Goal: Task Accomplishment & Management: Use online tool/utility

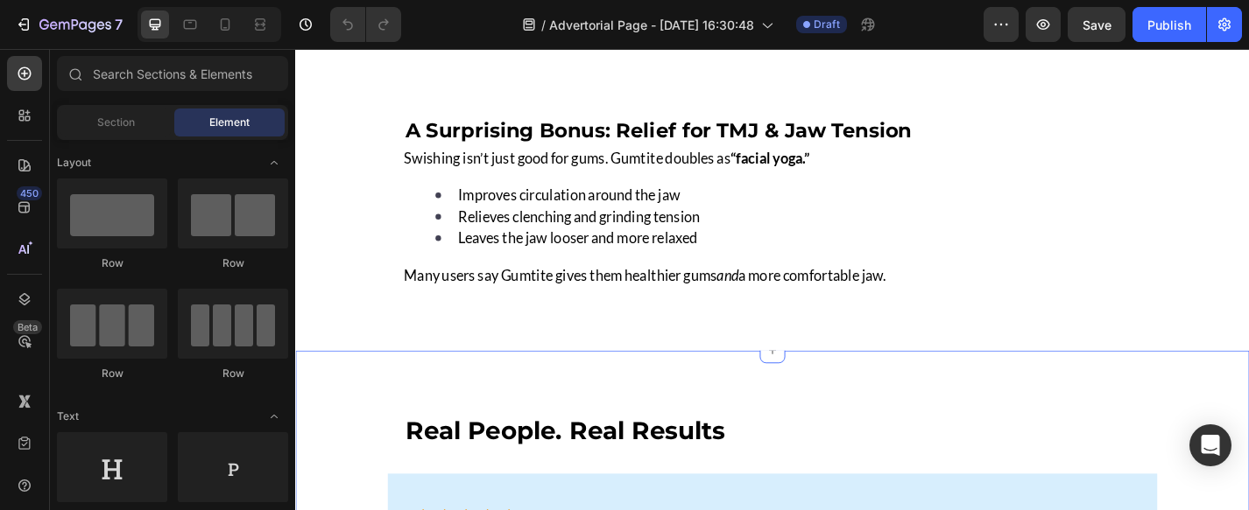
scroll to position [4938, 0]
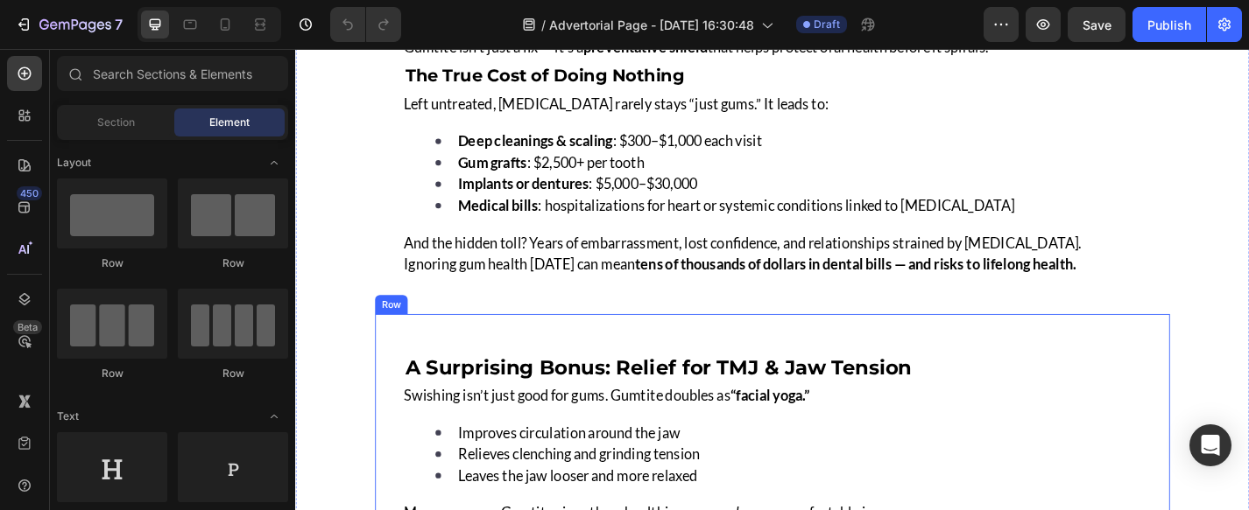
click at [384, 344] on div "A Surprising Bonus: Relief for TMJ & Jaw Tension Heading Swishing isn’t just go…" at bounding box center [821, 478] width 876 height 275
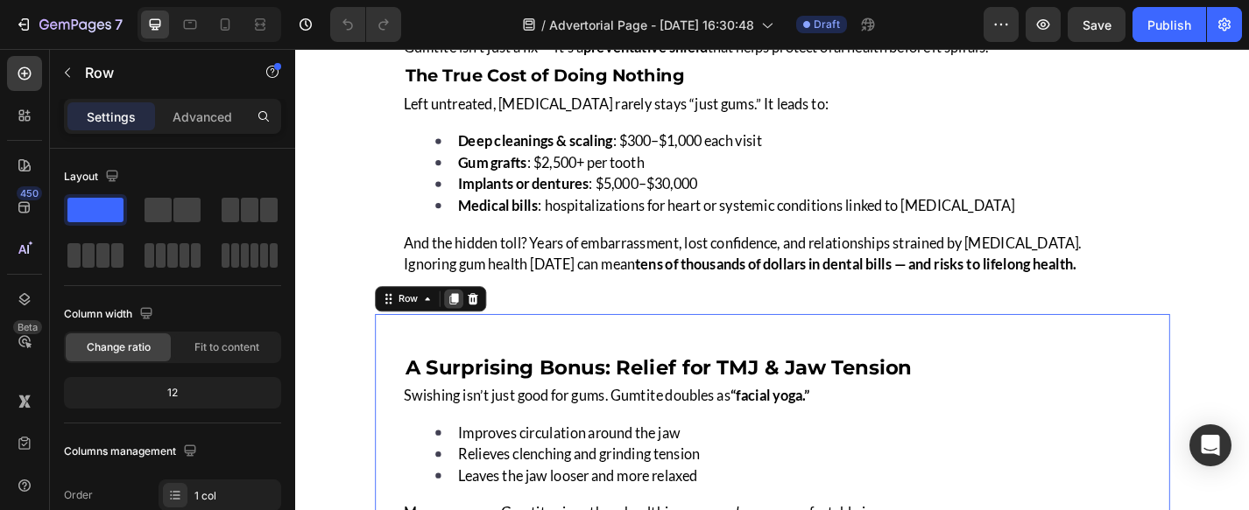
click at [467, 319] on icon at bounding box center [470, 325] width 10 height 12
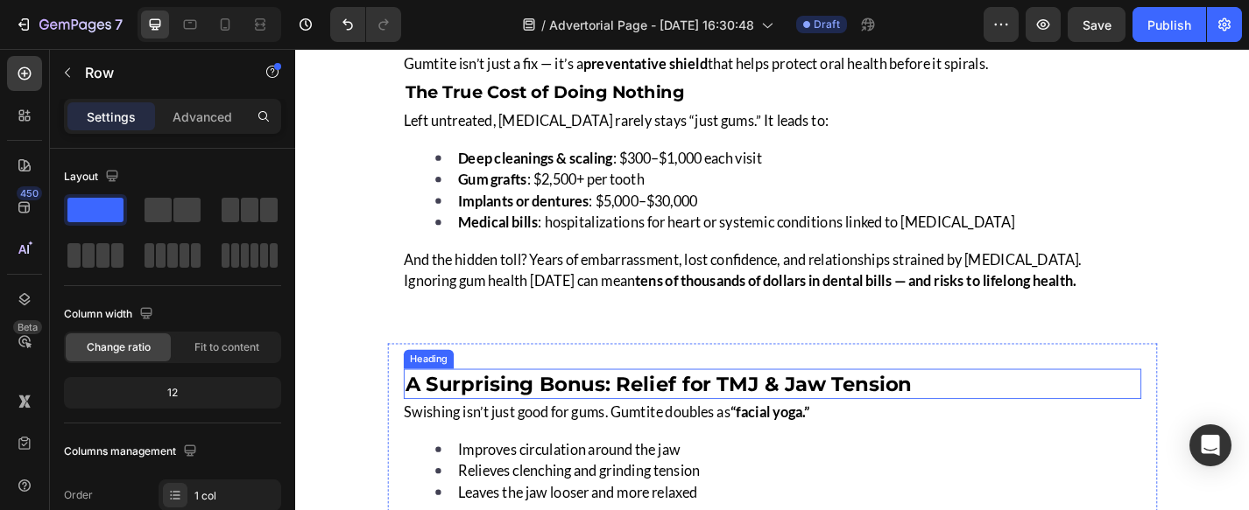
scroll to position [4917, 0]
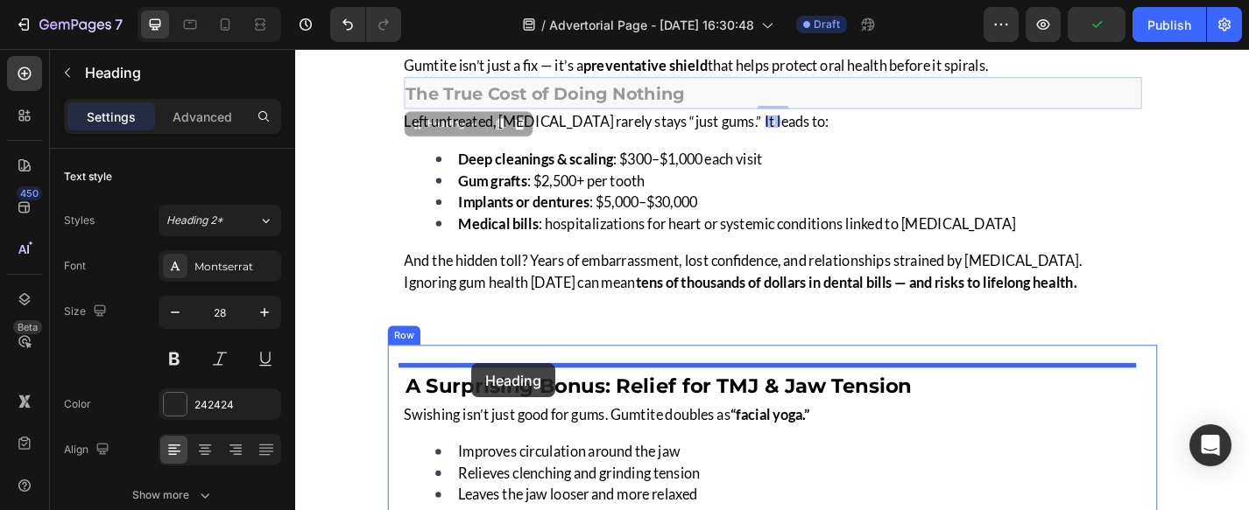
drag, startPoint x: 509, startPoint y: 92, endPoint x: 489, endPoint y: 396, distance: 304.5
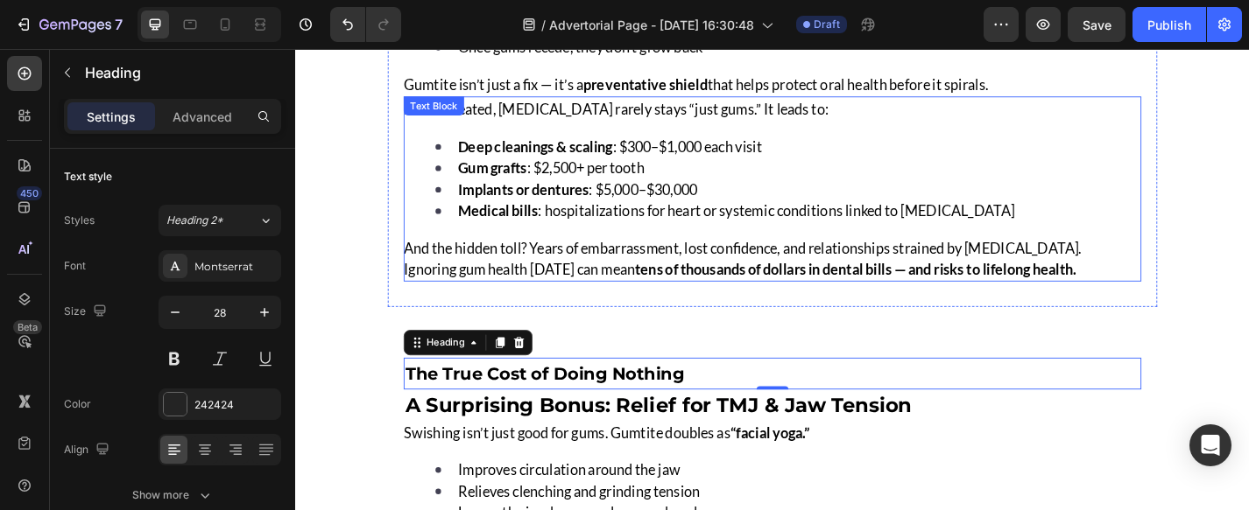
scroll to position [4896, 0]
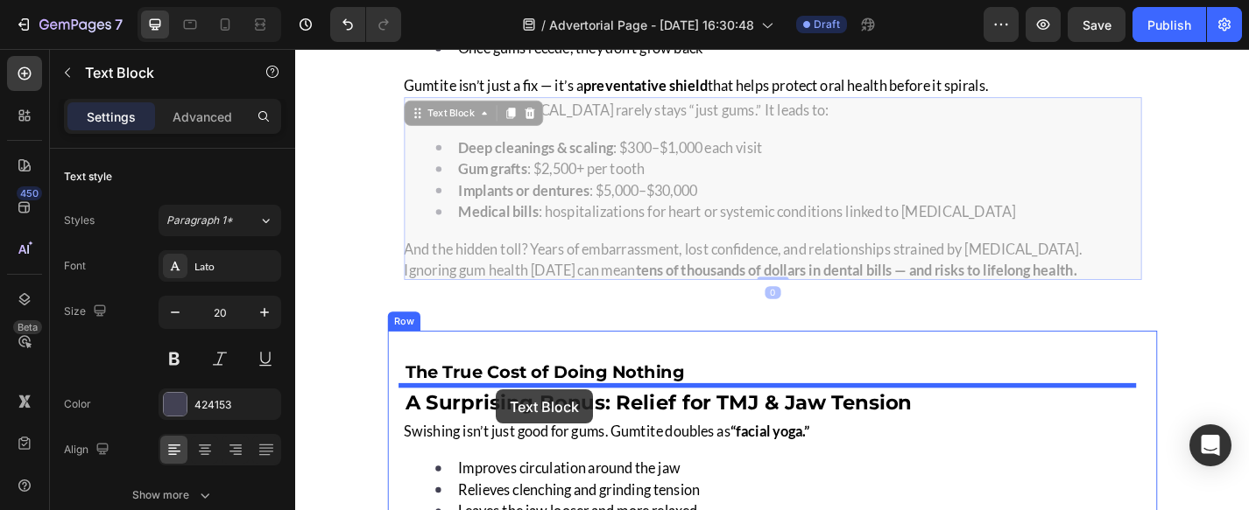
drag, startPoint x: 515, startPoint y: 114, endPoint x: 516, endPoint y: 425, distance: 310.8
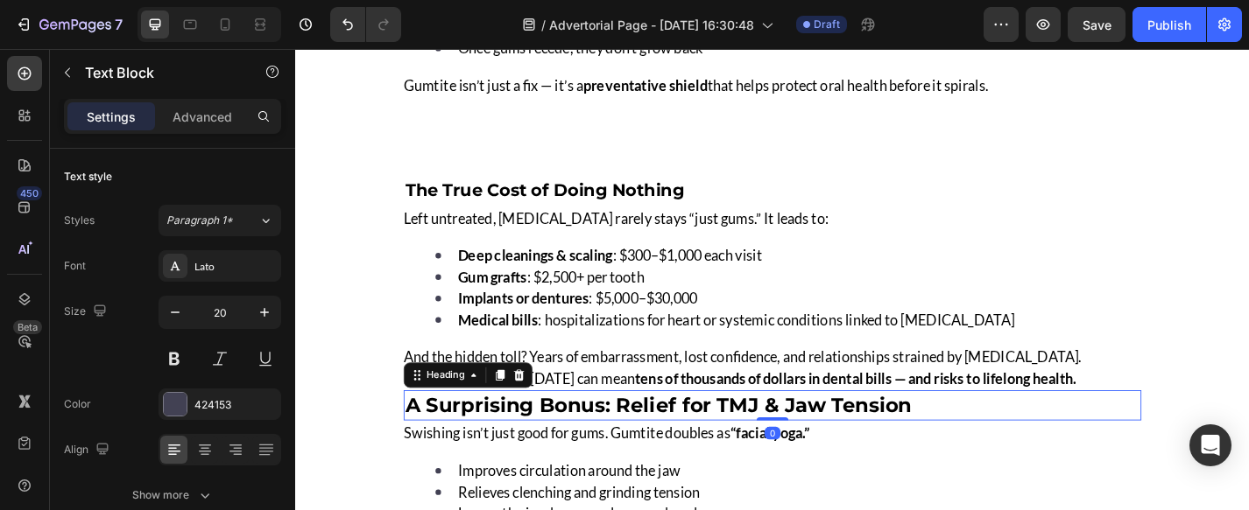
click at [627, 440] on strong "A Surprising Bonus: Relief for TMJ & Jaw Tension" at bounding box center [695, 442] width 558 height 26
click at [536, 403] on icon at bounding box center [541, 409] width 11 height 12
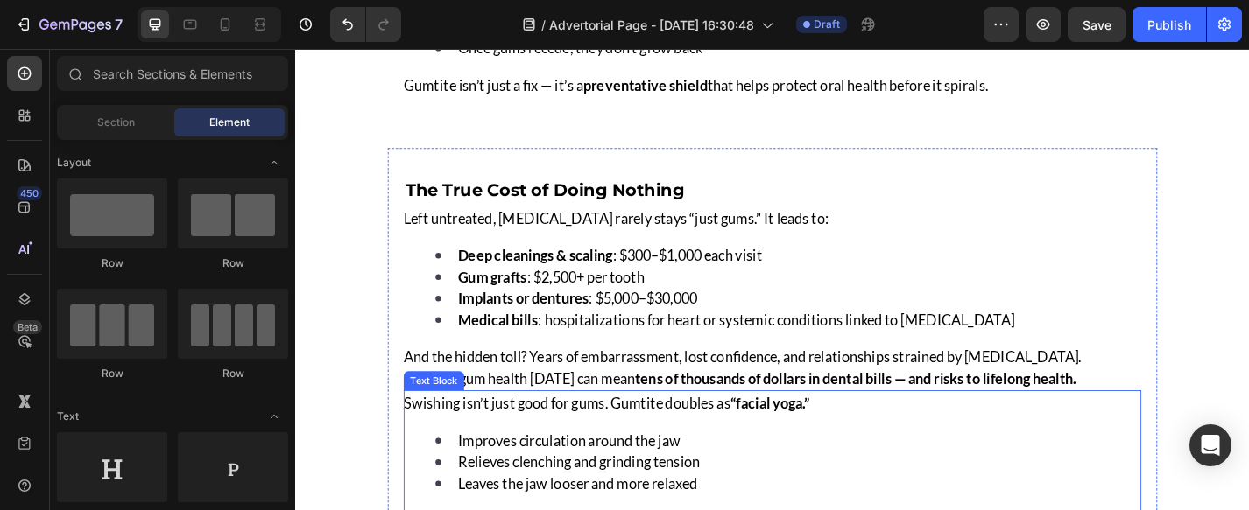
click at [574, 454] on div "Swishing isn’t just good for gums. Gumtite doubles as “facial yoga.” Improves c…" at bounding box center [680, 504] width 533 height 157
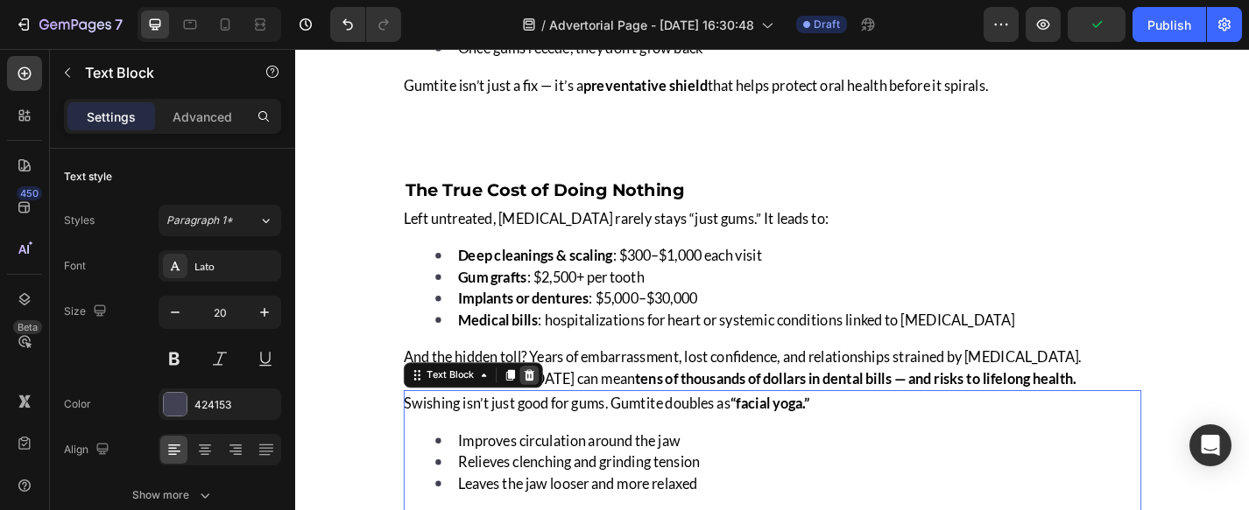
click at [547, 403] on icon at bounding box center [552, 409] width 11 height 12
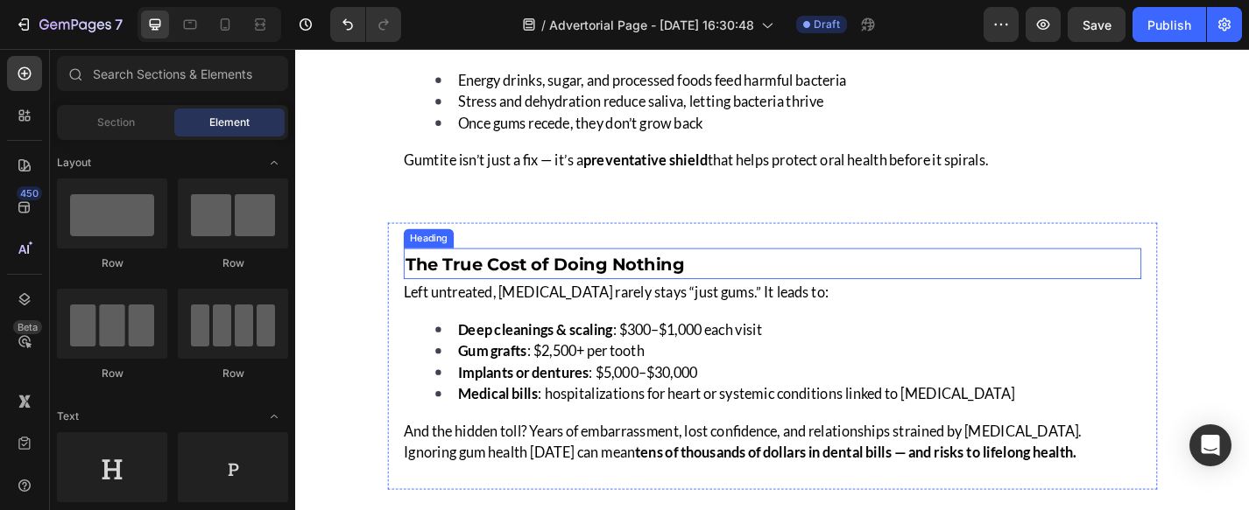
scroll to position [3914, 0]
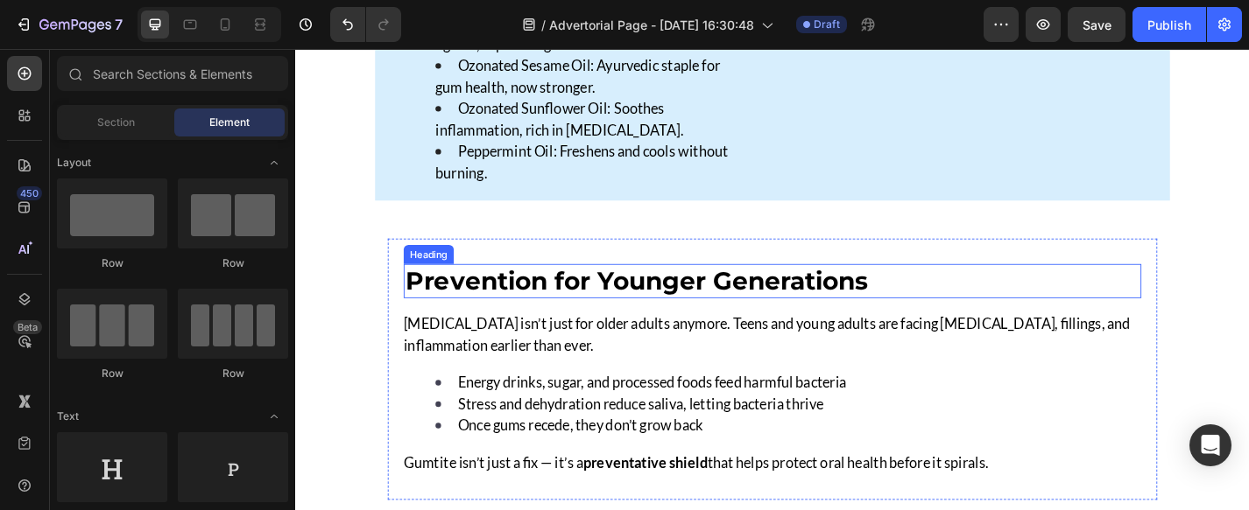
click at [625, 304] on strong "Prevention for Younger Generations" at bounding box center [671, 304] width 510 height 33
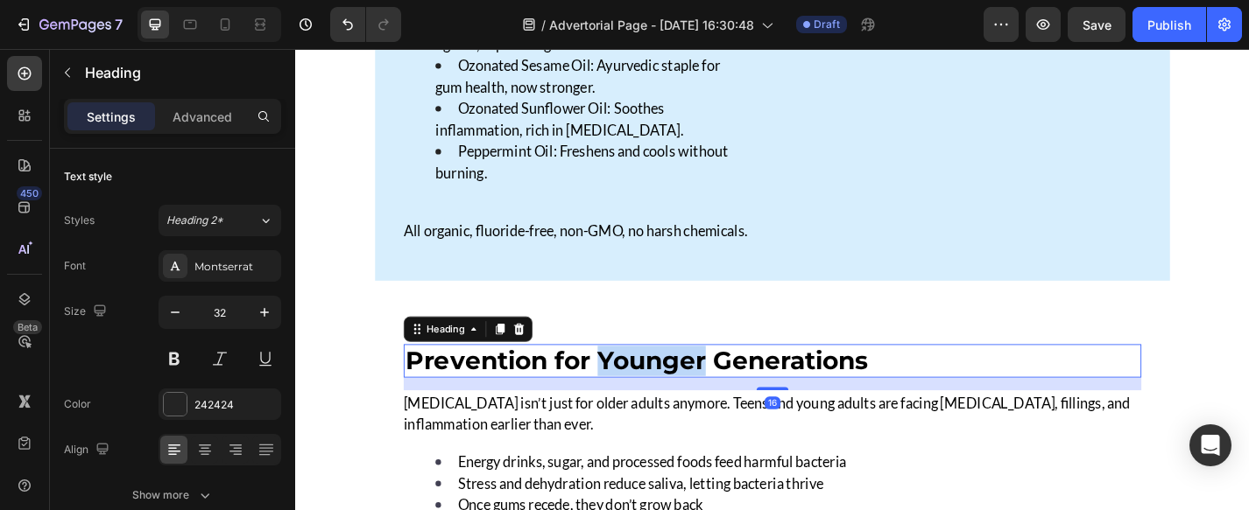
click at [625, 377] on strong "Prevention for Younger Generations" at bounding box center [671, 393] width 510 height 33
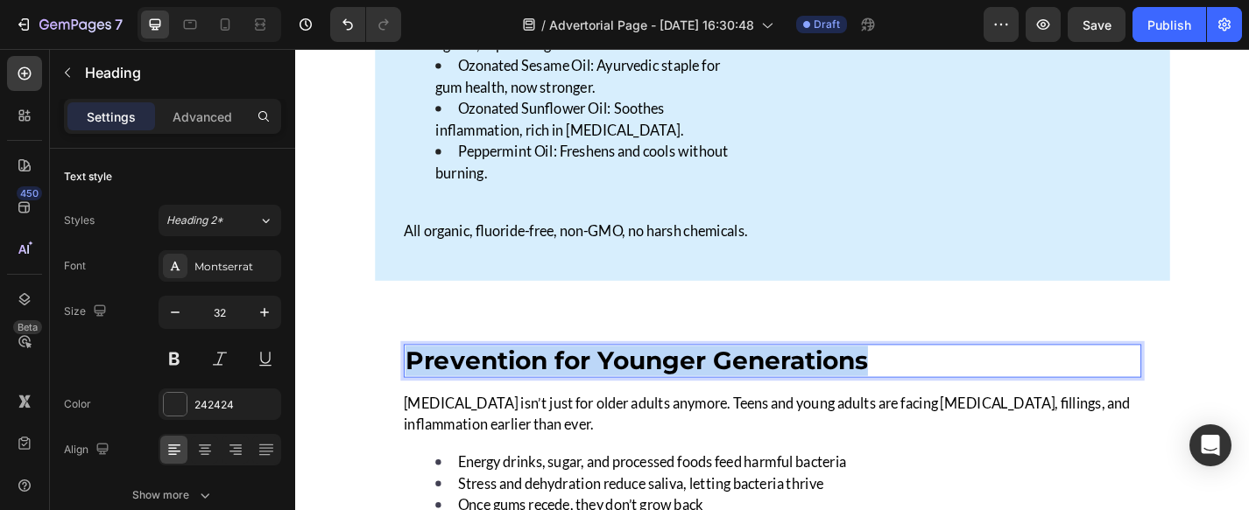
click at [625, 377] on strong "Prevention for Younger Generations" at bounding box center [671, 393] width 510 height 33
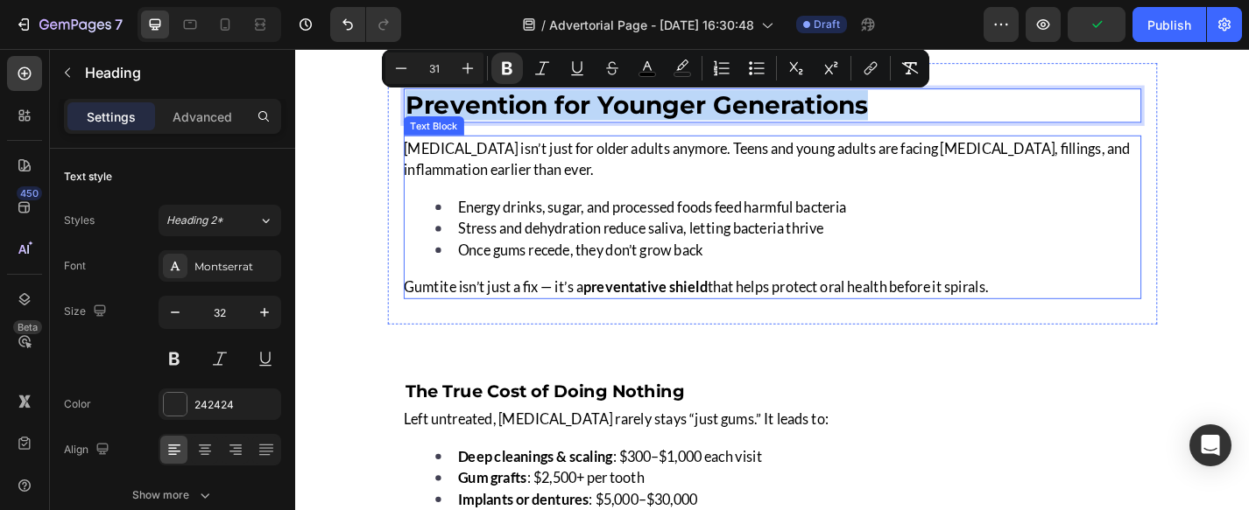
scroll to position [4108, 0]
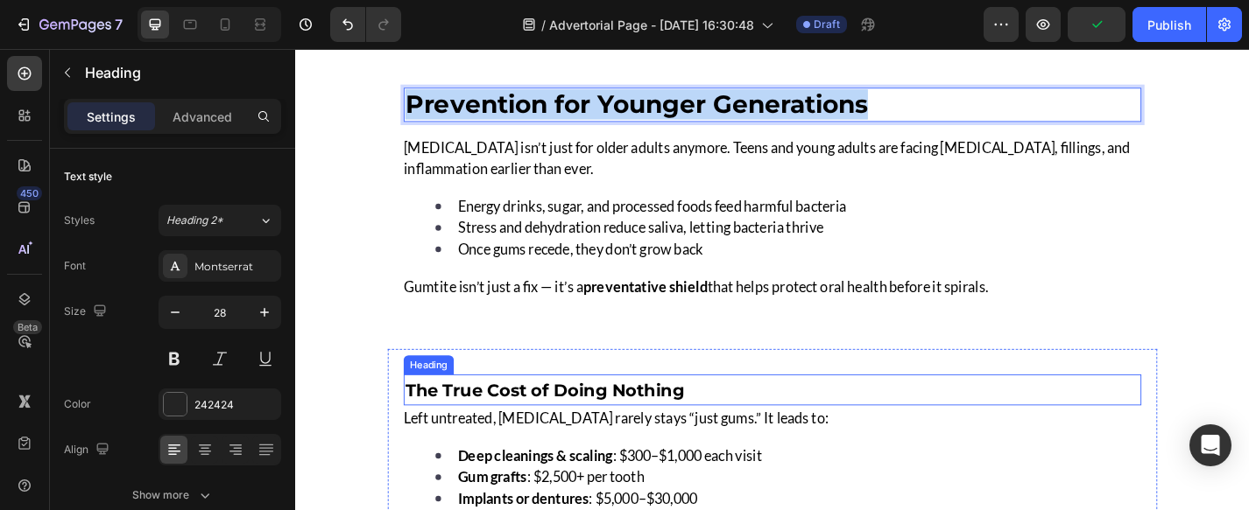
click at [616, 422] on strong "The True Cost of Doing Nothing" at bounding box center [569, 425] width 307 height 23
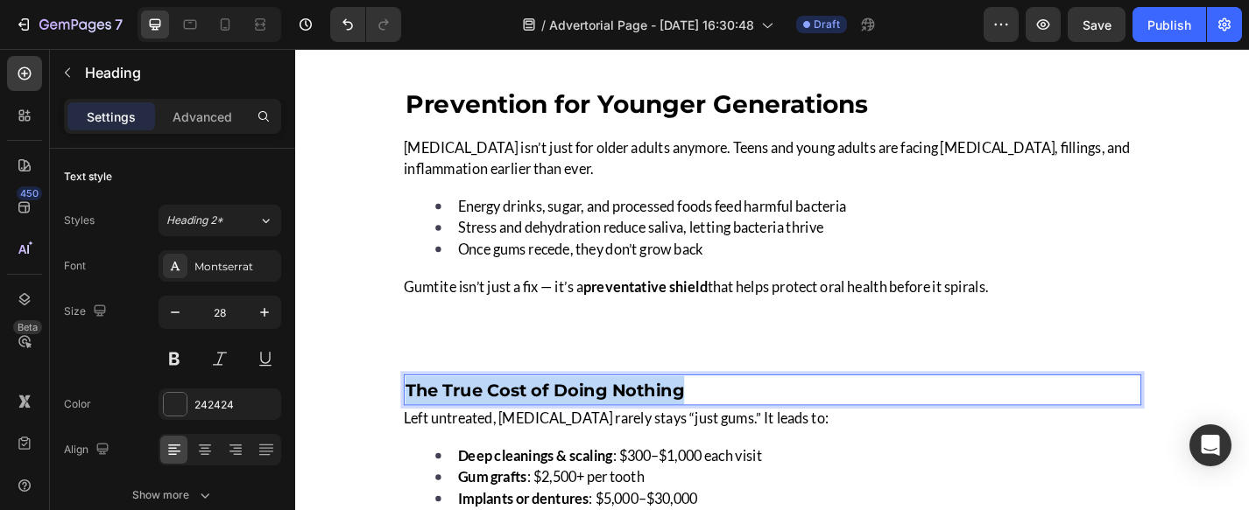
click at [616, 422] on strong "The True Cost of Doing Nothing" at bounding box center [569, 425] width 307 height 23
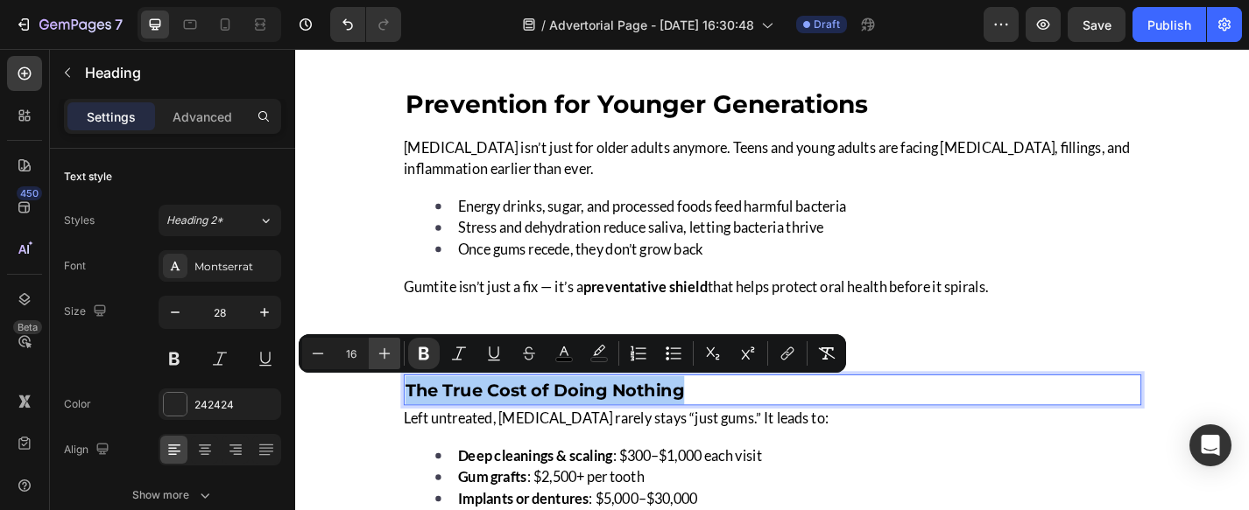
click at [388, 353] on icon "Editor contextual toolbar" at bounding box center [384, 353] width 11 height 11
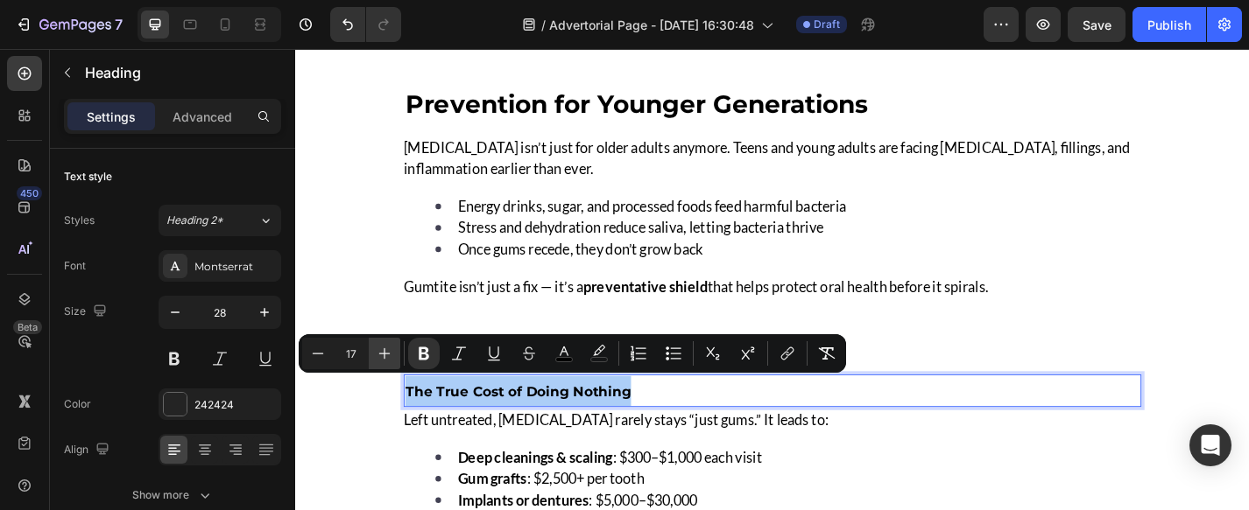
click at [388, 353] on icon "Editor contextual toolbar" at bounding box center [384, 353] width 11 height 11
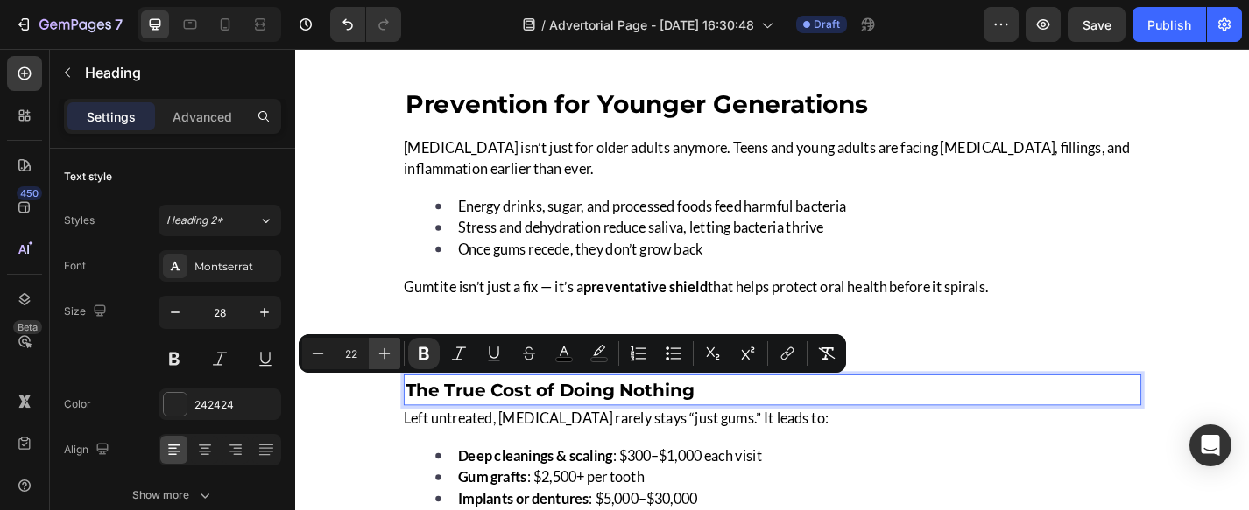
click at [388, 353] on icon "Editor contextual toolbar" at bounding box center [384, 353] width 11 height 11
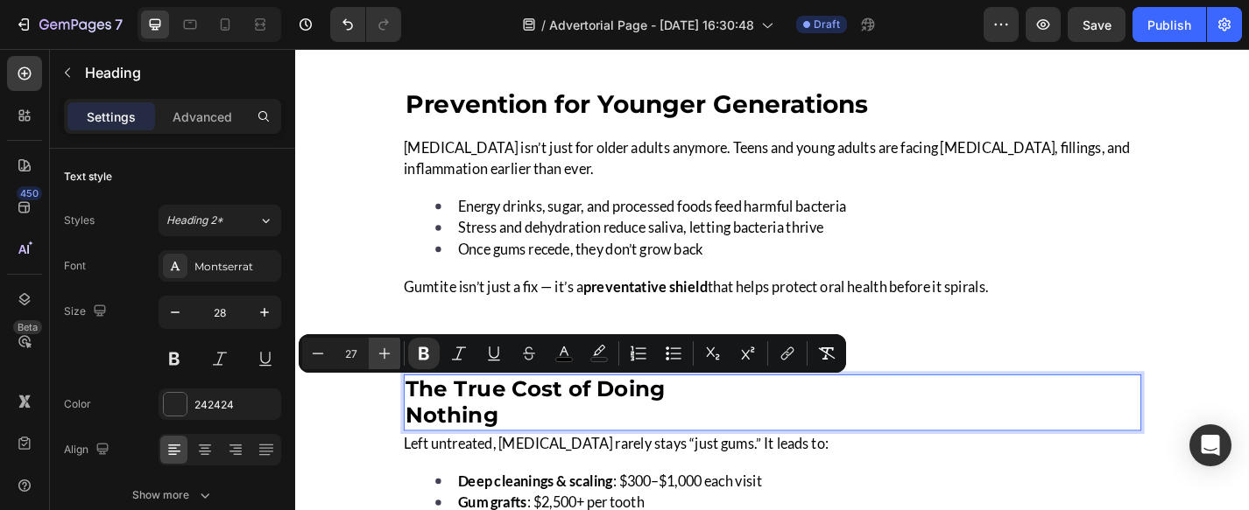
click at [388, 353] on icon "Editor contextual toolbar" at bounding box center [384, 353] width 11 height 11
click at [320, 355] on icon "Editor contextual toolbar" at bounding box center [318, 354] width 18 height 18
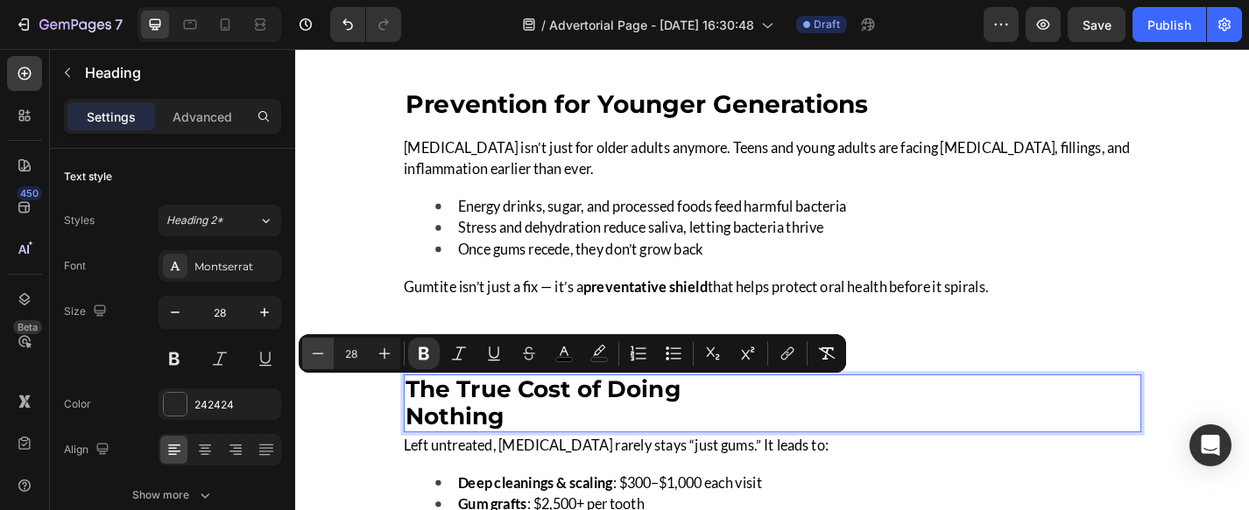
click at [320, 355] on icon "Editor contextual toolbar" at bounding box center [318, 354] width 18 height 18
type input "26"
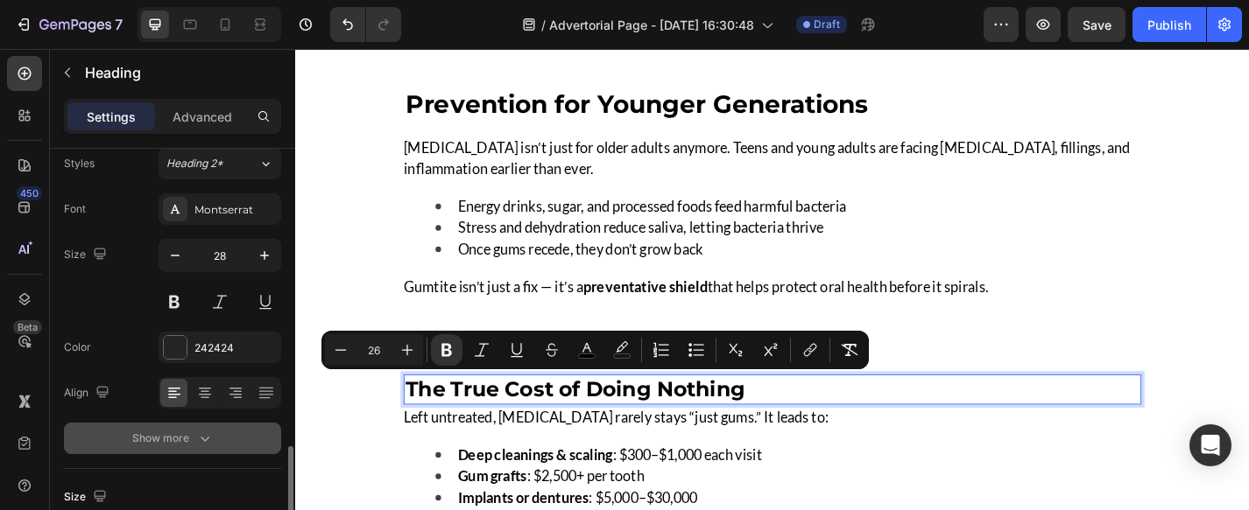
scroll to position [261, 0]
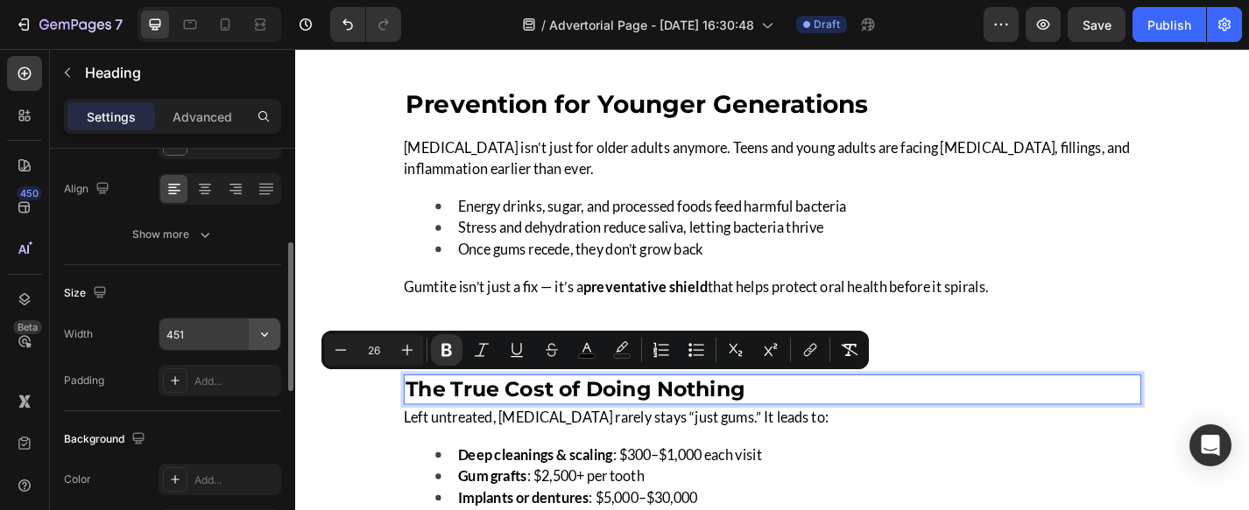
click at [253, 334] on button "button" at bounding box center [265, 335] width 32 height 32
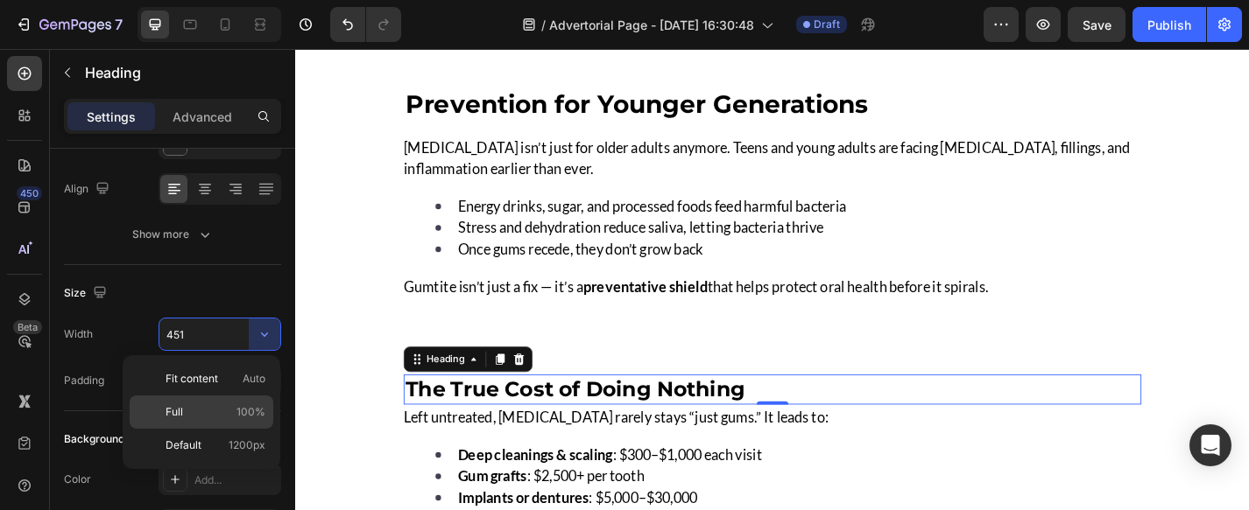
click at [224, 408] on p "Full 100%" at bounding box center [215, 413] width 100 height 16
type input "100%"
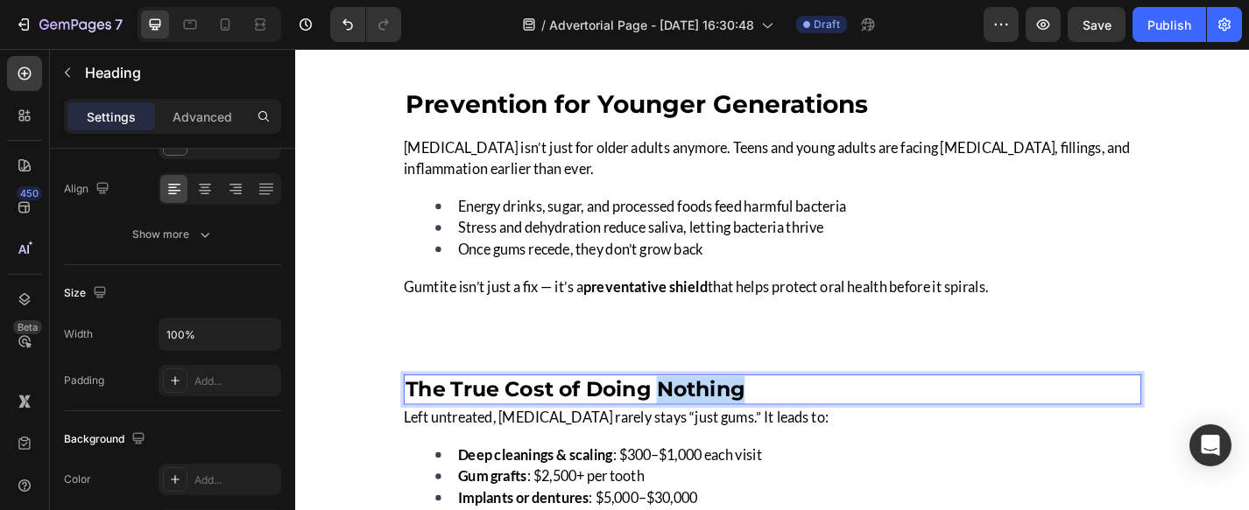
click at [691, 413] on strong "The True Cost of Doing Nothing" at bounding box center [603, 425] width 374 height 28
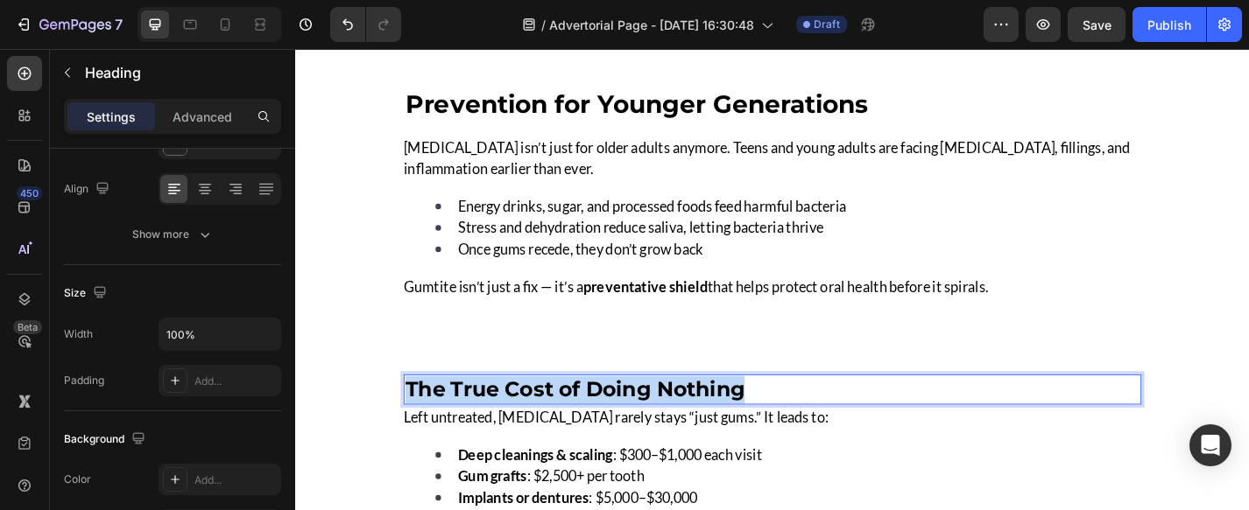
click at [691, 413] on strong "The True Cost of Doing Nothing" at bounding box center [603, 425] width 374 height 28
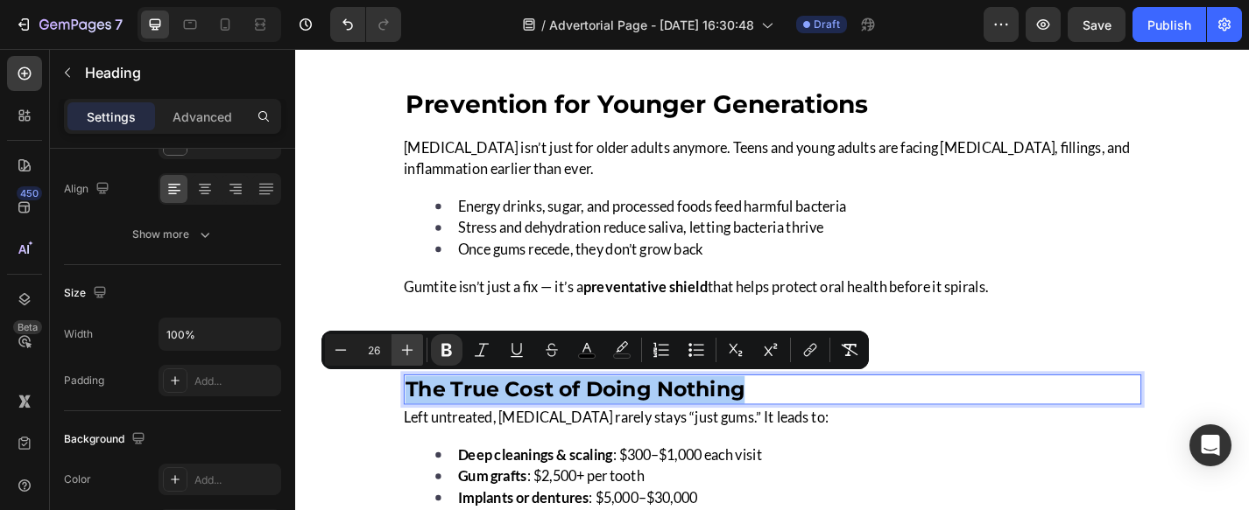
click at [407, 349] on icon "Editor contextual toolbar" at bounding box center [407, 350] width 11 height 11
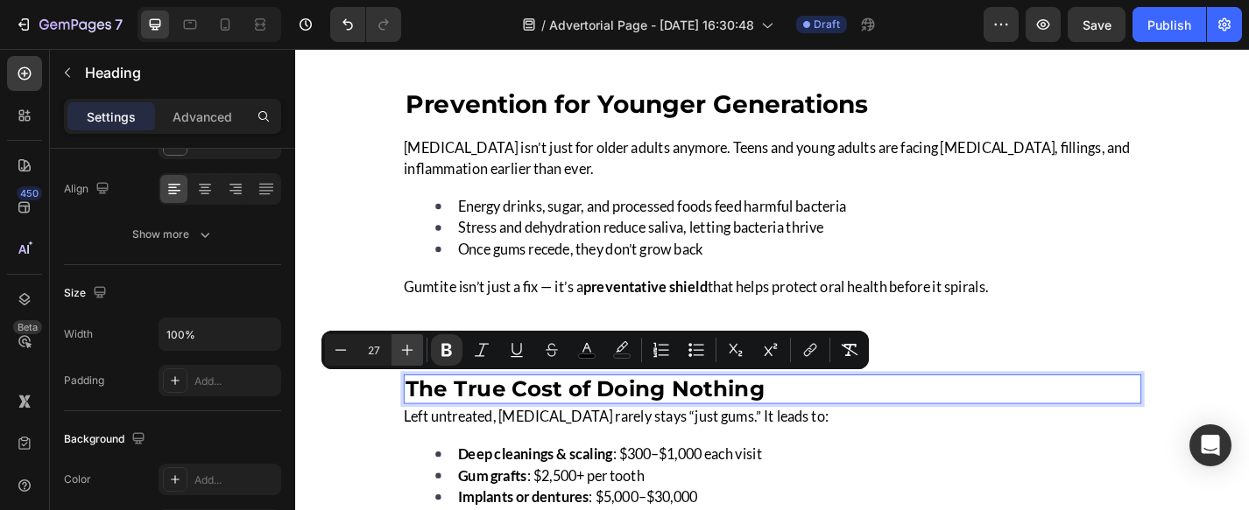
click at [407, 349] on icon "Editor contextual toolbar" at bounding box center [407, 350] width 11 height 11
type input "31"
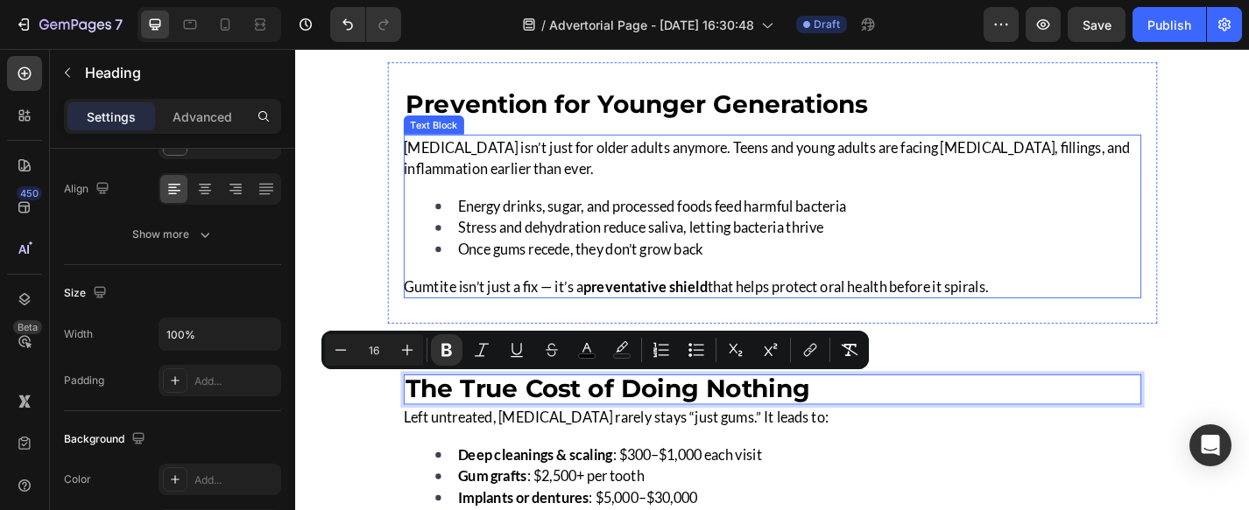
click at [482, 302] on span "Gumtite isn’t just a fix — it’s a preventative shield that helps protect oral h…" at bounding box center [736, 310] width 644 height 19
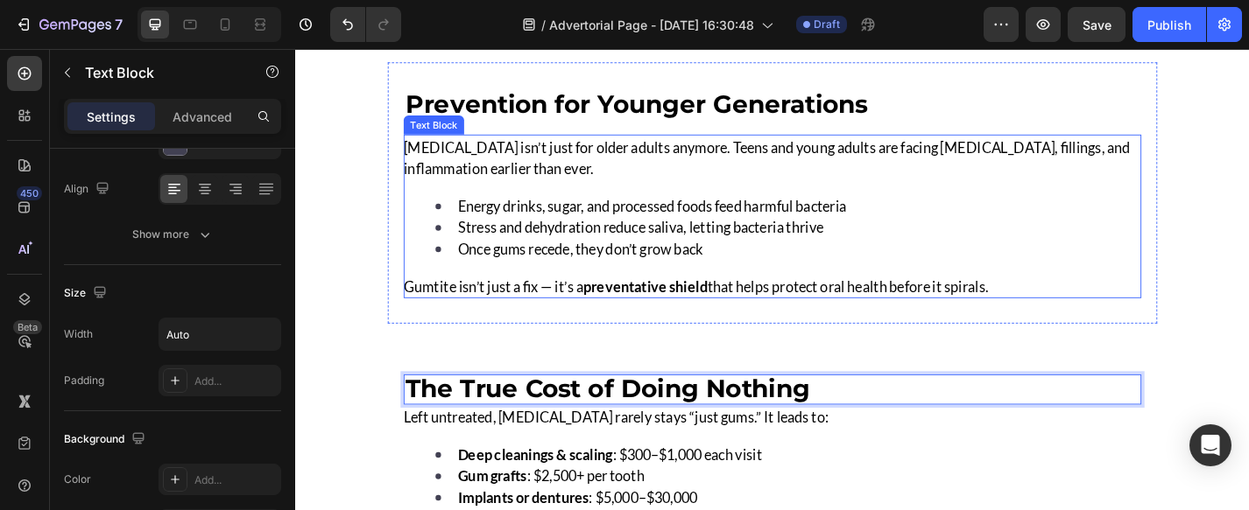
scroll to position [0, 0]
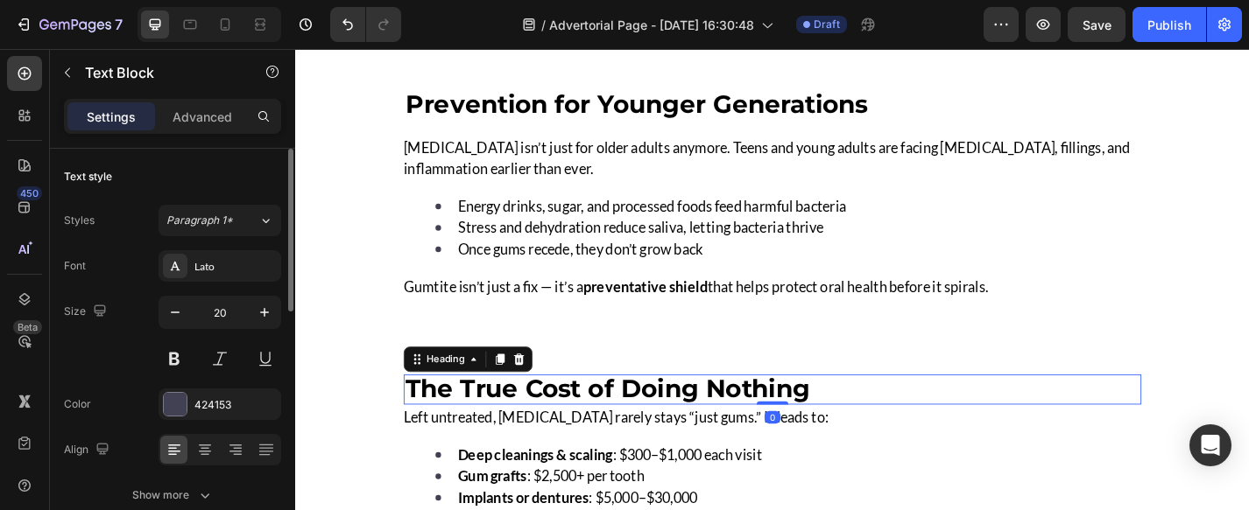
click at [892, 430] on p "⁠⁠⁠⁠⁠⁠⁠ The True Cost of Doing Nothing" at bounding box center [820, 425] width 809 height 31
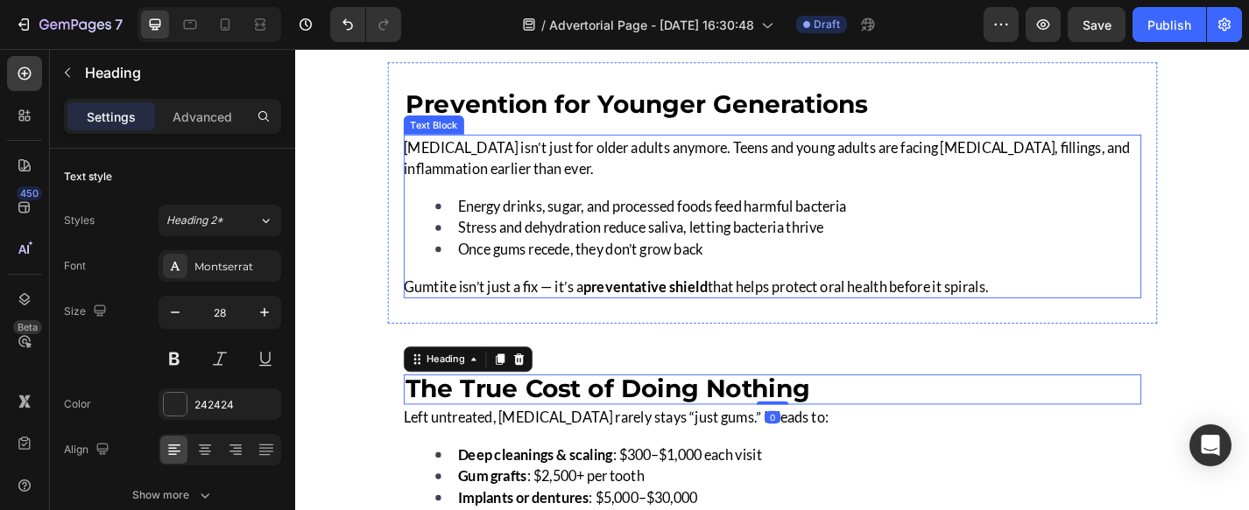
click at [645, 268] on span "Once gums recede, they don’t grow back" at bounding box center [609, 269] width 270 height 19
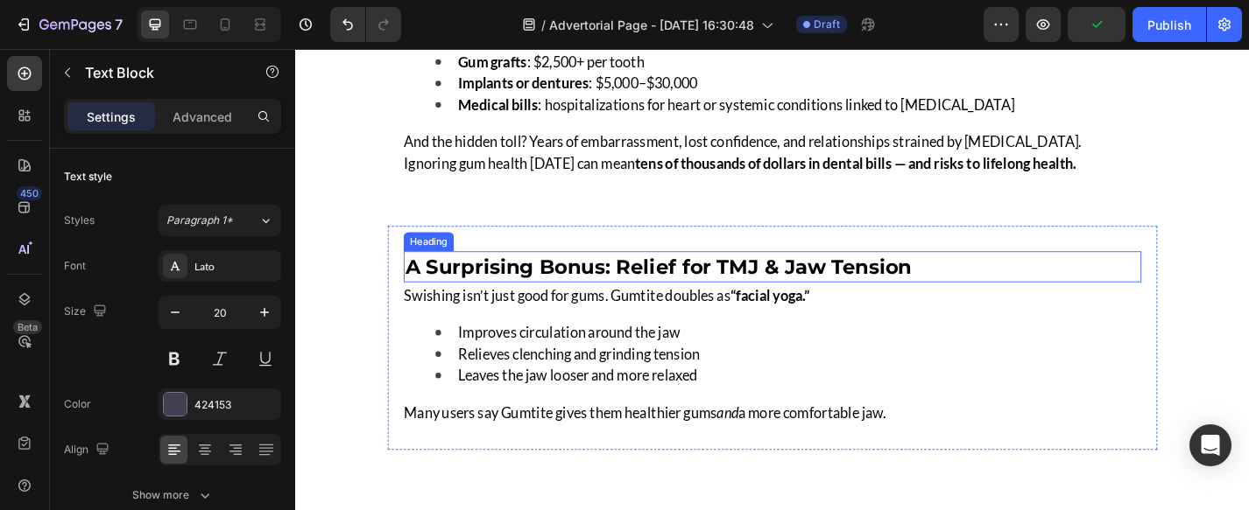
scroll to position [4621, 0]
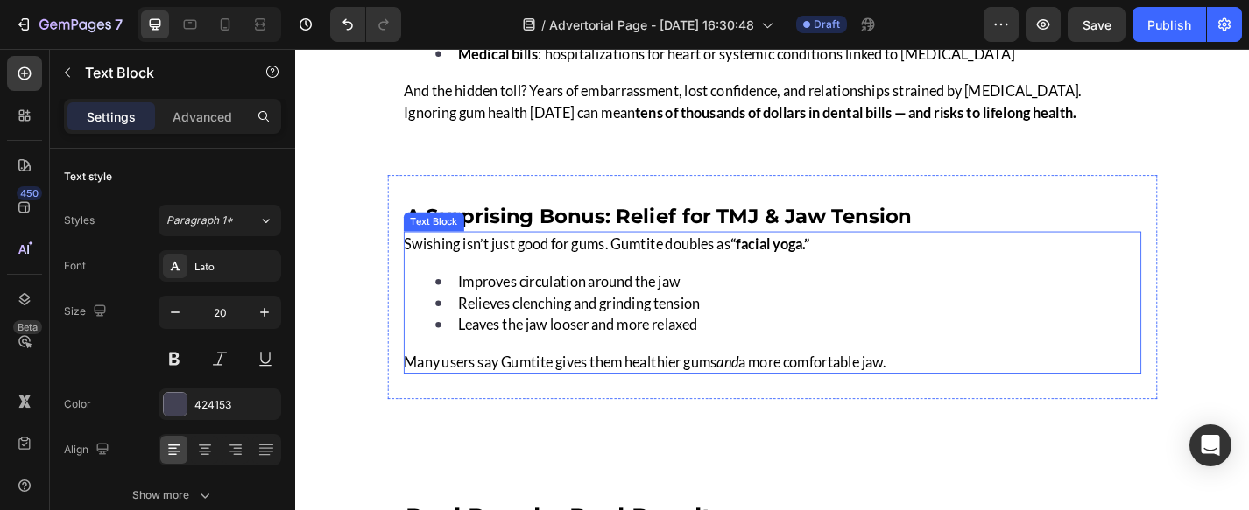
click at [856, 384] on span "Many users say Gumtite gives them healthier gums and a more comfortable jaw." at bounding box center [679, 393] width 531 height 19
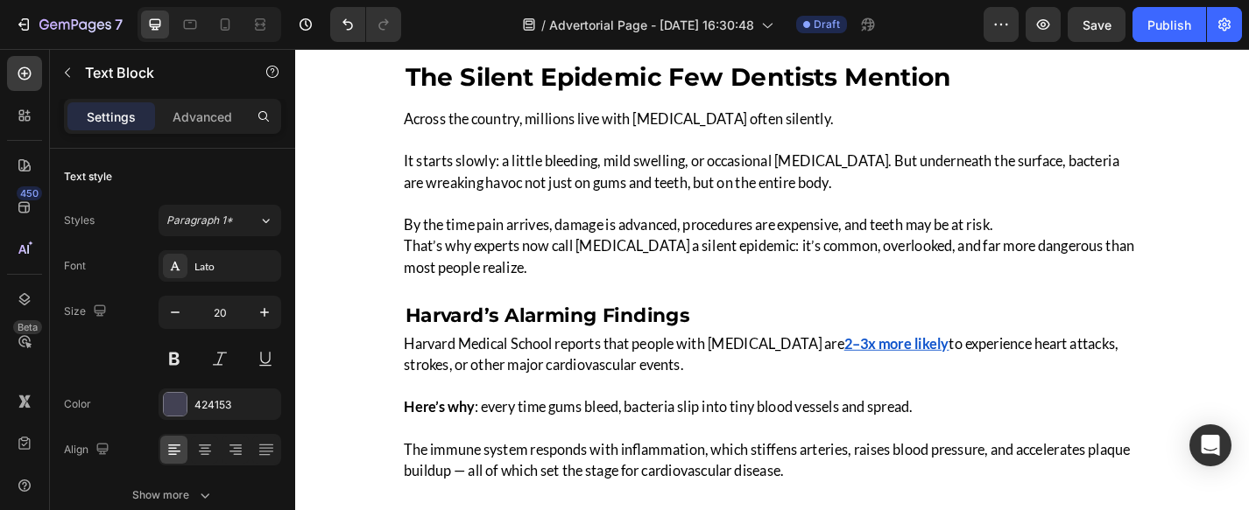
scroll to position [1018, 0]
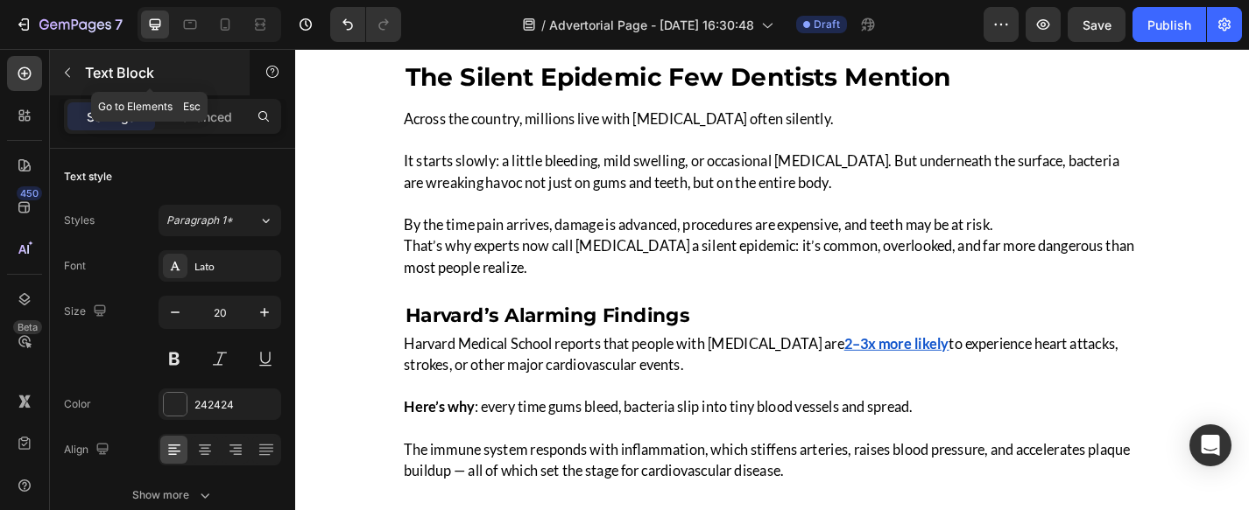
click at [67, 74] on icon "button" at bounding box center [67, 73] width 14 height 14
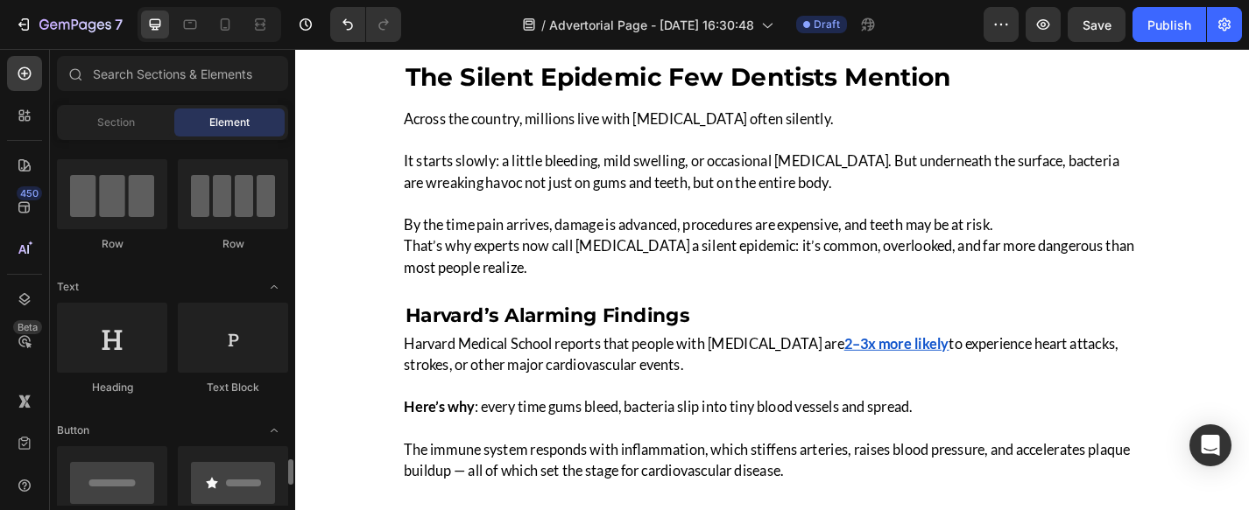
scroll to position [0, 0]
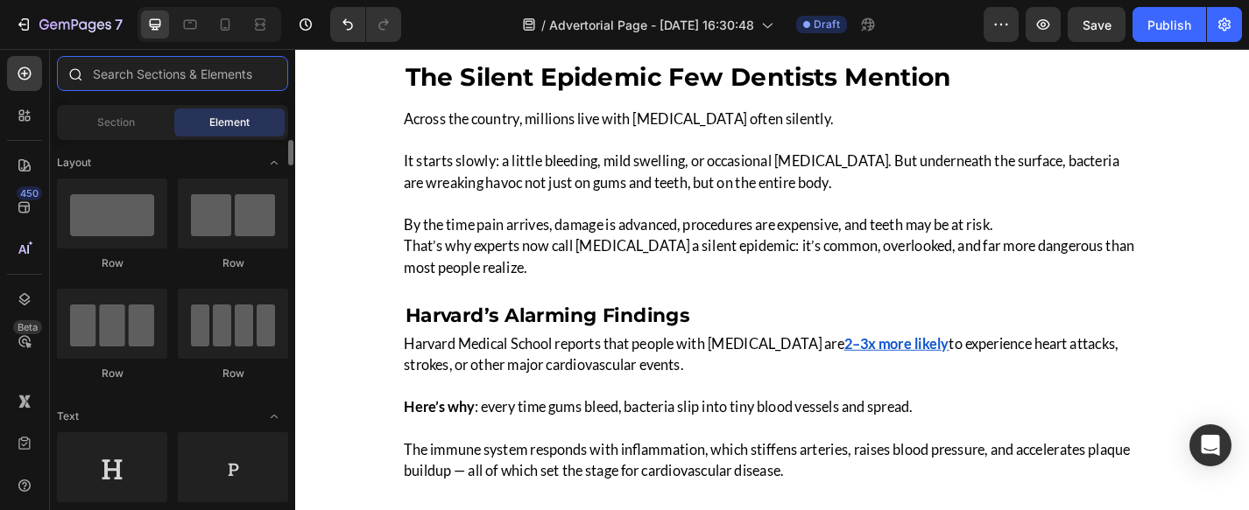
click at [146, 78] on input "text" at bounding box center [172, 73] width 231 height 35
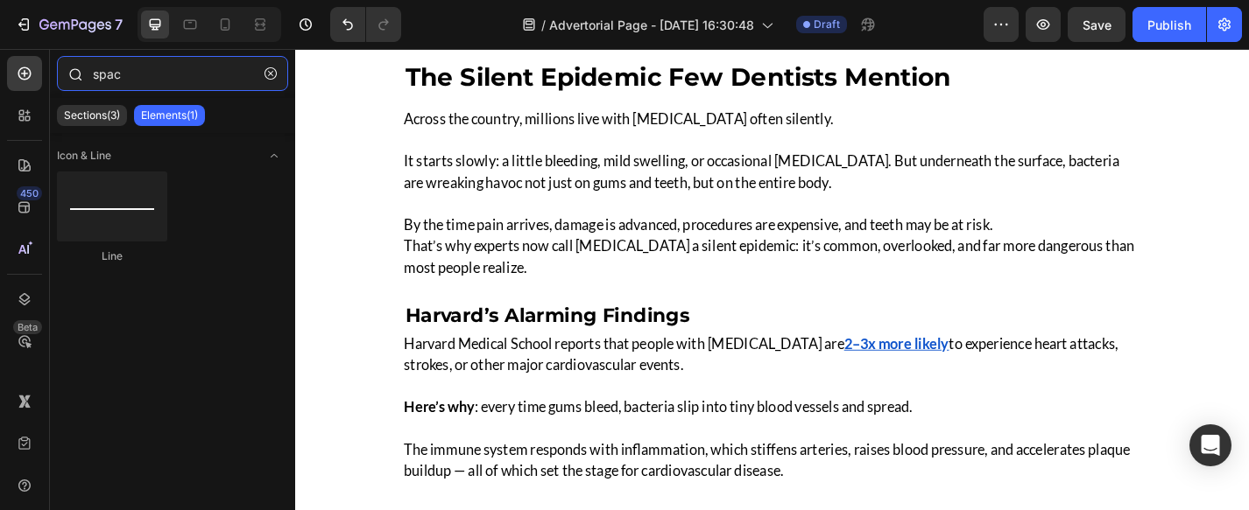
type input "space"
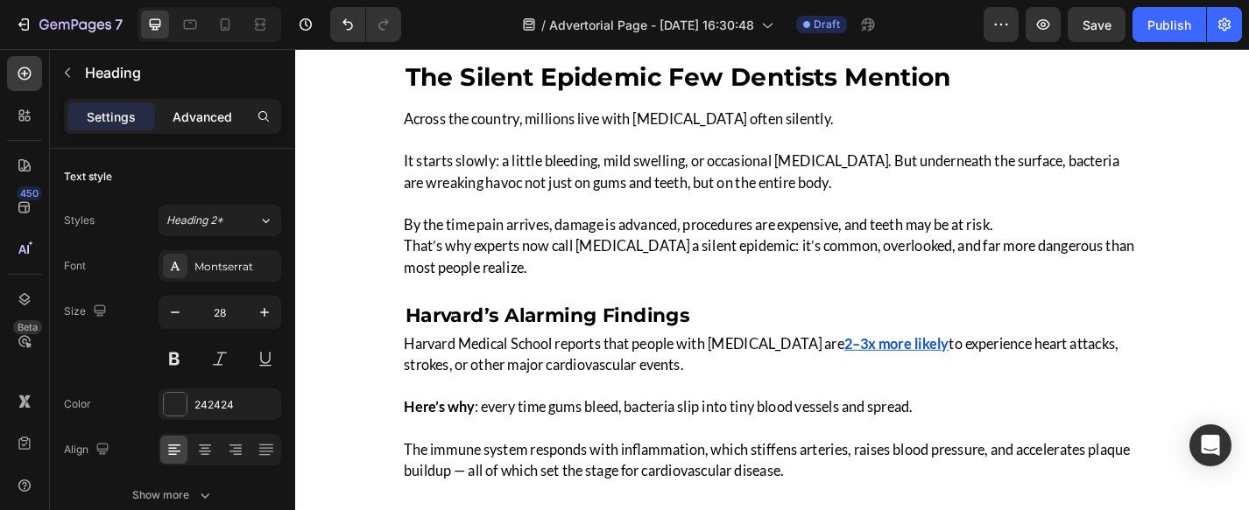
click at [229, 112] on p "Advanced" at bounding box center [202, 117] width 60 height 18
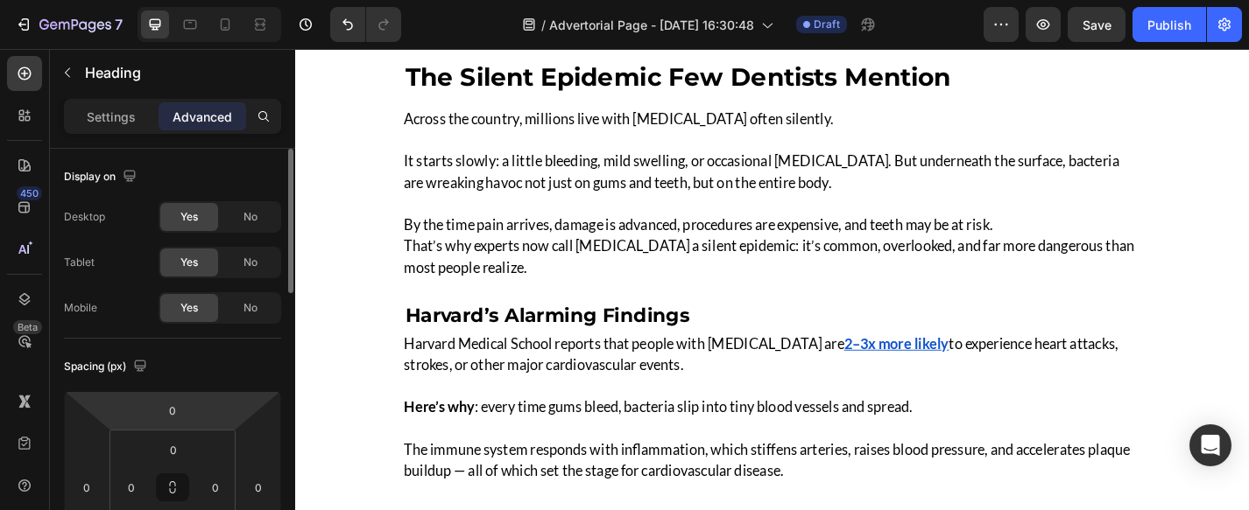
scroll to position [53, 0]
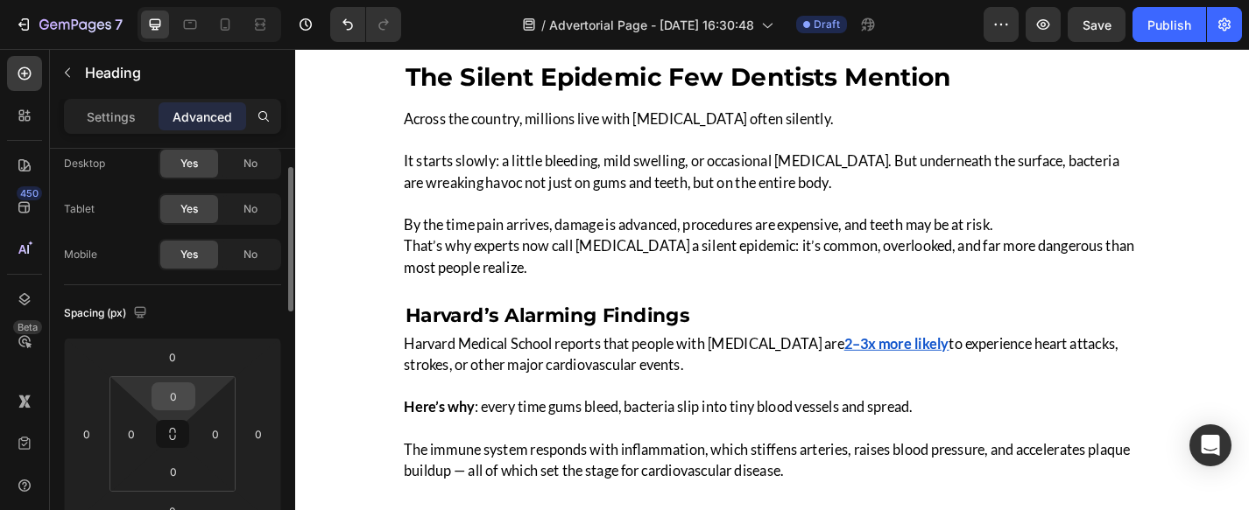
click at [178, 405] on input "0" at bounding box center [173, 397] width 35 height 26
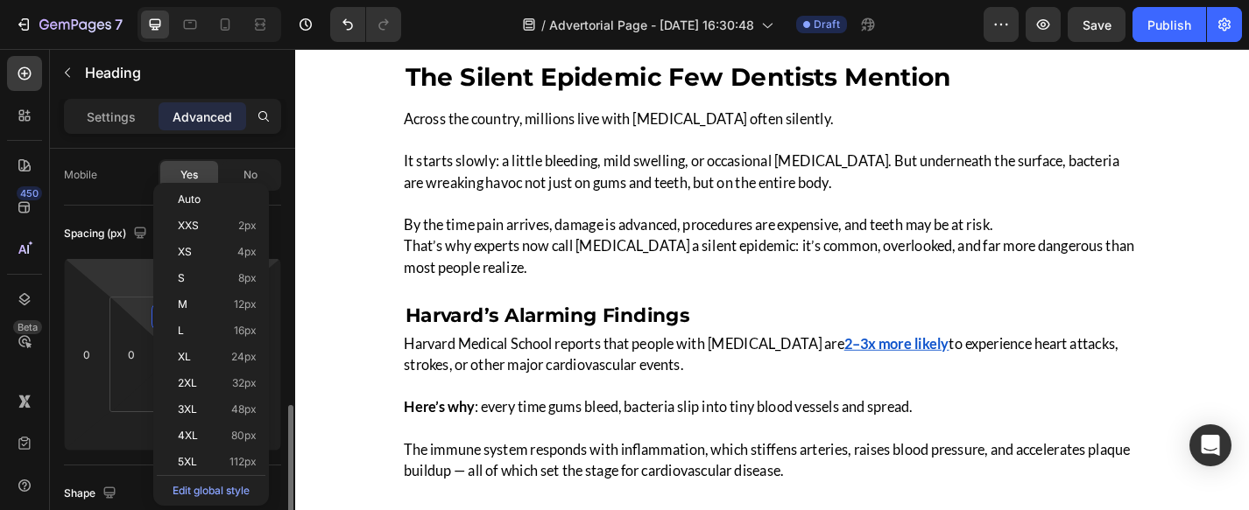
scroll to position [288, 0]
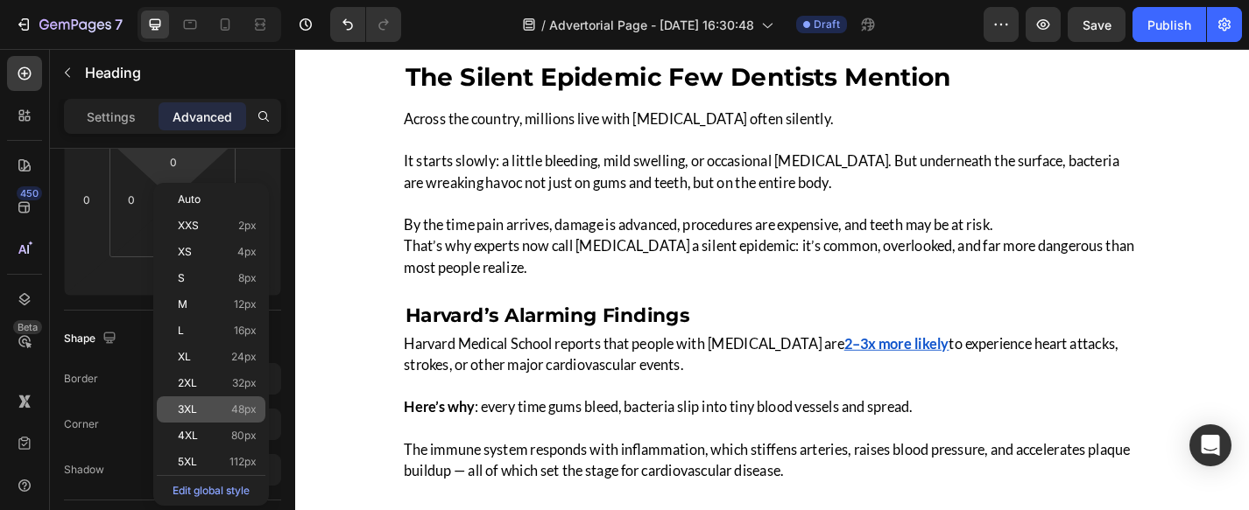
click at [229, 409] on p "3XL 48px" at bounding box center [217, 410] width 79 height 12
type input "48"
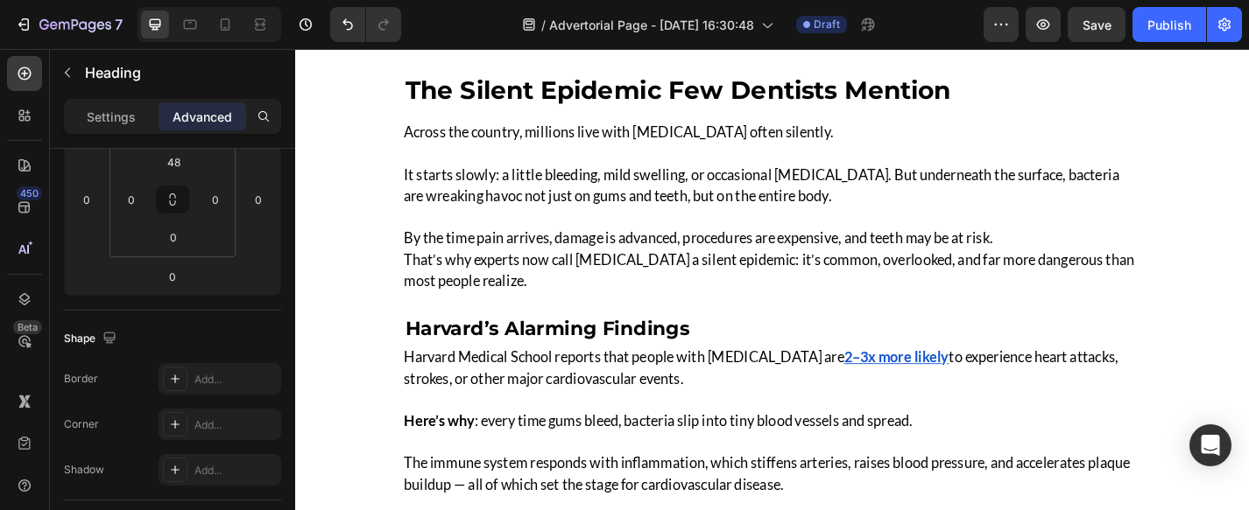
scroll to position [979, 0]
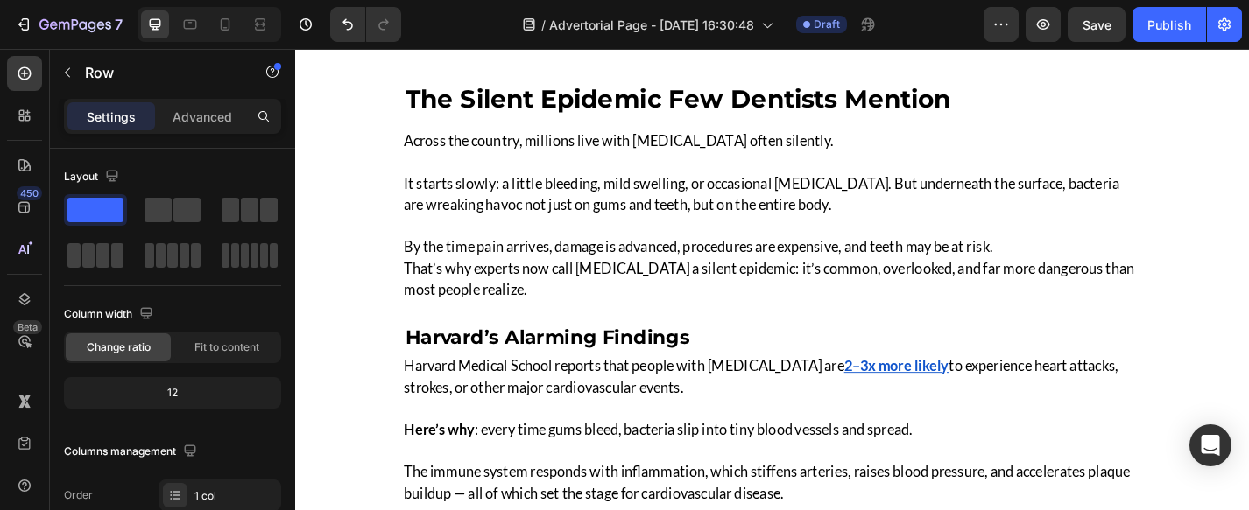
scroll to position [1039, 0]
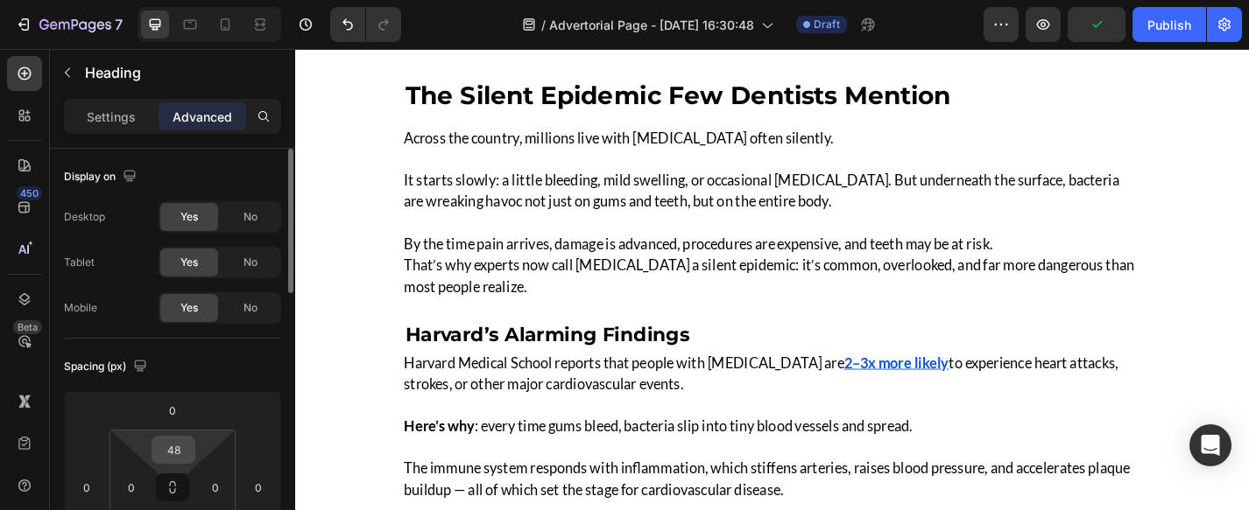
click at [179, 451] on input "48" at bounding box center [173, 450] width 35 height 26
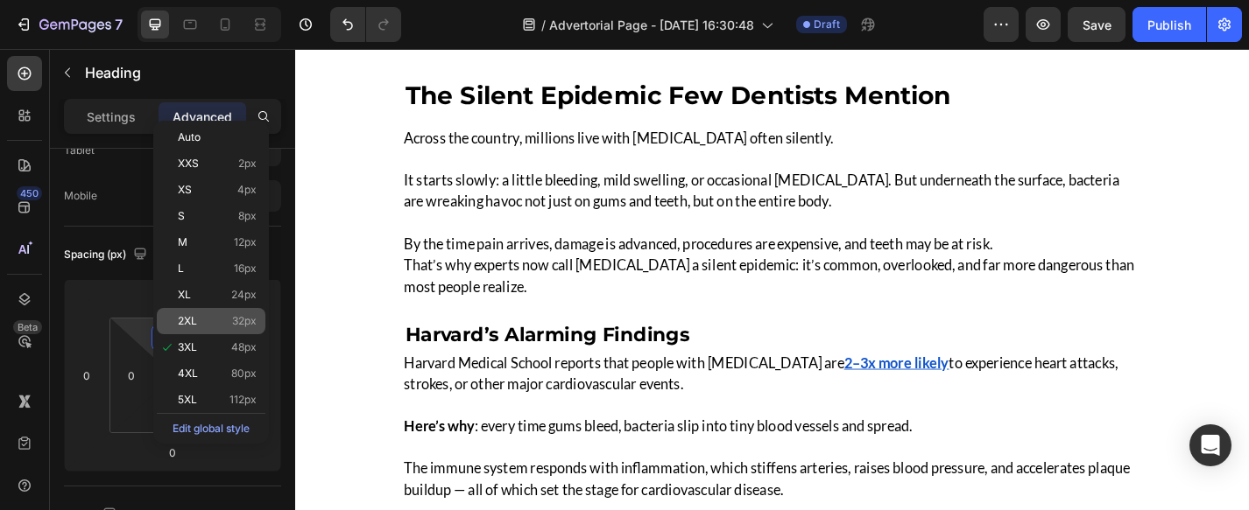
scroll to position [350, 0]
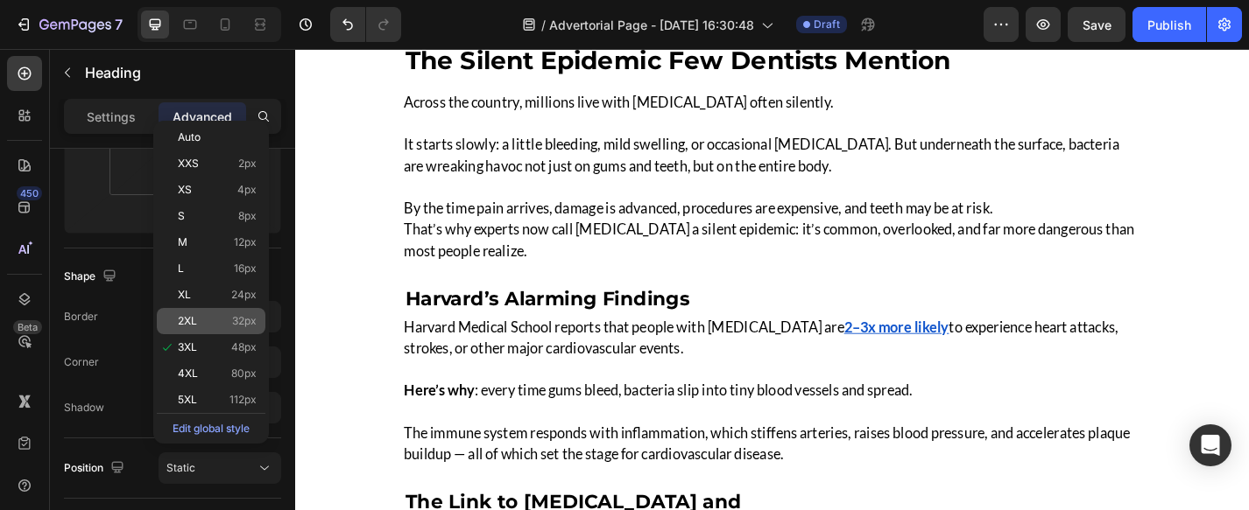
click at [245, 321] on span "32px" at bounding box center [244, 321] width 25 height 12
type input "32"
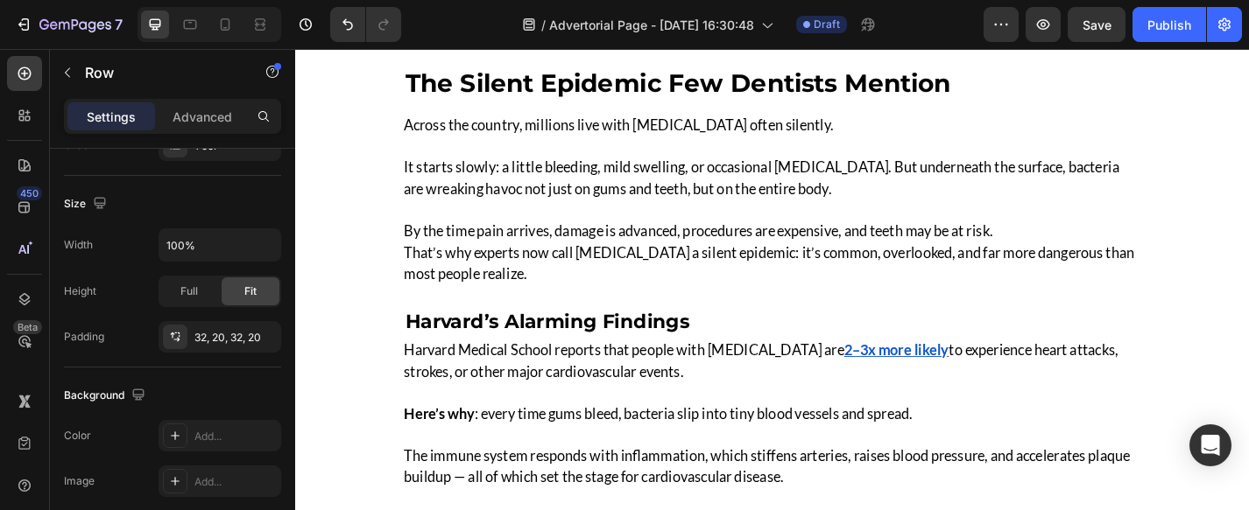
scroll to position [0, 0]
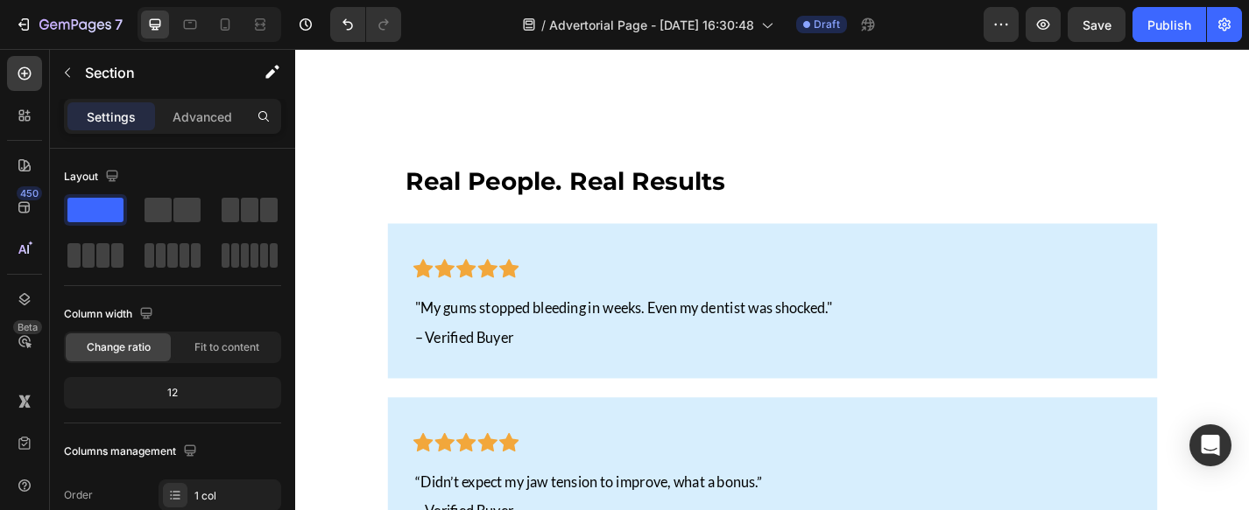
scroll to position [5550, 0]
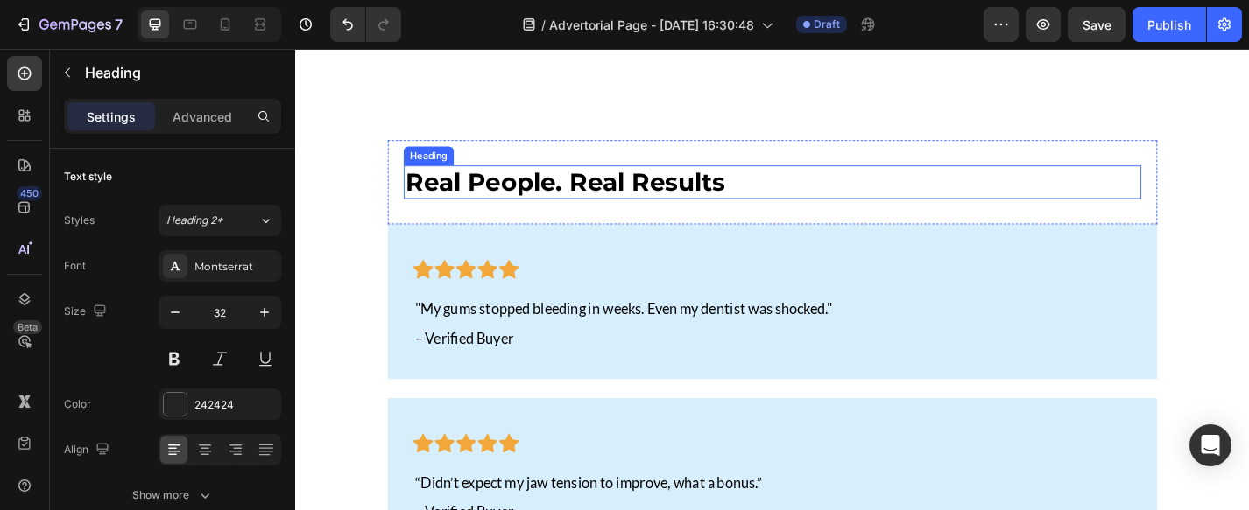
click at [416, 199] on strong "Real People. Real Results" at bounding box center [592, 196] width 352 height 33
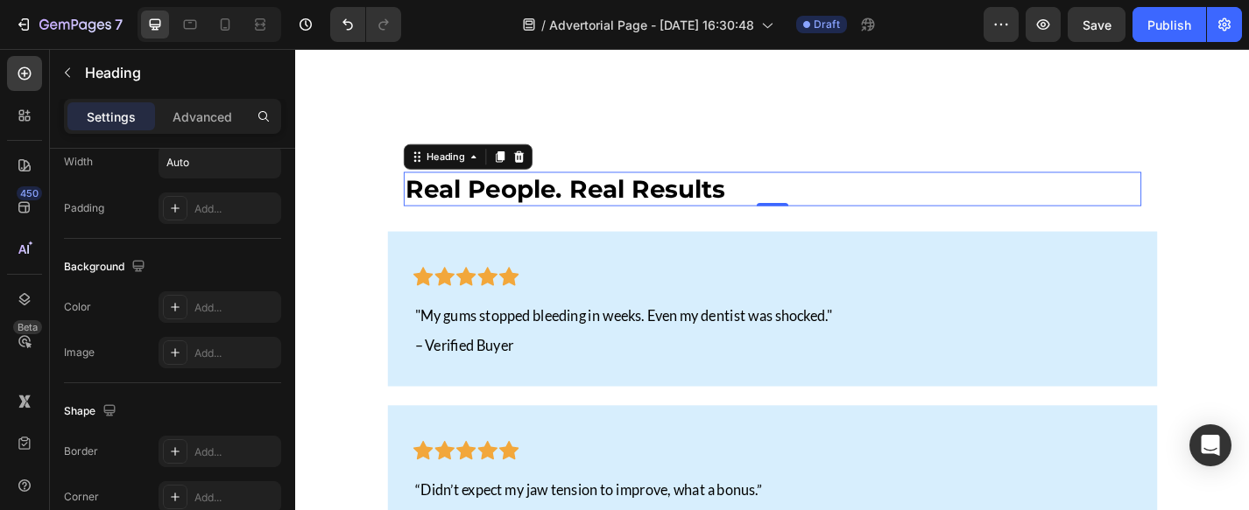
scroll to position [0, 0]
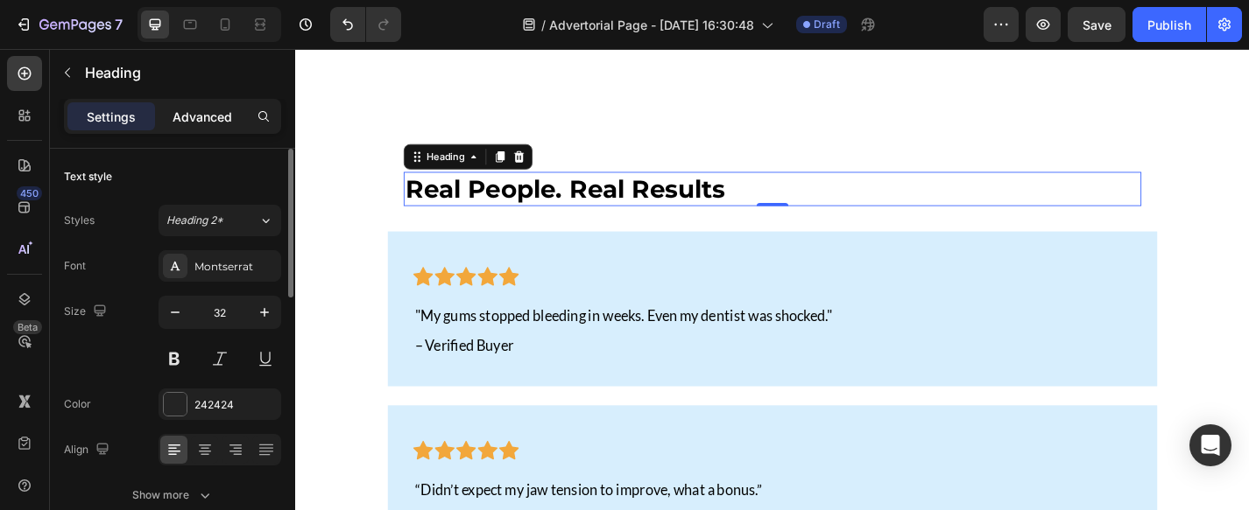
click at [186, 124] on p "Advanced" at bounding box center [202, 117] width 60 height 18
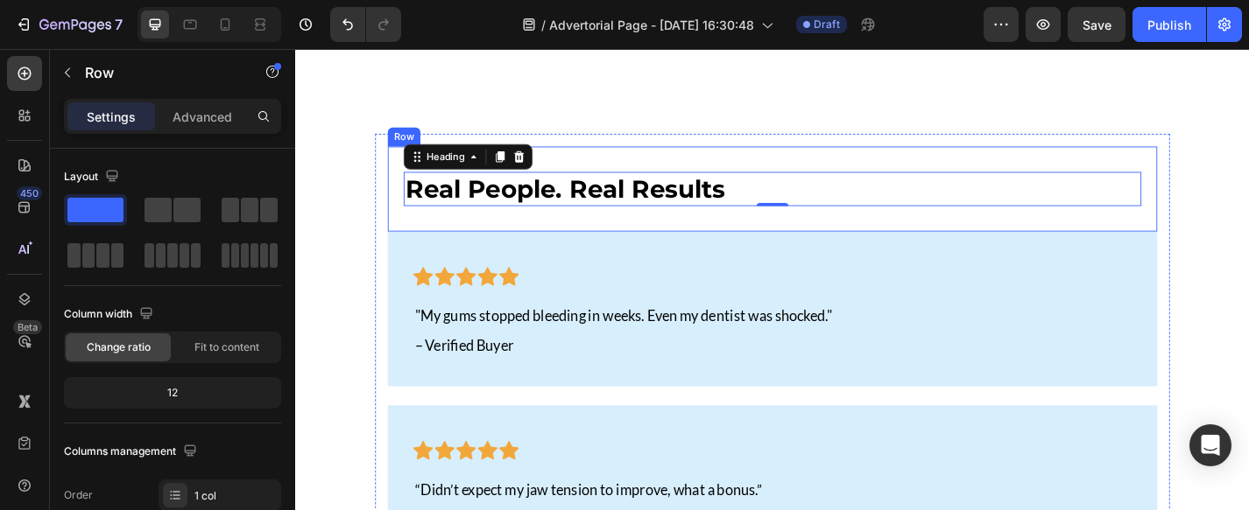
click at [405, 235] on div "Real People. Real Results Heading 0 Row" at bounding box center [821, 203] width 848 height 93
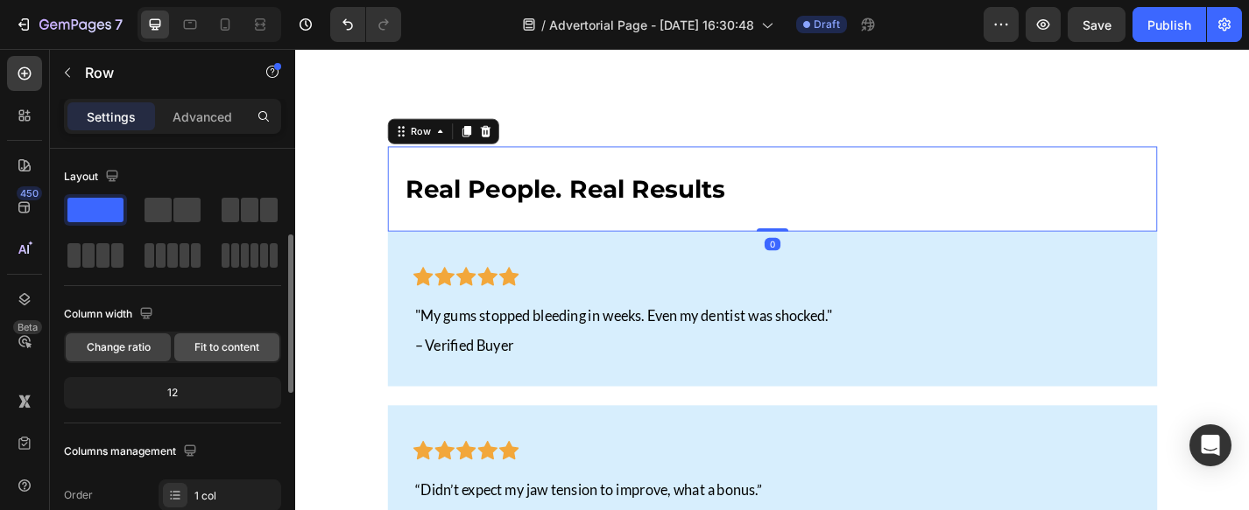
scroll to position [314, 0]
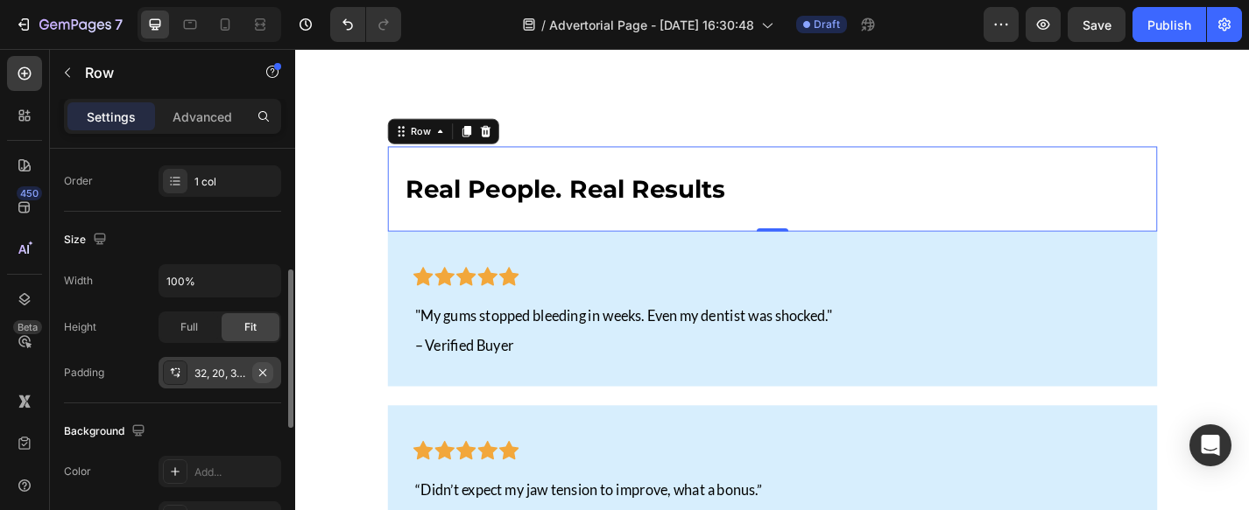
click at [267, 372] on icon "button" at bounding box center [263, 373] width 14 height 14
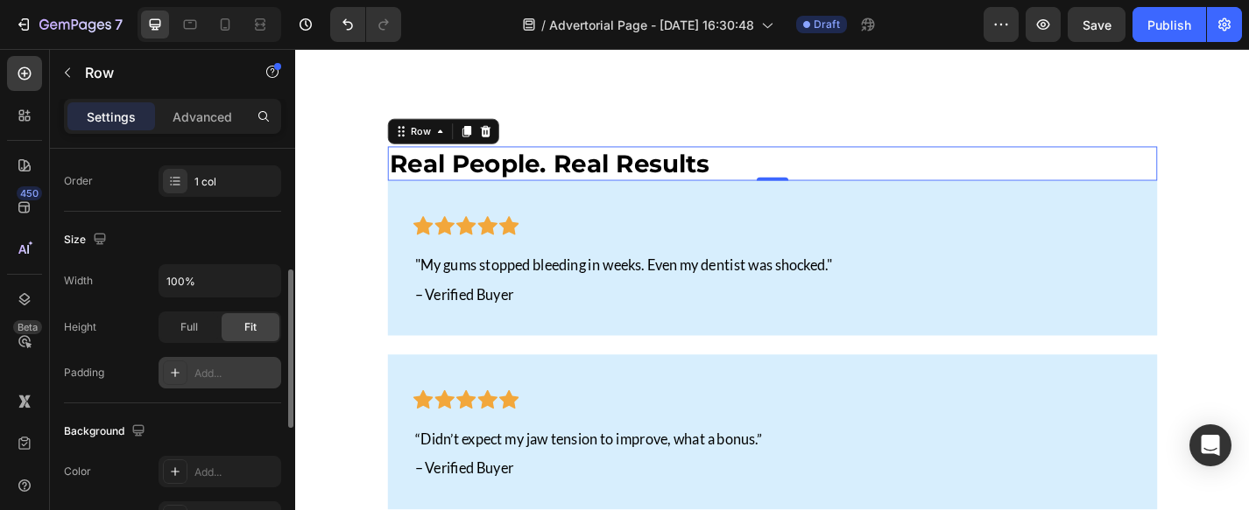
click at [182, 372] on div at bounding box center [175, 373] width 25 height 25
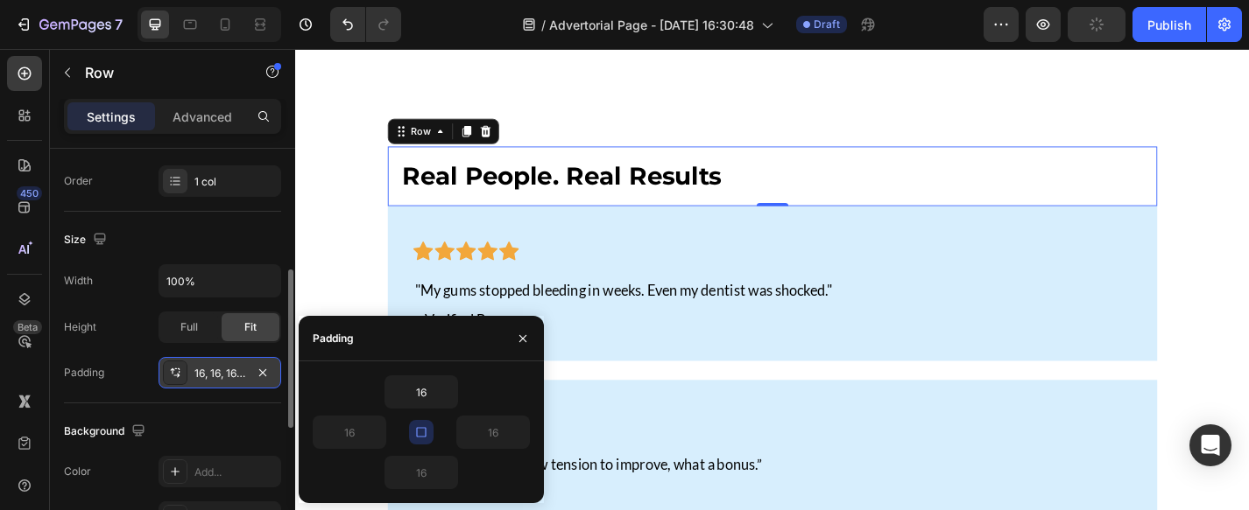
click at [208, 373] on div "16, 16, 16, 16" at bounding box center [219, 374] width 51 height 16
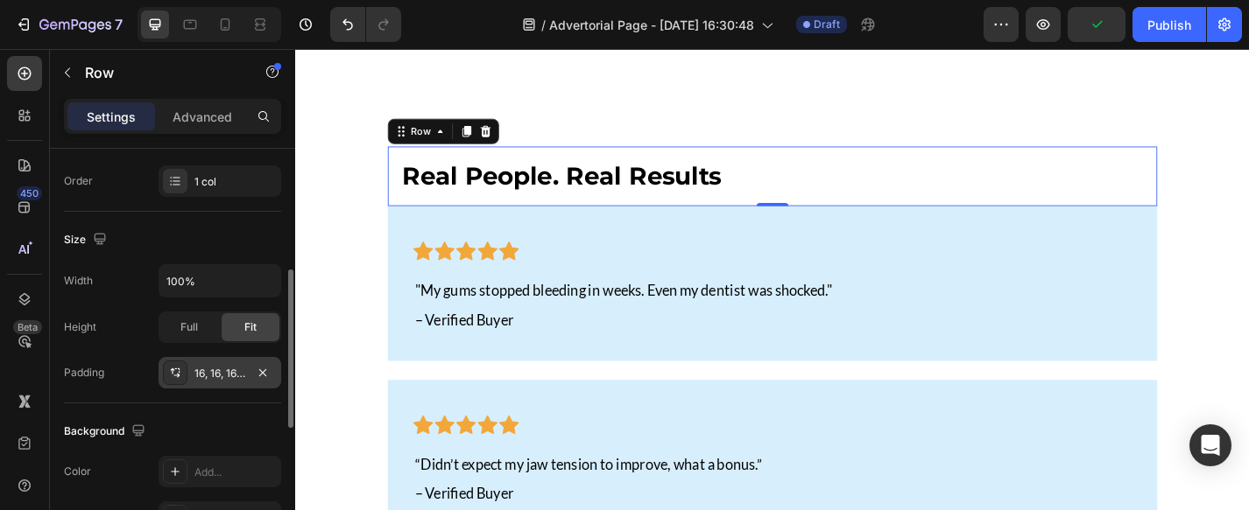
click at [201, 377] on div "16, 16, 16, 16" at bounding box center [219, 374] width 51 height 16
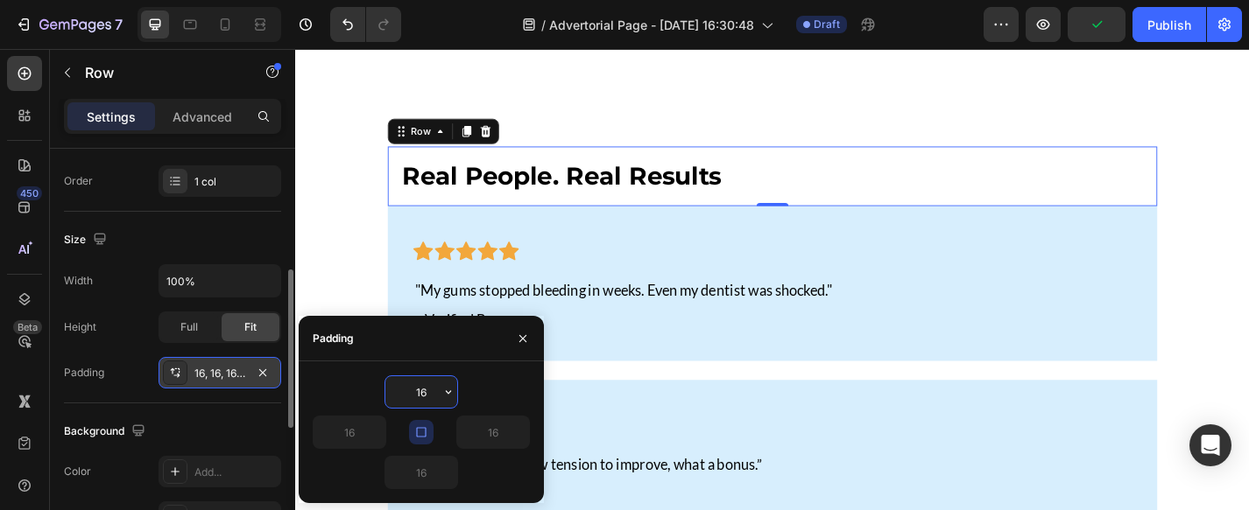
click at [201, 377] on div "16, 16, 16, 16" at bounding box center [219, 374] width 51 height 16
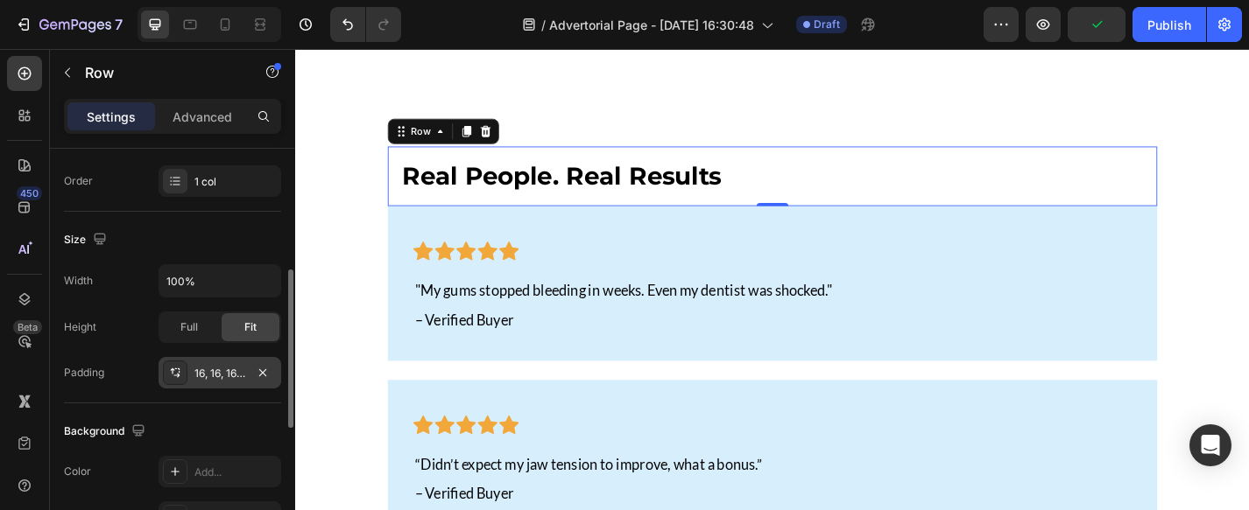
click at [201, 377] on div "16, 16, 16, 16" at bounding box center [219, 374] width 51 height 16
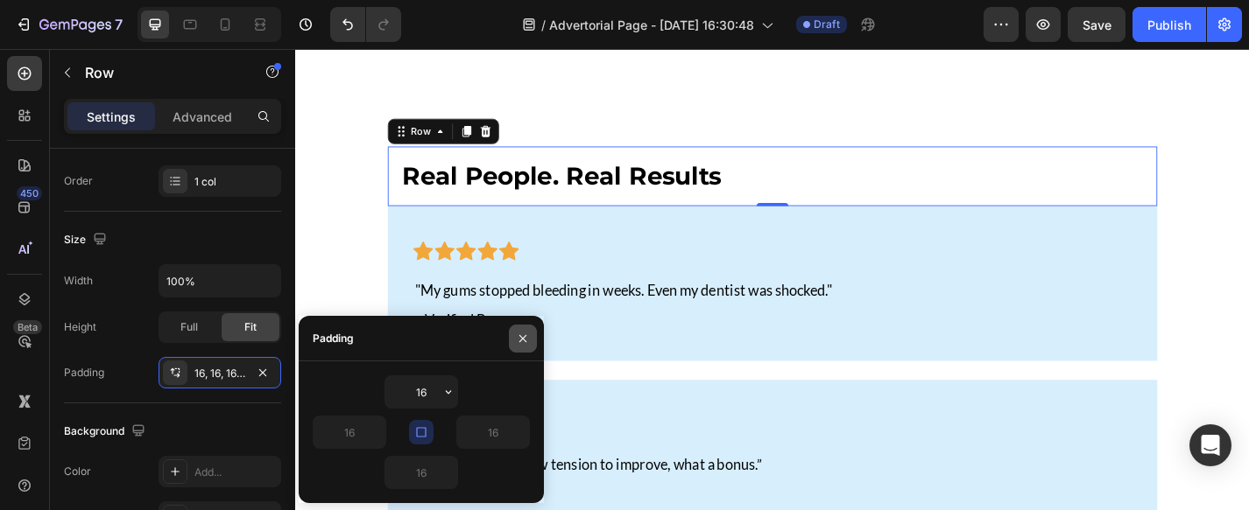
click at [523, 344] on icon "button" at bounding box center [523, 339] width 14 height 14
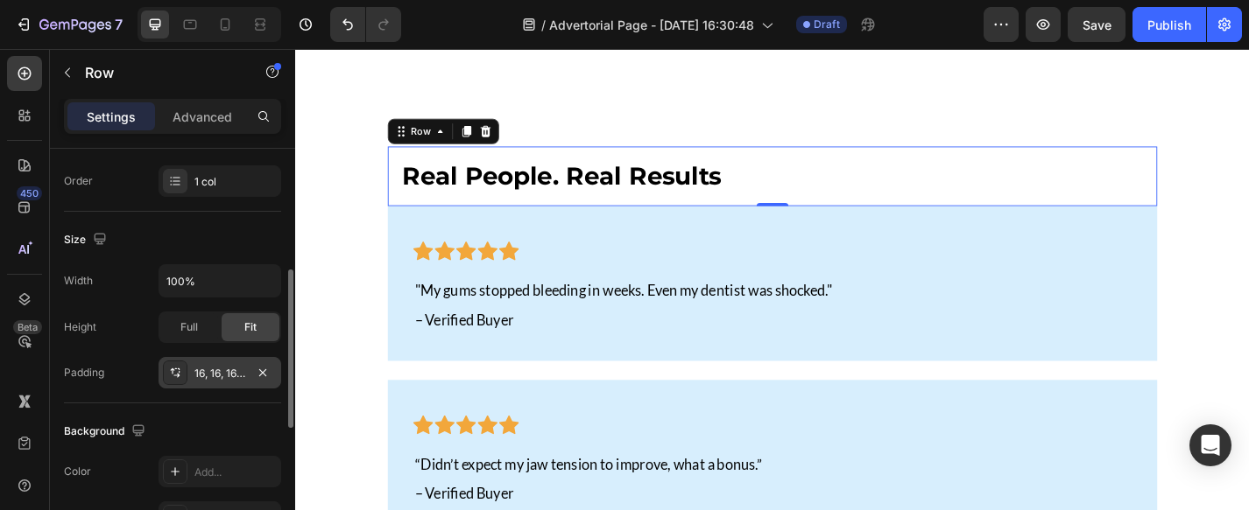
click at [175, 369] on icon at bounding box center [176, 369] width 2 height 1
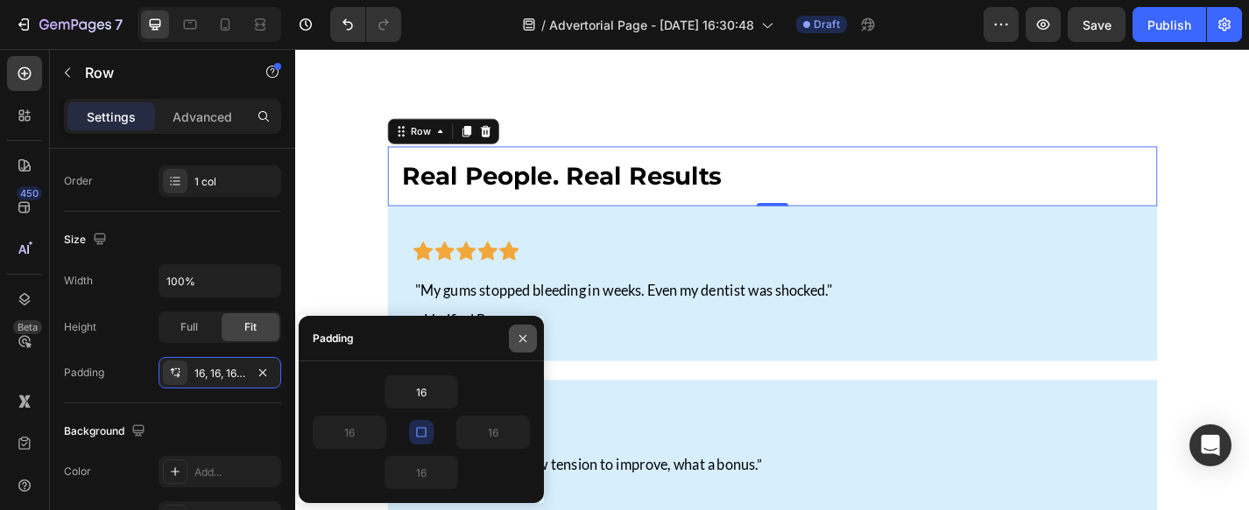
drag, startPoint x: 519, startPoint y: 340, endPoint x: 46, endPoint y: 350, distance: 472.9
click at [519, 340] on icon "button" at bounding box center [523, 339] width 14 height 14
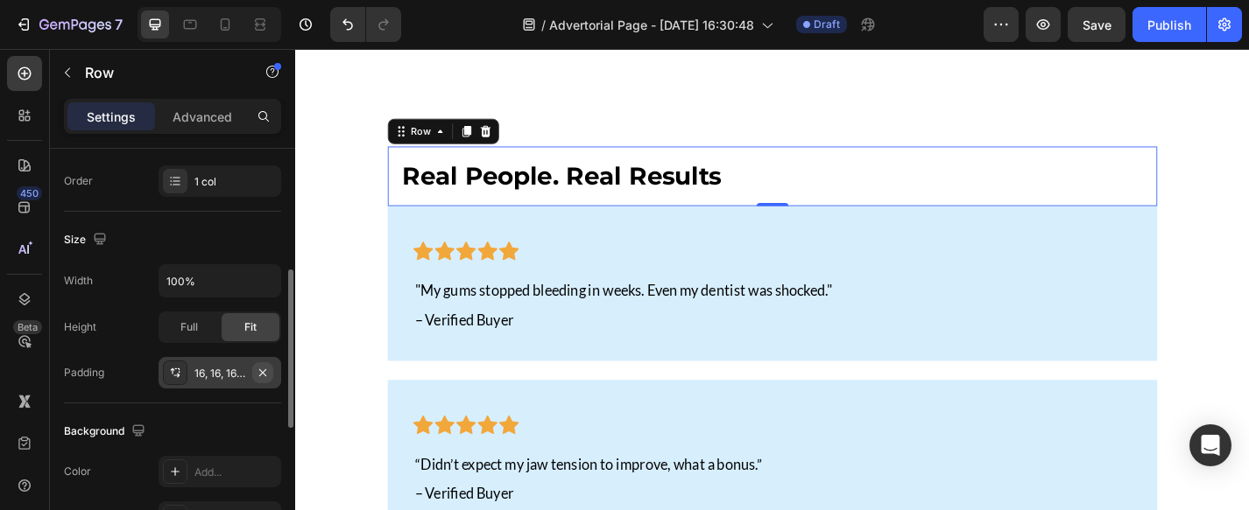
click at [264, 368] on icon "button" at bounding box center [263, 373] width 14 height 14
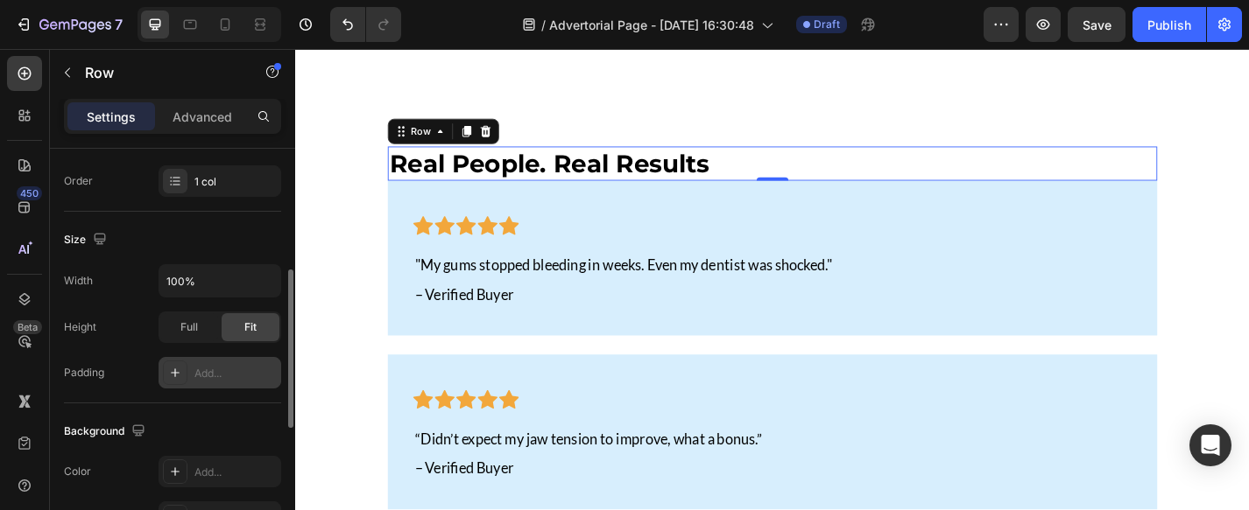
click at [197, 371] on div "Add..." at bounding box center [235, 374] width 82 height 16
type input "16"
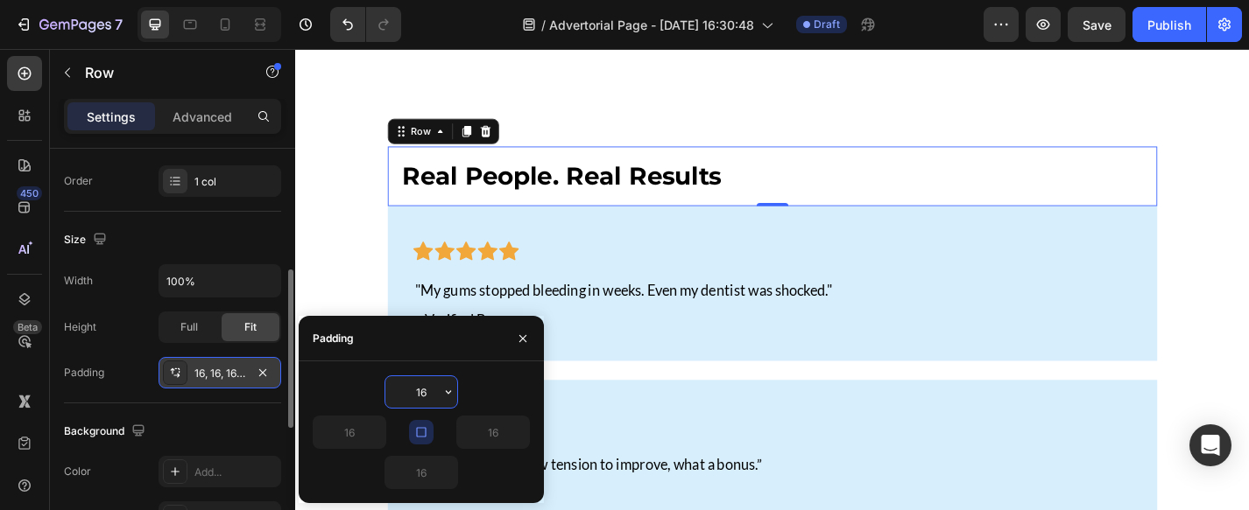
click at [173, 371] on icon at bounding box center [175, 373] width 14 height 14
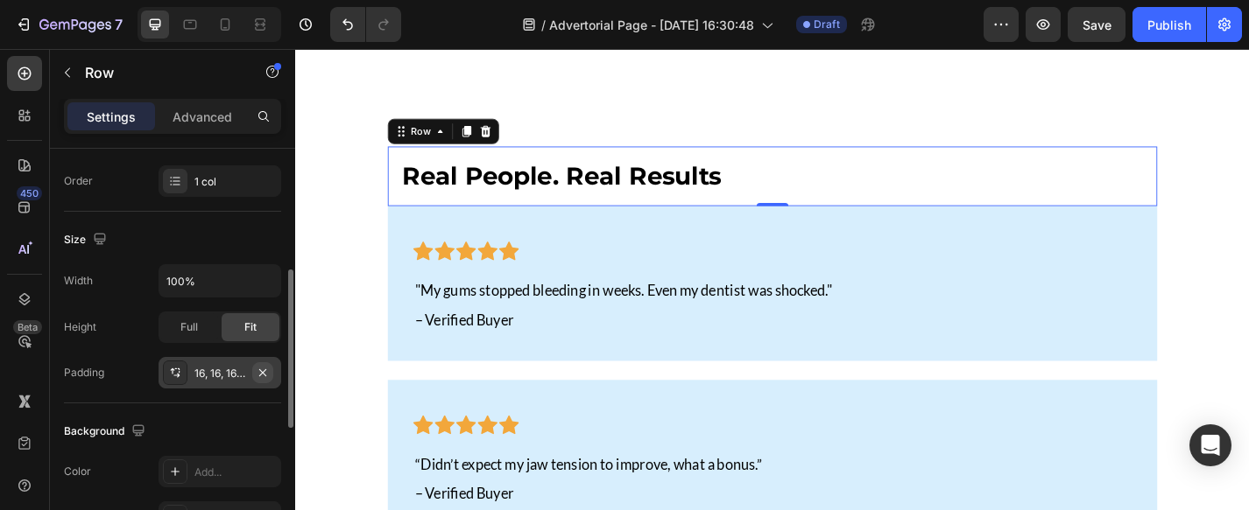
click at [260, 372] on icon "button" at bounding box center [263, 373] width 14 height 14
type input "0"
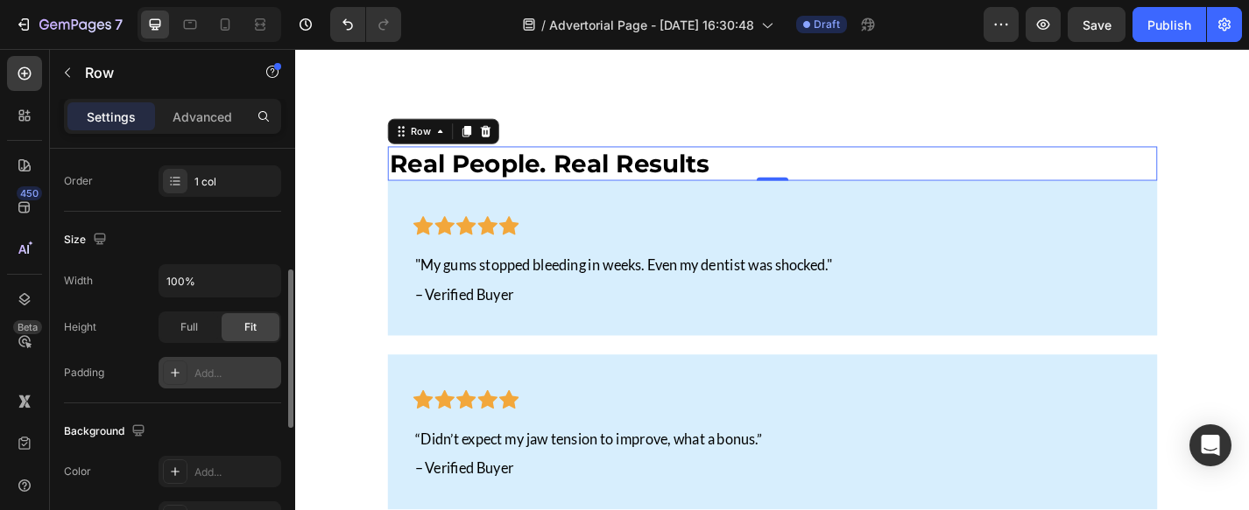
click at [130, 344] on div "Width 100% Height Full Fit Padding Add..." at bounding box center [172, 326] width 217 height 124
click at [204, 362] on div "Add..." at bounding box center [219, 373] width 123 height 32
type input "16"
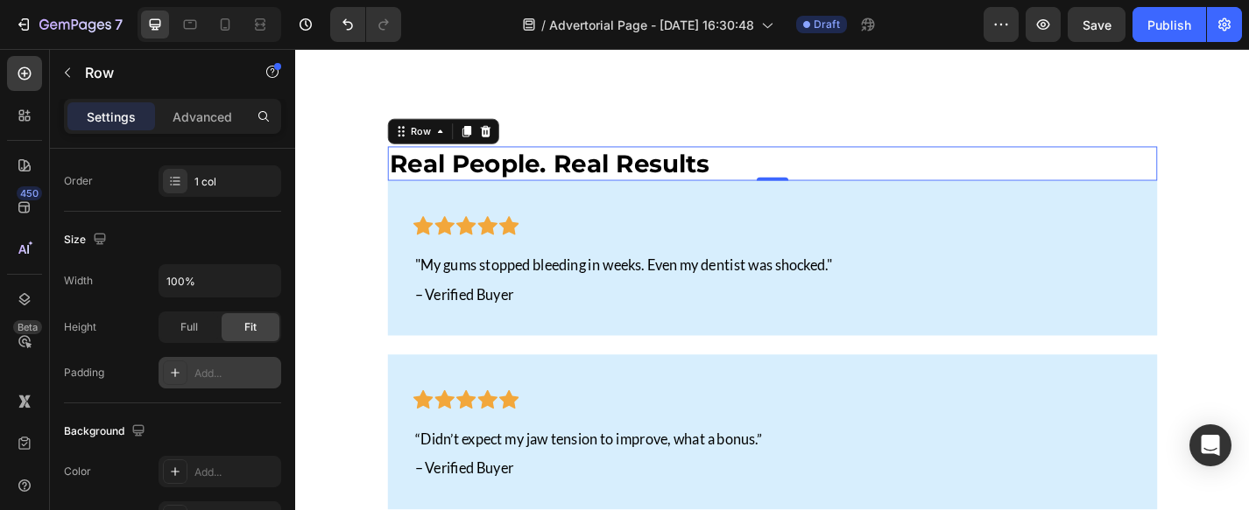
type input "16"
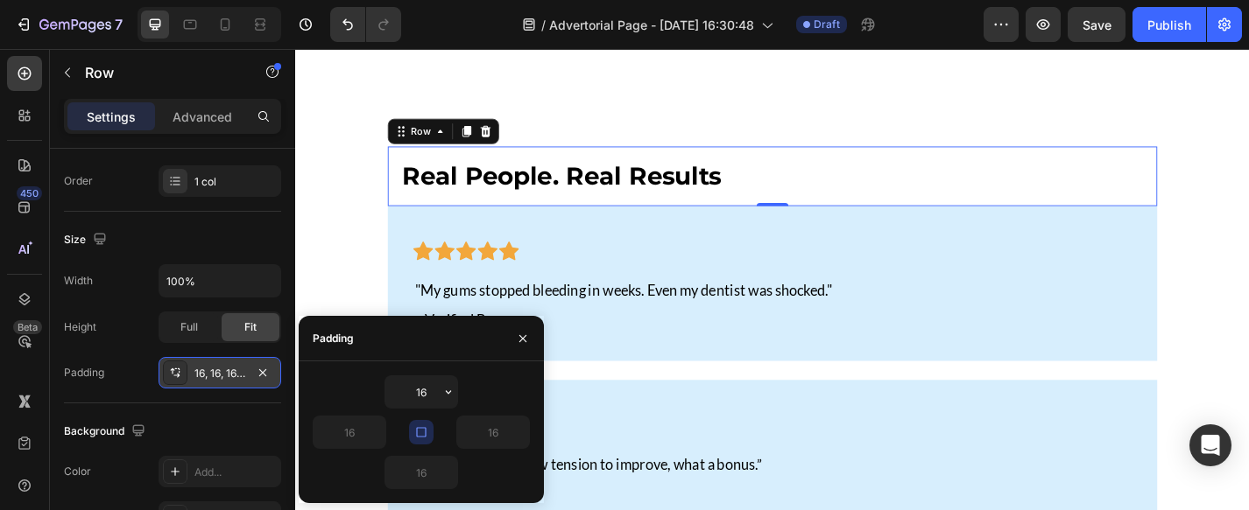
click at [191, 370] on div "16, 16, 16, 16" at bounding box center [219, 373] width 123 height 32
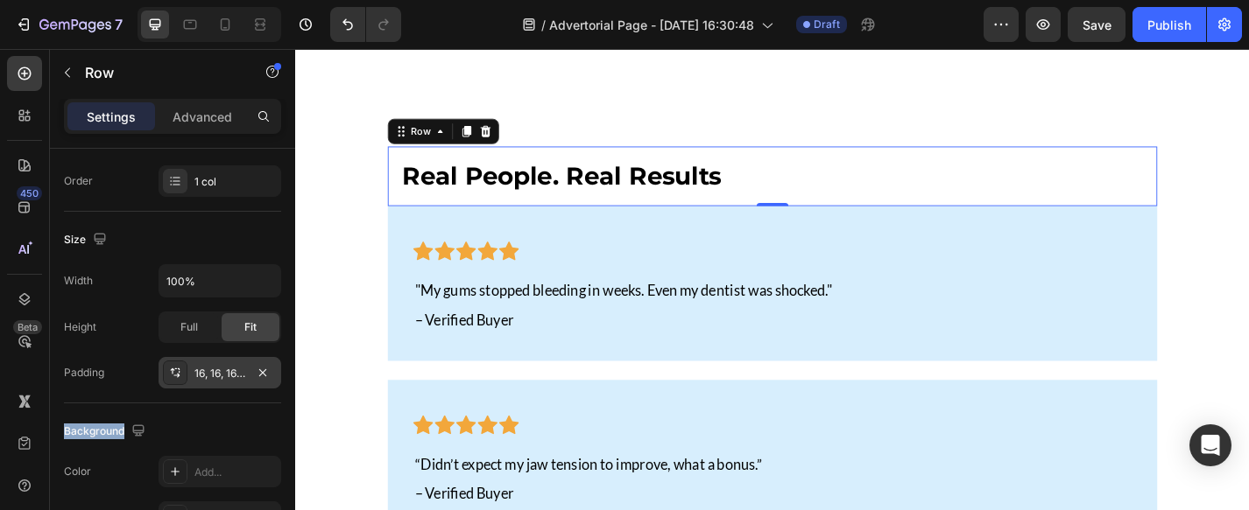
click at [191, 370] on div "16, 16, 16, 16" at bounding box center [219, 373] width 123 height 32
click at [232, 374] on div "16, 16, 16, 16" at bounding box center [219, 374] width 51 height 16
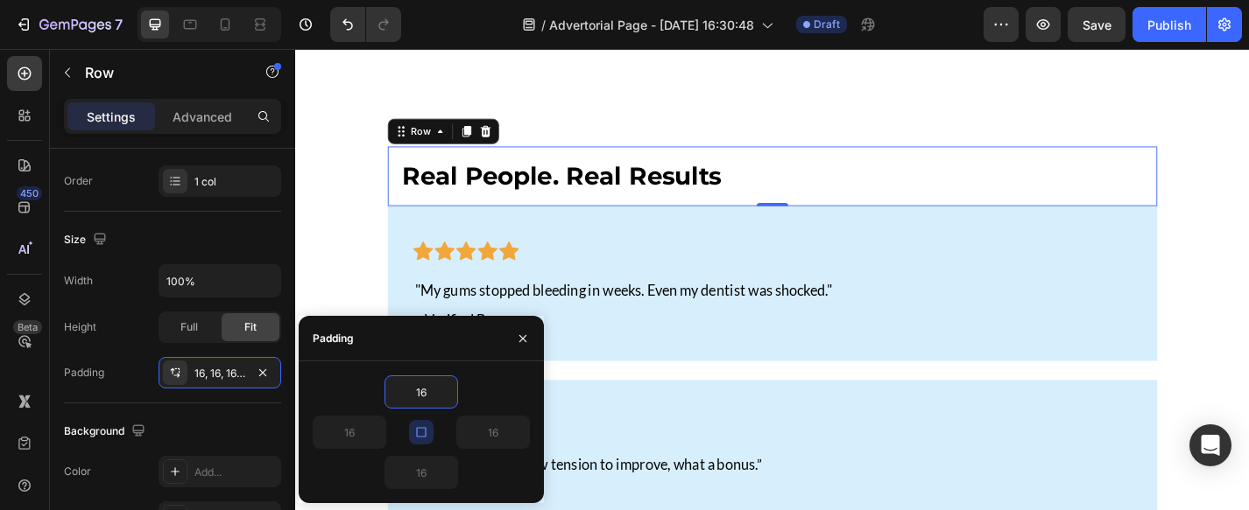
click at [398, 438] on div "16" at bounding box center [367, 432] width 109 height 33
click at [417, 395] on input "16" at bounding box center [421, 393] width 72 height 32
click at [442, 387] on icon "button" at bounding box center [448, 392] width 14 height 14
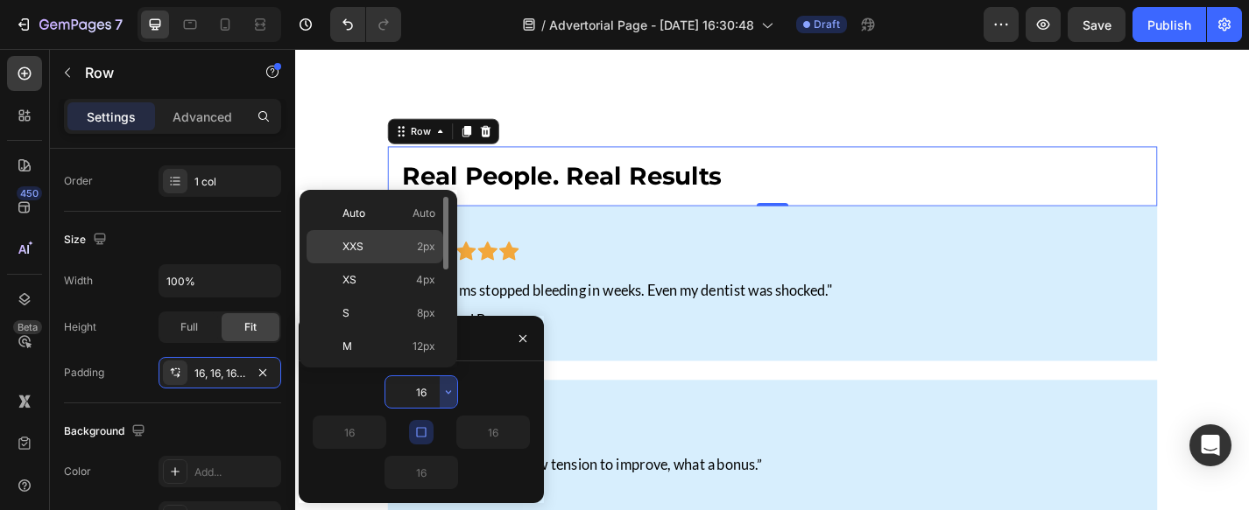
click at [381, 247] on p "XXS 2px" at bounding box center [388, 247] width 93 height 16
type input "2"
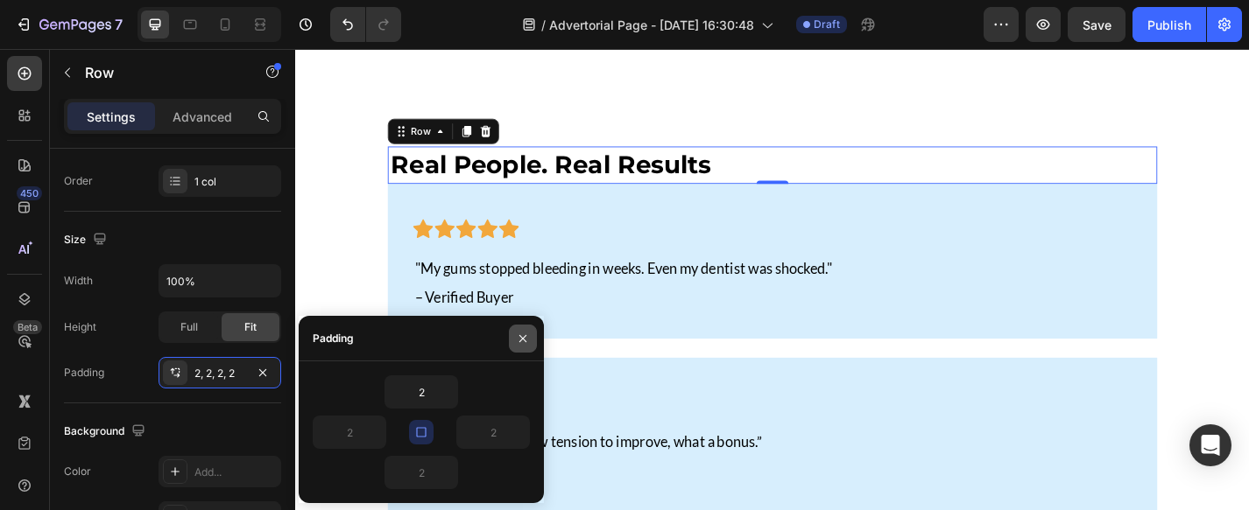
click at [522, 338] on icon "button" at bounding box center [522, 337] width 7 height 7
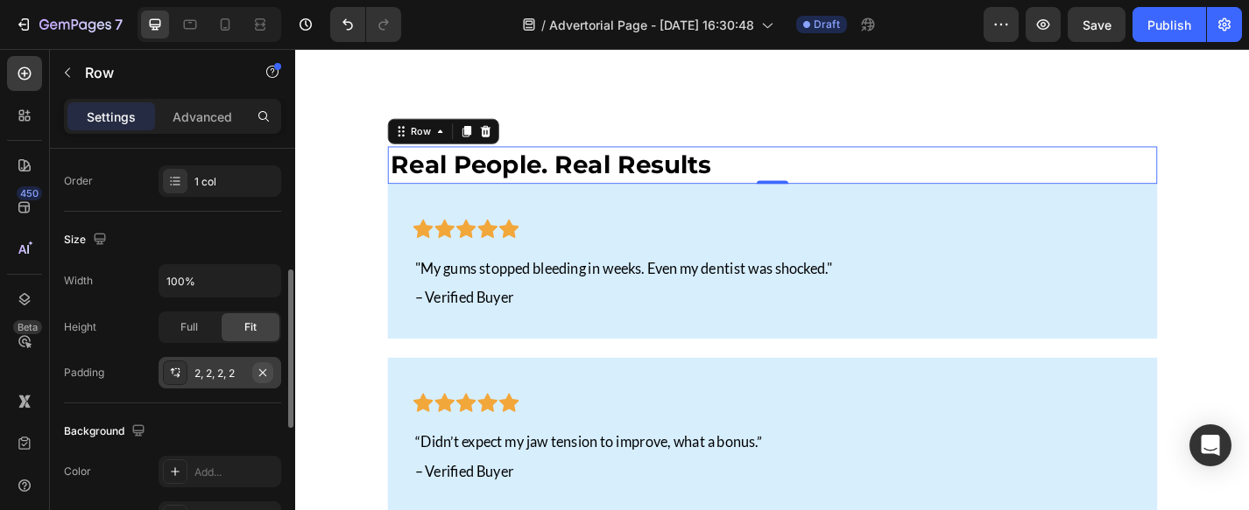
click at [259, 375] on icon "button" at bounding box center [262, 372] width 7 height 7
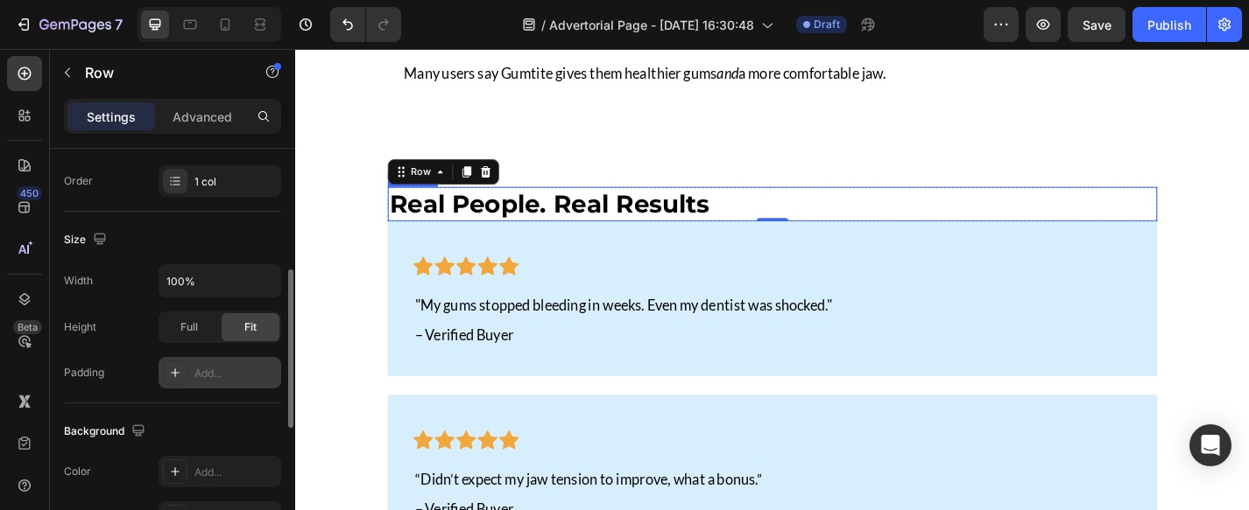
scroll to position [5293, 0]
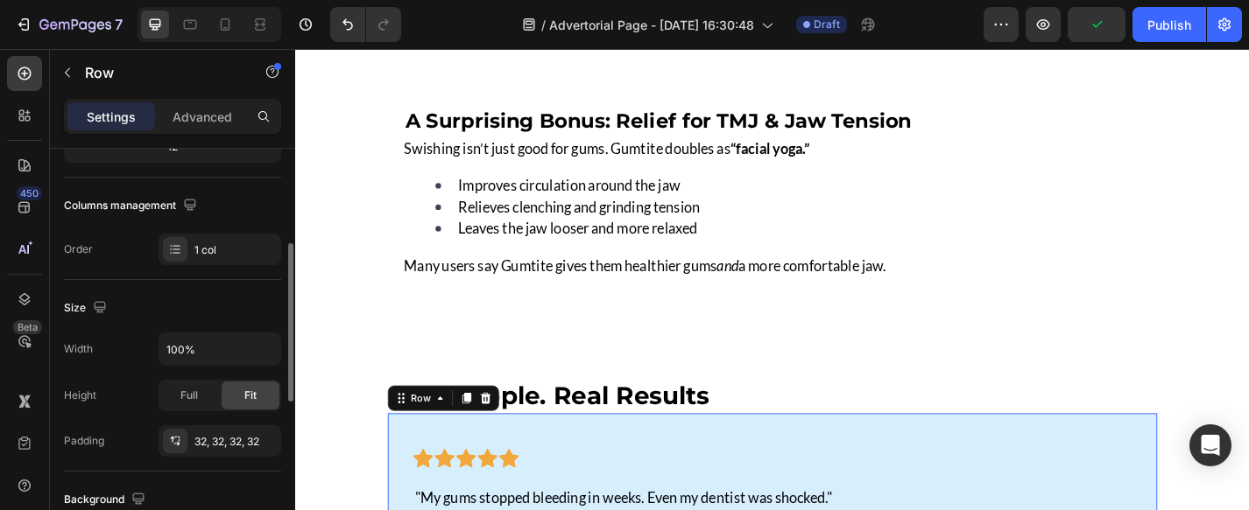
scroll to position [0, 0]
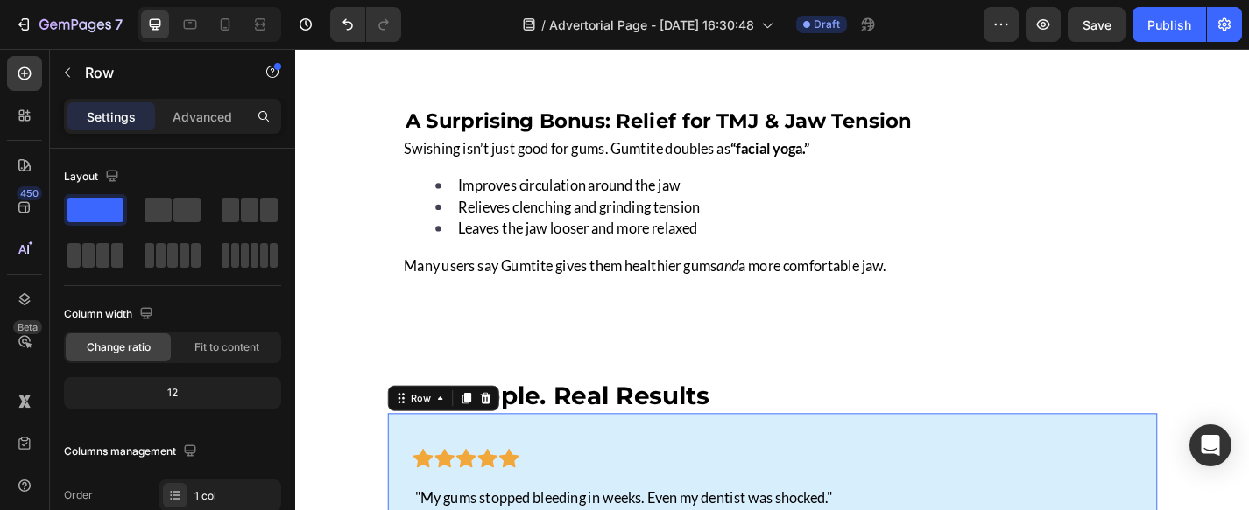
click at [193, 132] on div "Settings Advanced" at bounding box center [172, 116] width 217 height 35
click at [193, 119] on p "Advanced" at bounding box center [202, 117] width 60 height 18
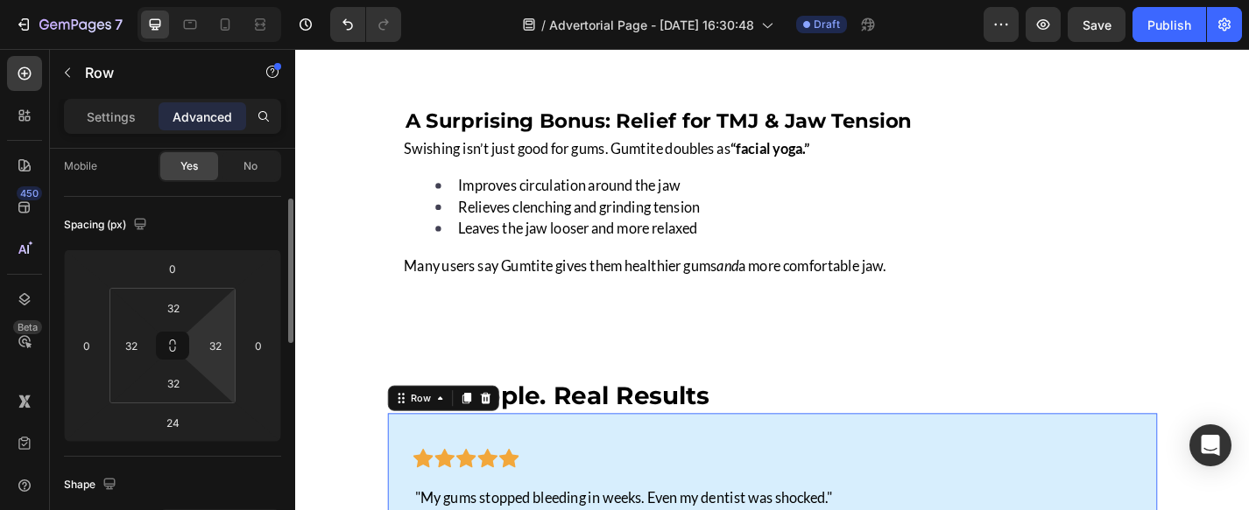
scroll to position [180, 0]
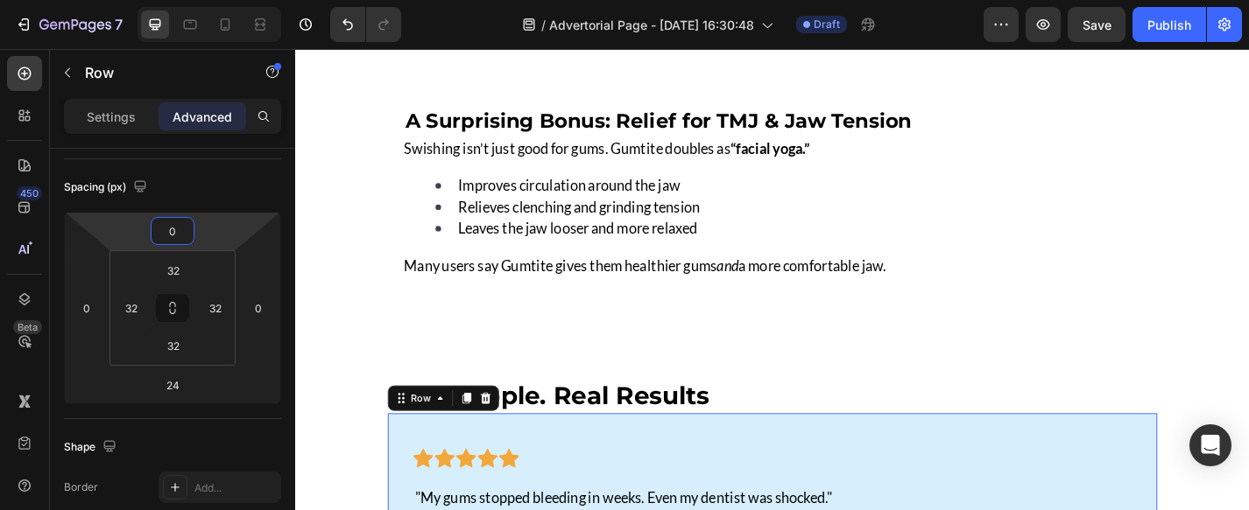
click at [171, 237] on input "0" at bounding box center [172, 231] width 35 height 26
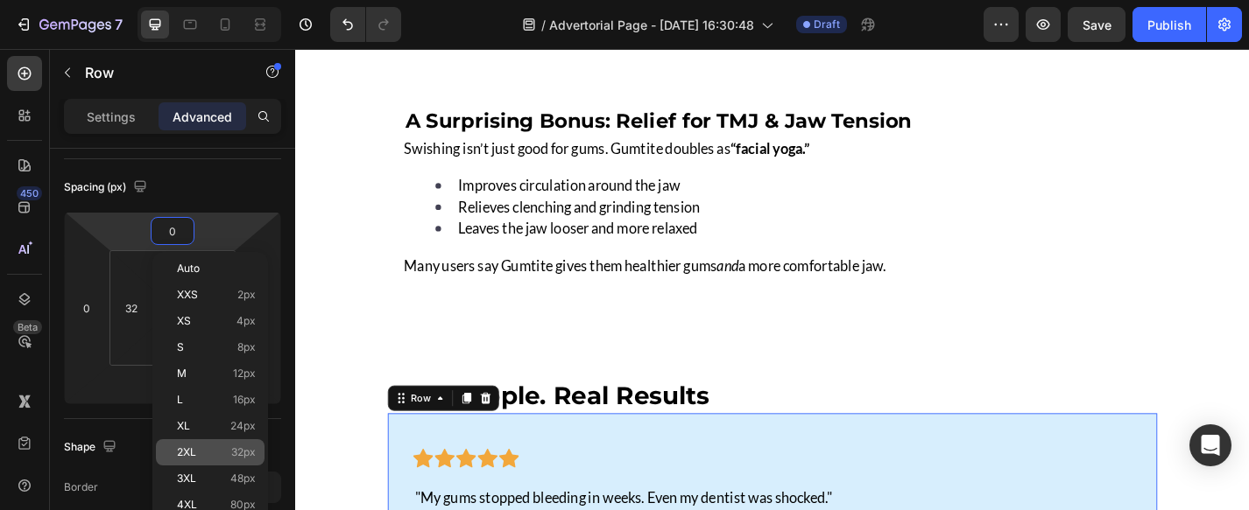
click at [204, 443] on div "2XL 32px" at bounding box center [210, 453] width 109 height 26
type input "32"
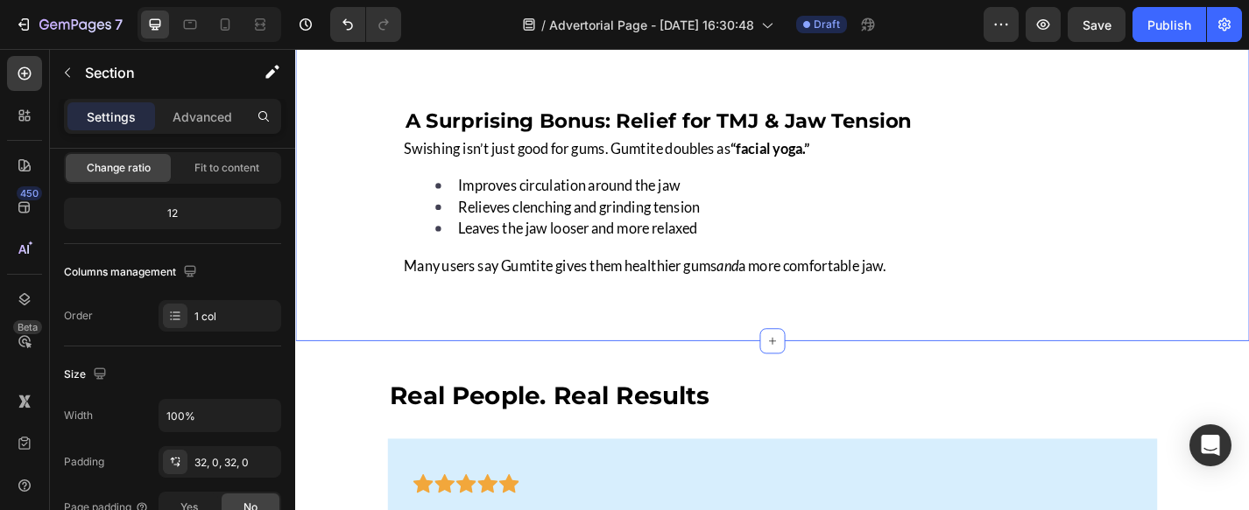
scroll to position [0, 0]
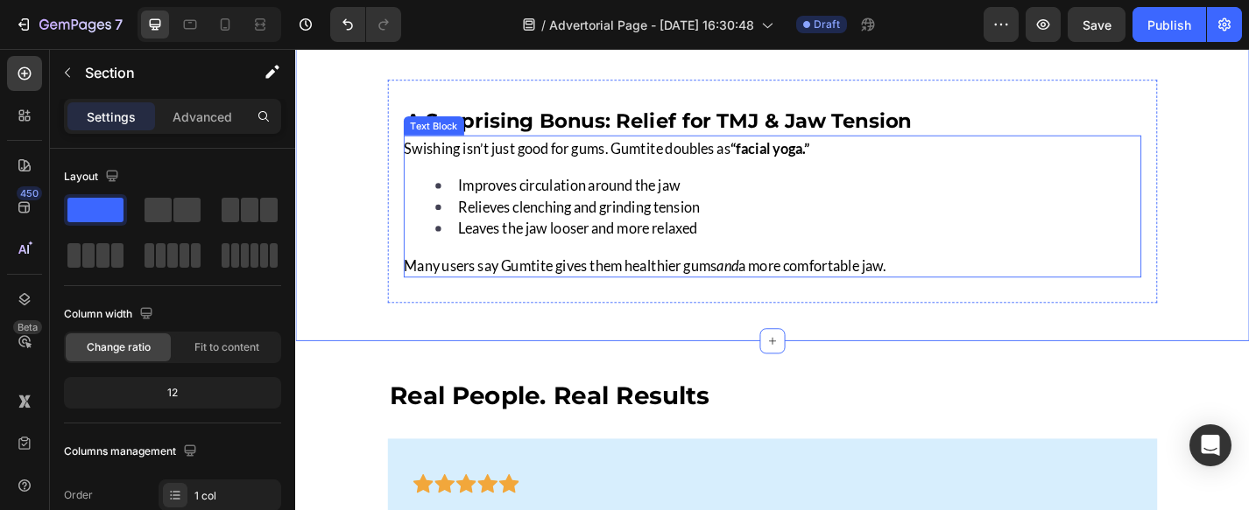
click at [762, 227] on li "Relieves clenching and grinding tension" at bounding box center [697, 223] width 496 height 24
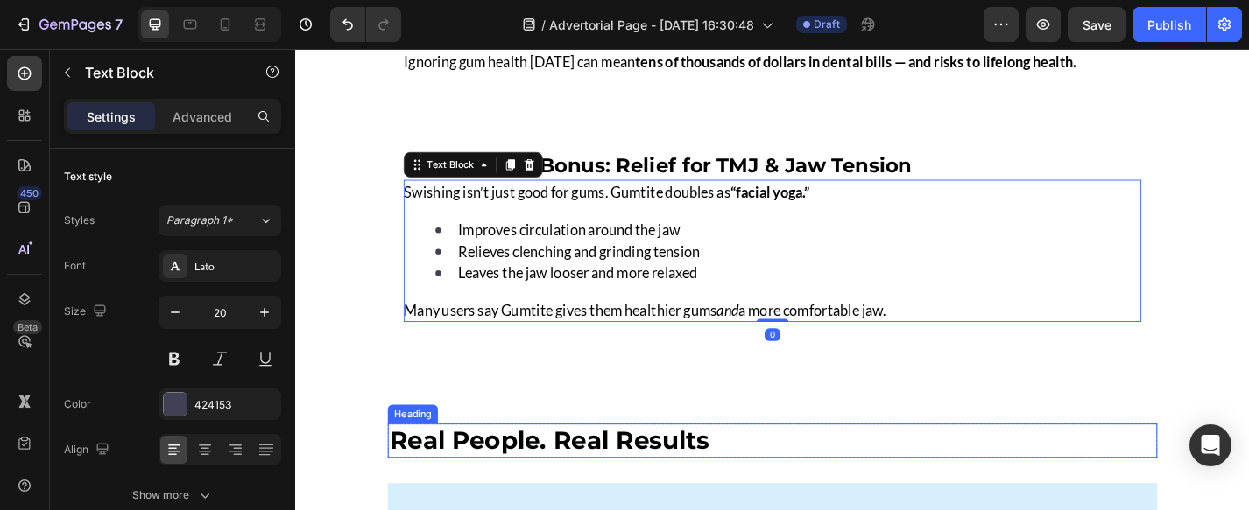
scroll to position [5235, 0]
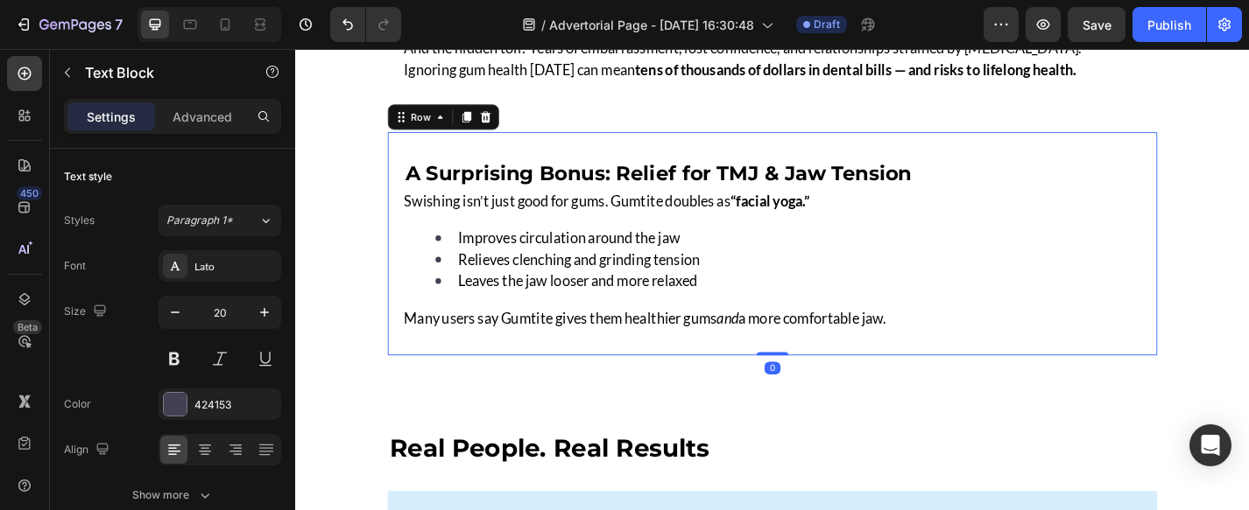
click at [751, 368] on div "A Surprising Bonus: Relief for TMJ & Jaw Tension Heading Swishing isn’t just go…" at bounding box center [821, 264] width 848 height 247
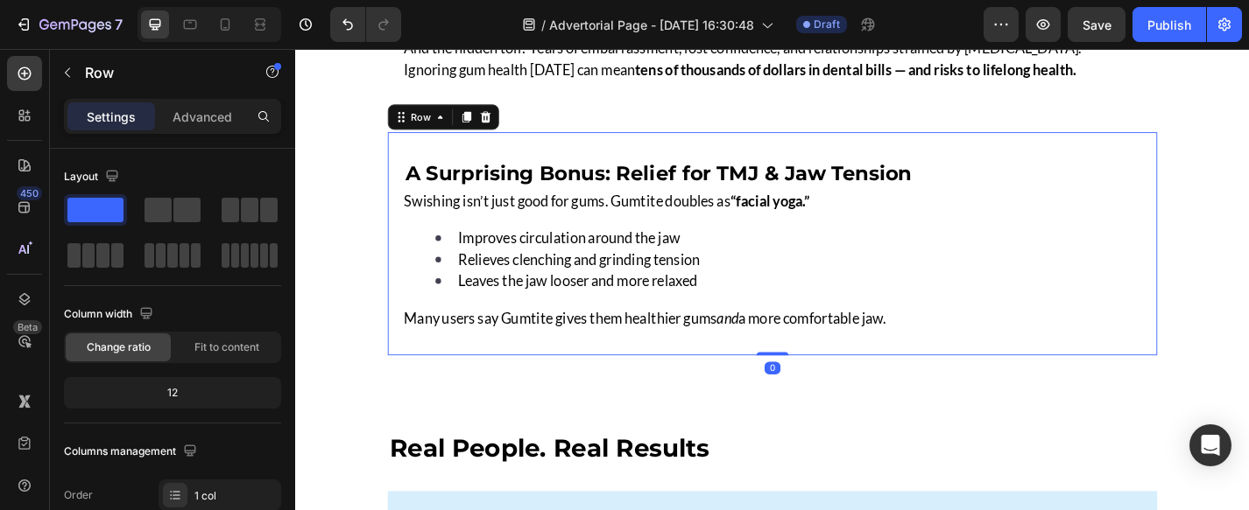
drag, startPoint x: 813, startPoint y: 377, endPoint x: 815, endPoint y: 346, distance: 30.7
click at [815, 346] on div "A Surprising Bonus: Relief for TMJ & Jaw Tension Heading Swishing isn’t just go…" at bounding box center [821, 264] width 848 height 247
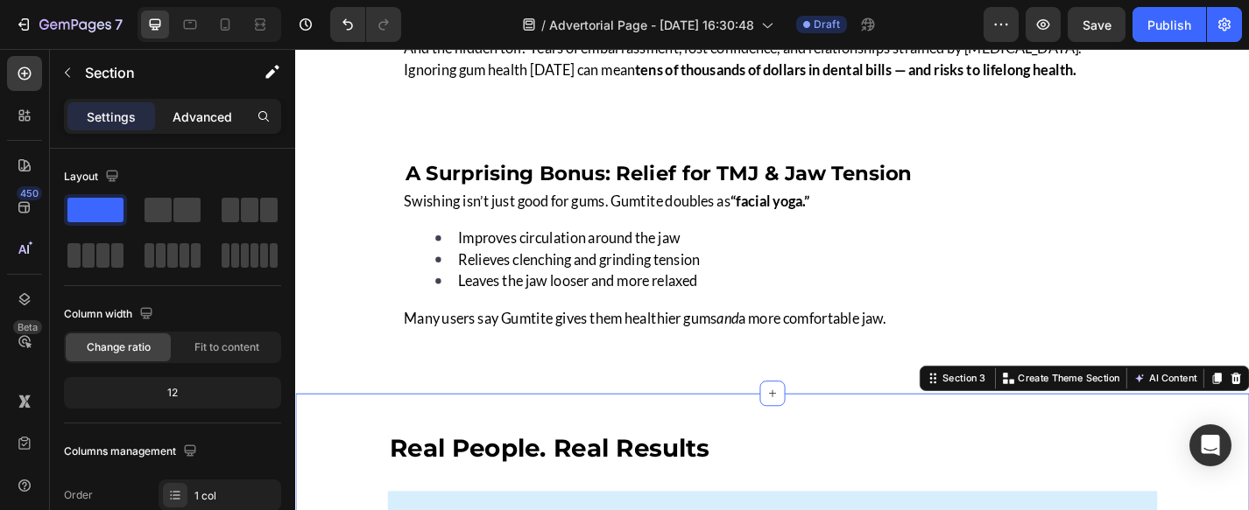
click at [195, 111] on p "Advanced" at bounding box center [202, 117] width 60 height 18
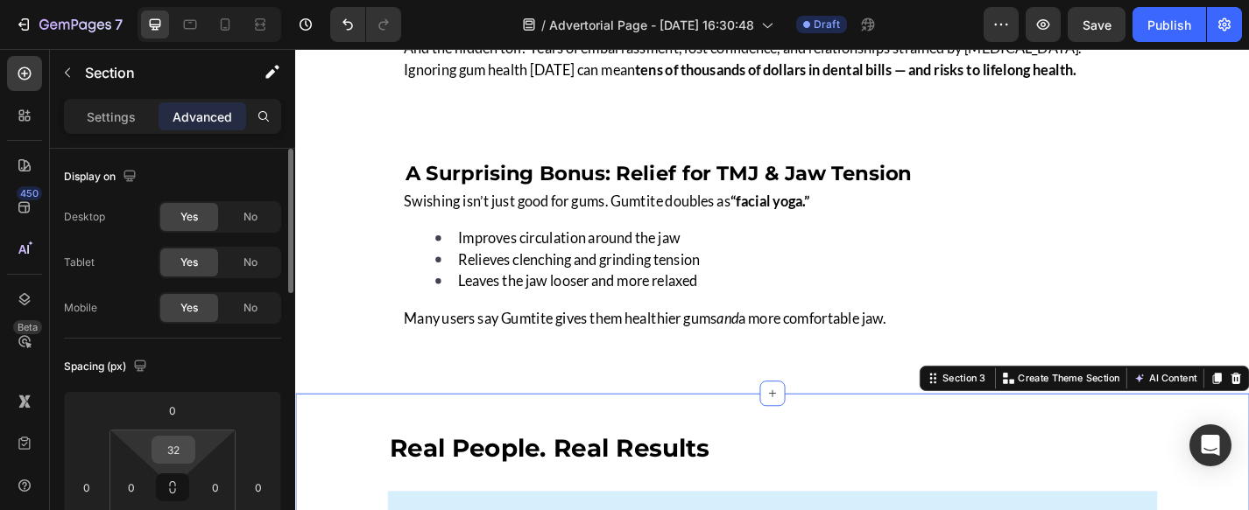
click at [172, 454] on input "32" at bounding box center [173, 450] width 35 height 26
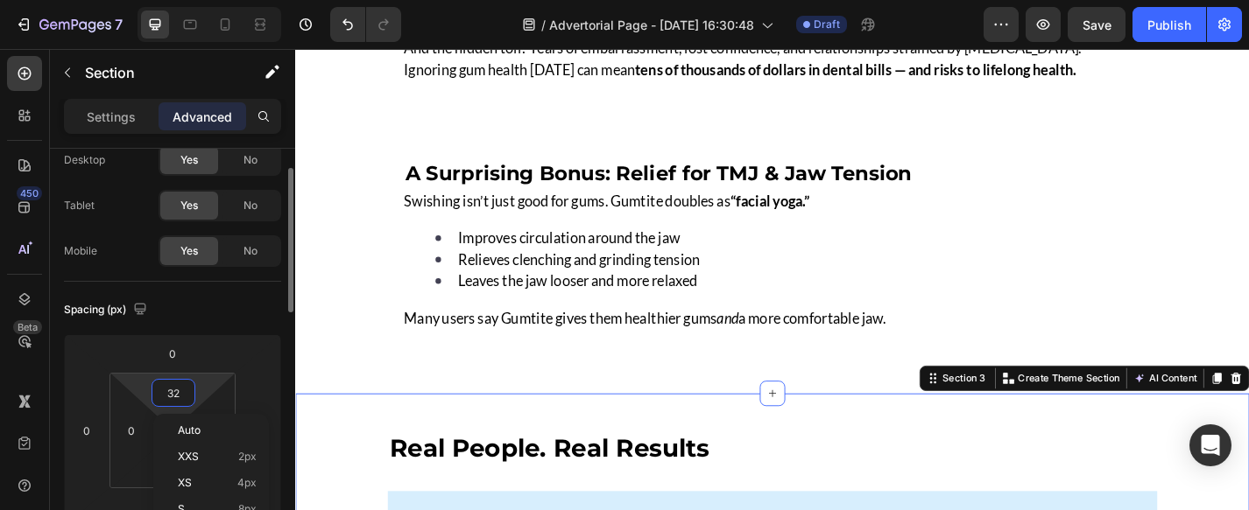
type input "0"
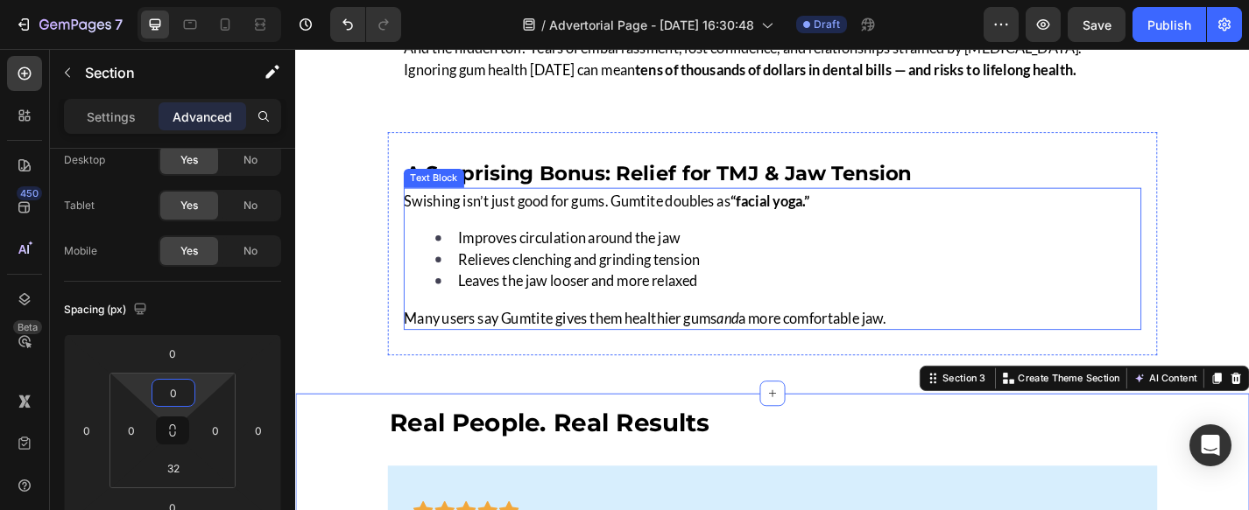
click at [649, 250] on span "Improves circulation around the jaw" at bounding box center [596, 257] width 245 height 19
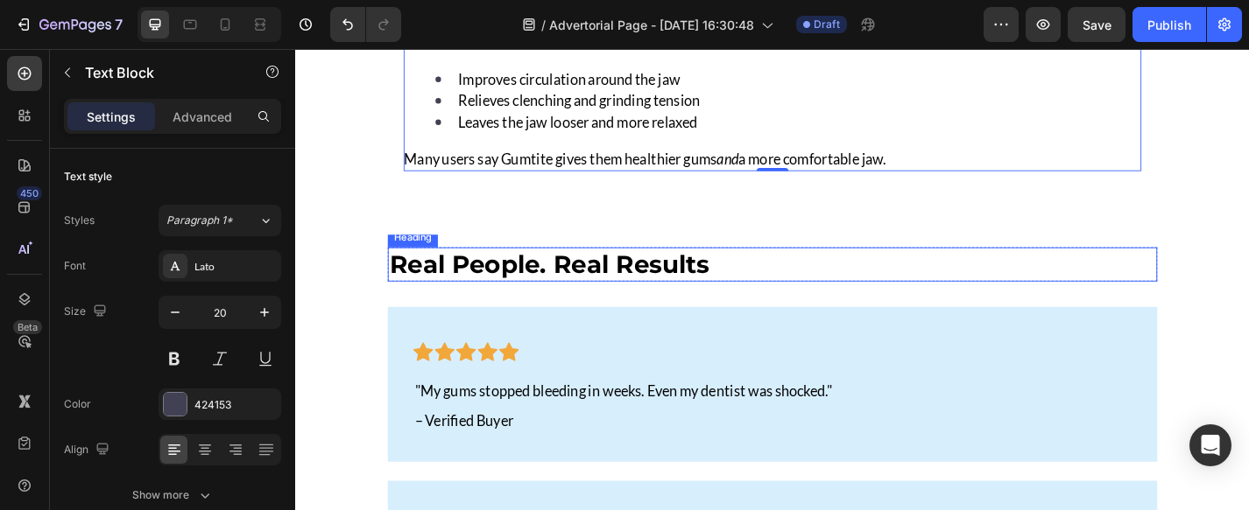
scroll to position [5442, 0]
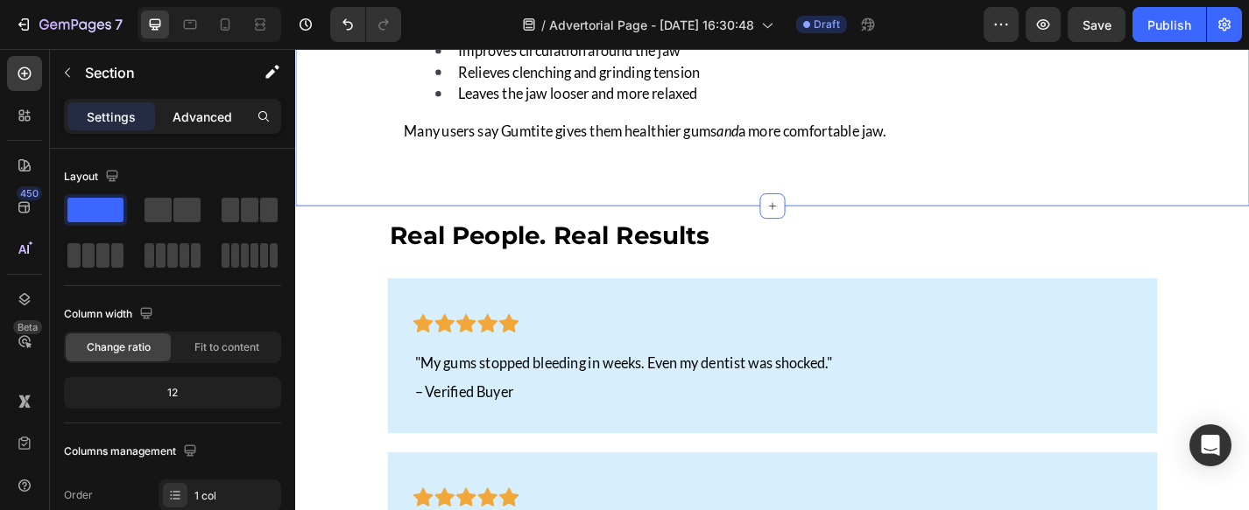
click at [200, 123] on p "Advanced" at bounding box center [202, 117] width 60 height 18
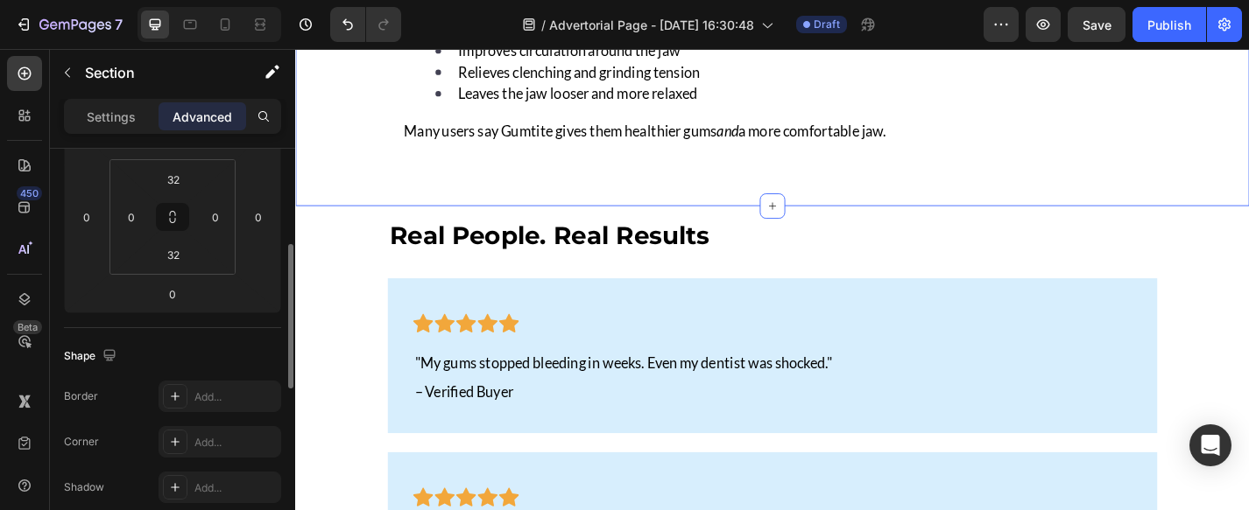
scroll to position [267, 0]
click at [176, 263] on input "32" at bounding box center [173, 258] width 35 height 26
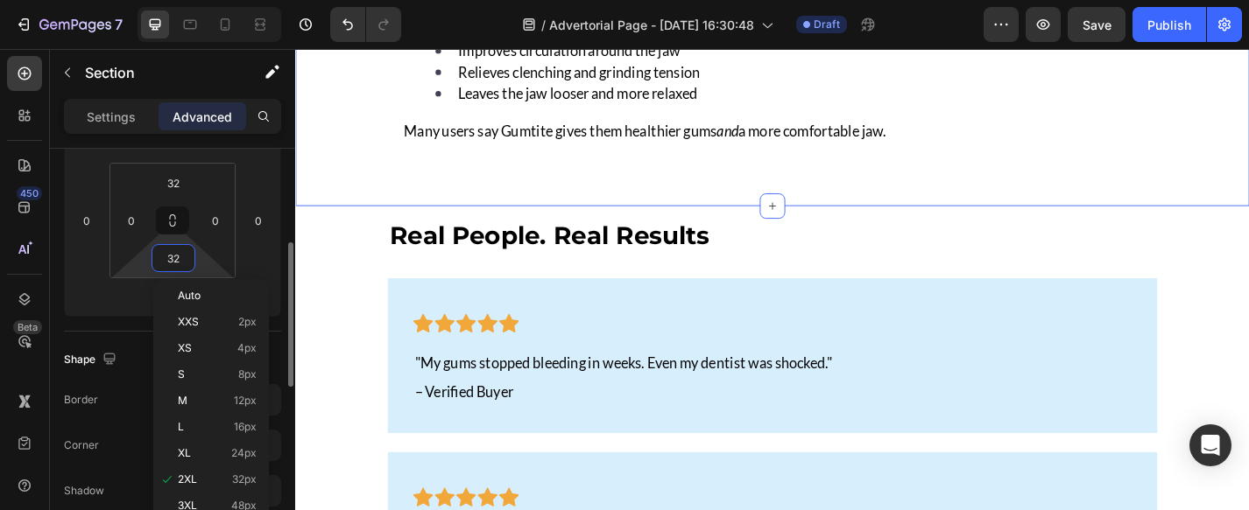
type input "0"
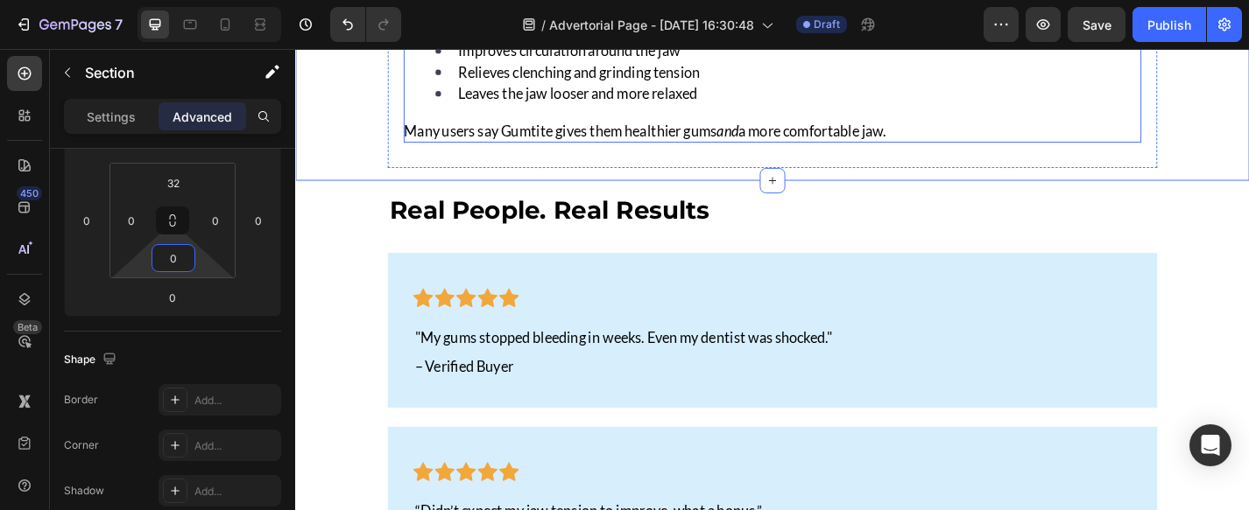
click at [996, 148] on div "A Surprising Bonus: Relief for TMJ & Jaw Tension Heading Swishing isn’t just go…" at bounding box center [821, 57] width 848 height 247
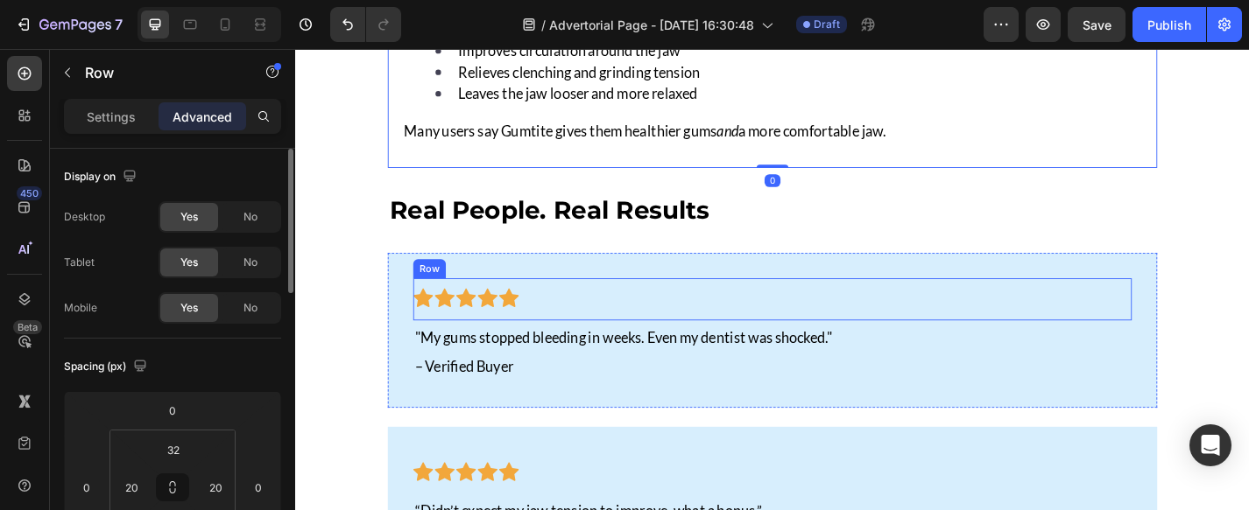
click at [993, 306] on div "Icon Icon Icon Icon Icon Row Row" at bounding box center [821, 325] width 792 height 46
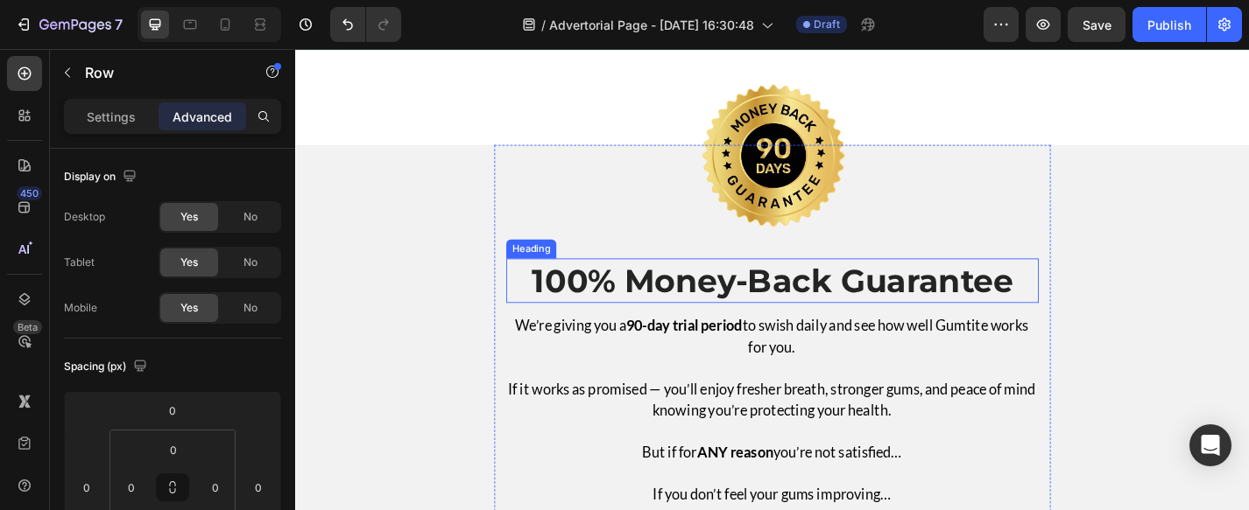
scroll to position [6859, 0]
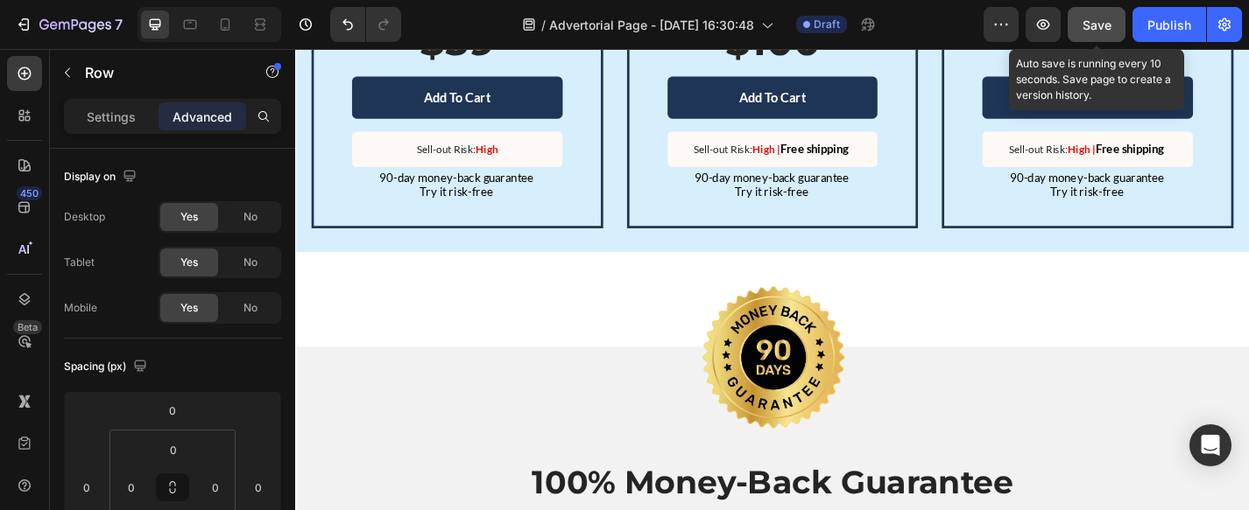
click at [1102, 22] on span "Save" at bounding box center [1096, 25] width 29 height 15
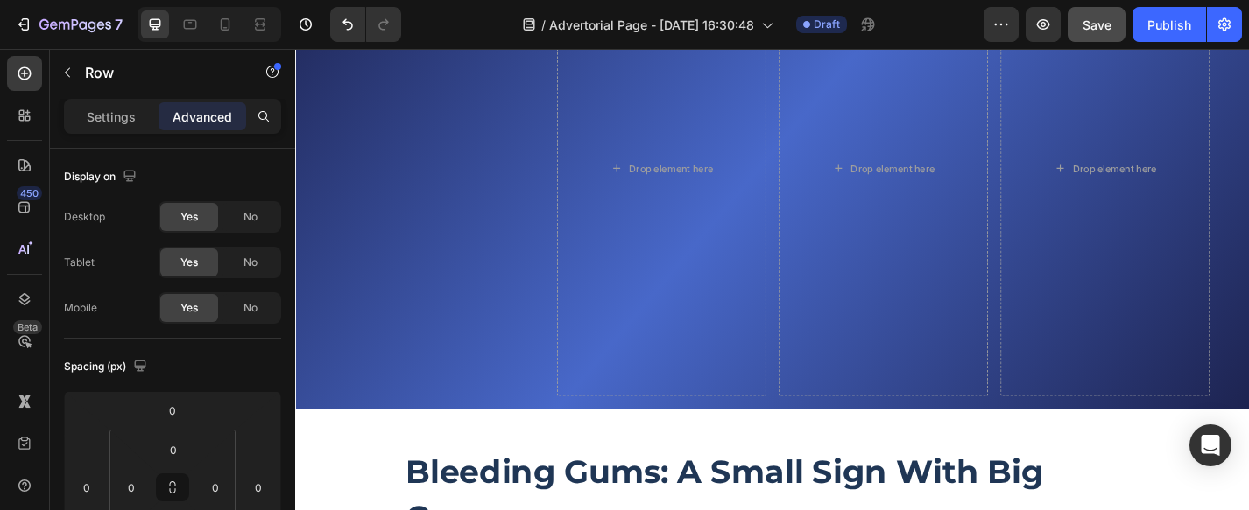
scroll to position [0, 0]
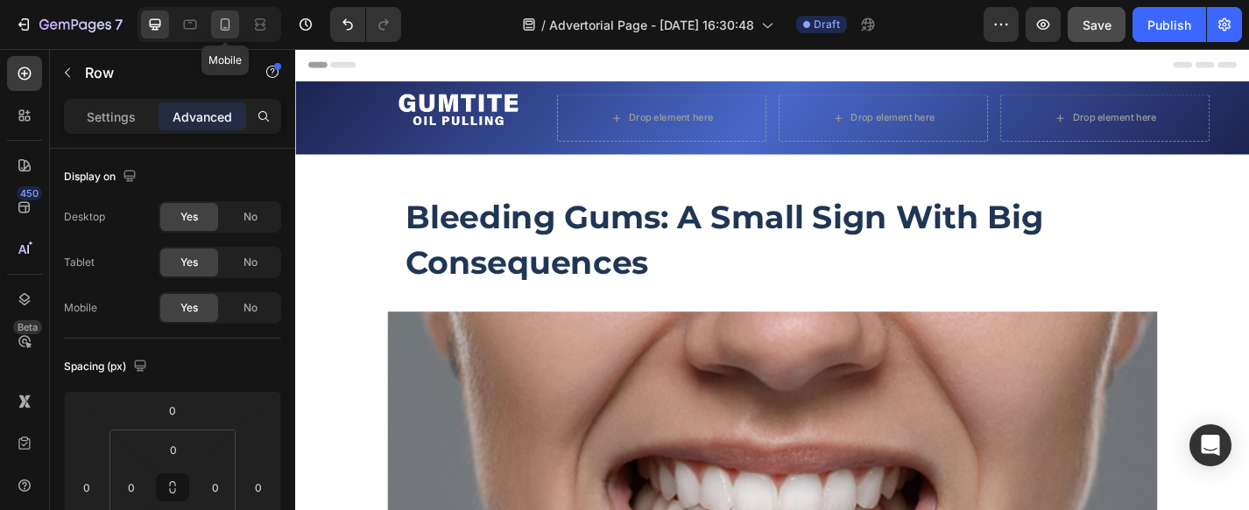
click at [222, 25] on icon at bounding box center [225, 25] width 18 height 18
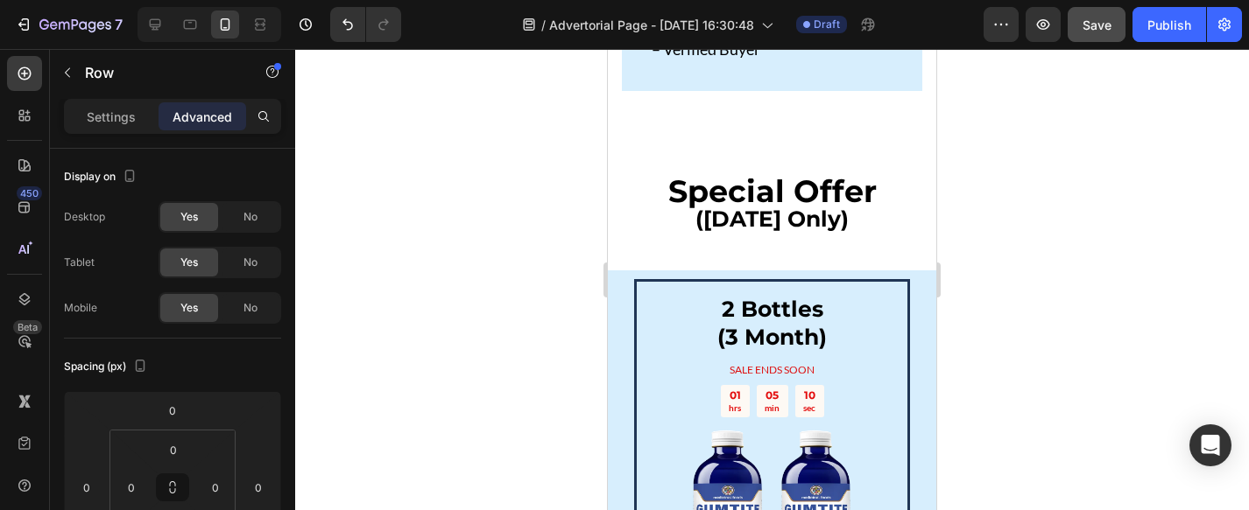
scroll to position [8974, 0]
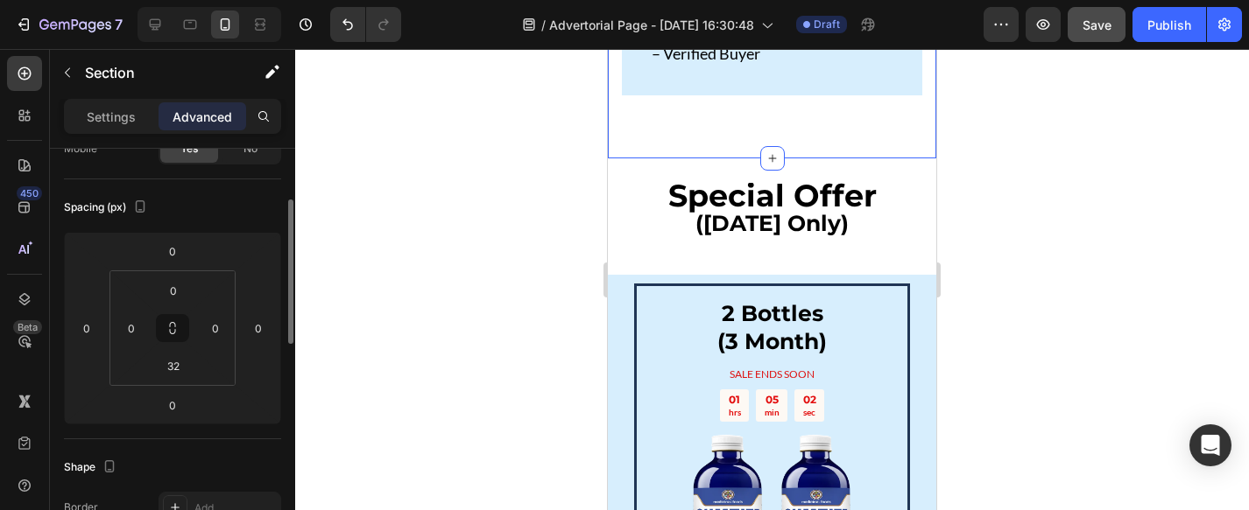
scroll to position [156, 0]
click at [176, 360] on input "32" at bounding box center [173, 369] width 35 height 26
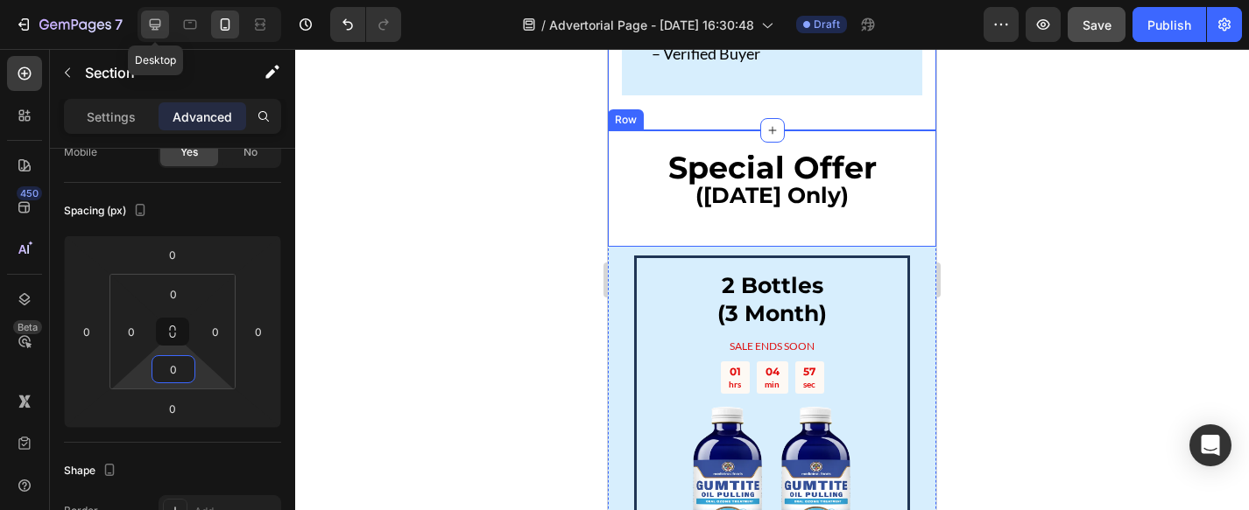
click at [149, 18] on icon at bounding box center [155, 25] width 18 height 18
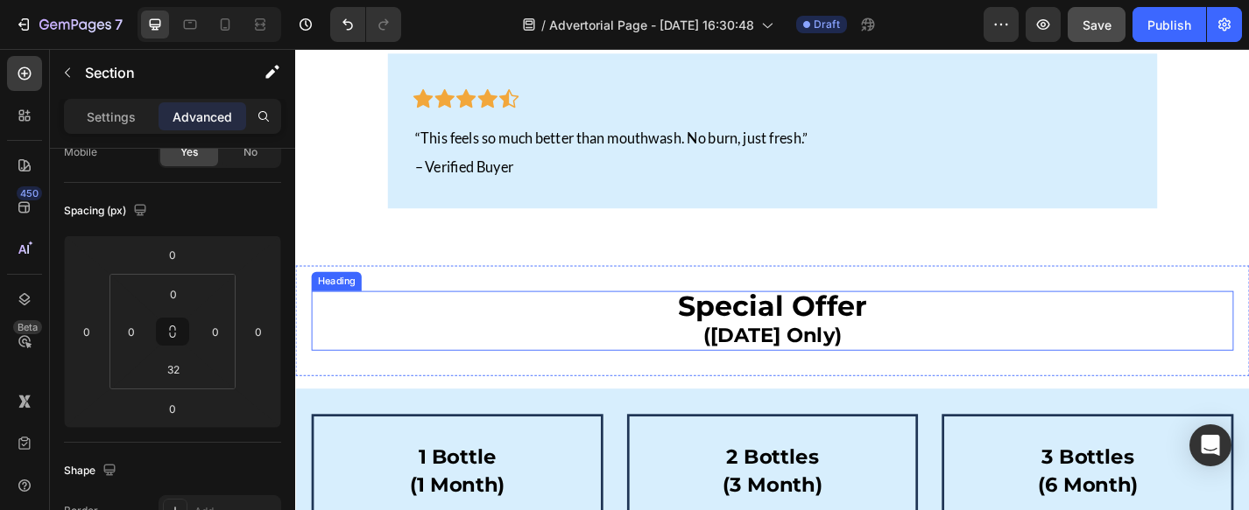
scroll to position [8471, 0]
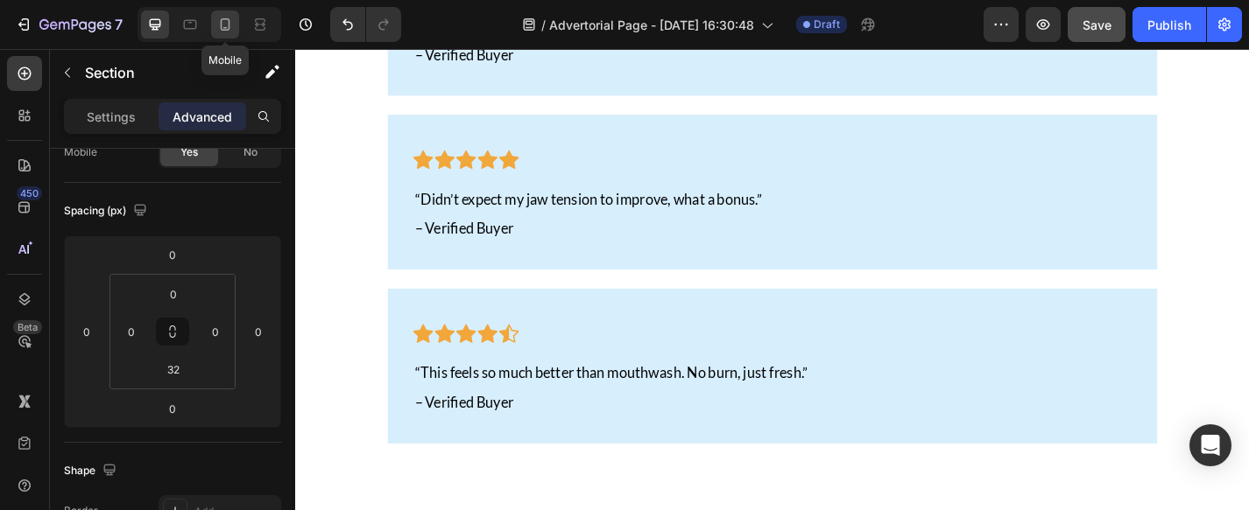
click at [219, 18] on icon at bounding box center [225, 25] width 18 height 18
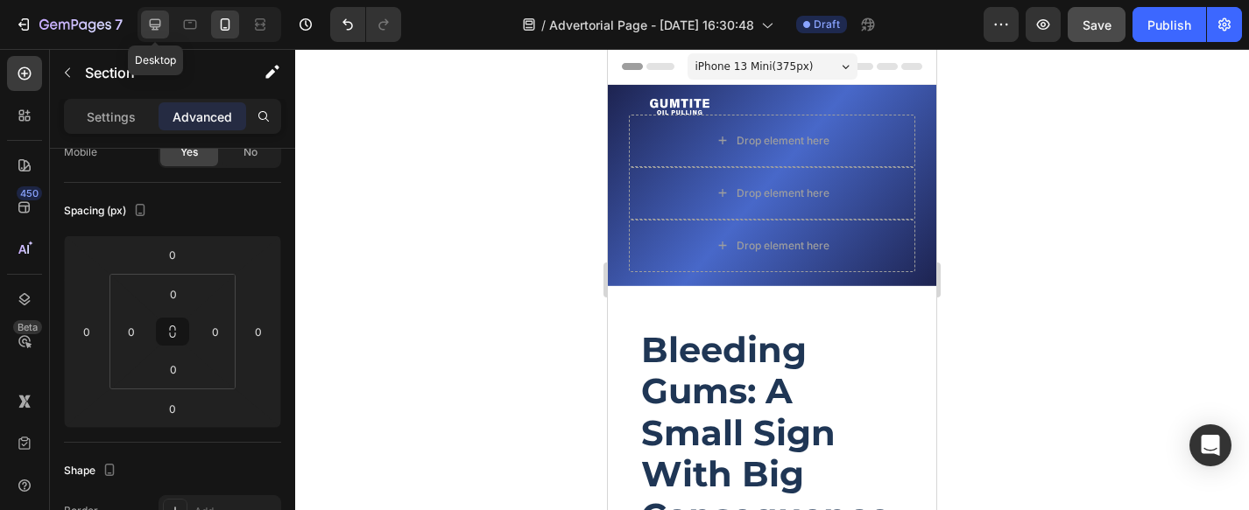
click at [152, 25] on icon at bounding box center [155, 24] width 11 height 11
type input "32"
